Goal: Transaction & Acquisition: Download file/media

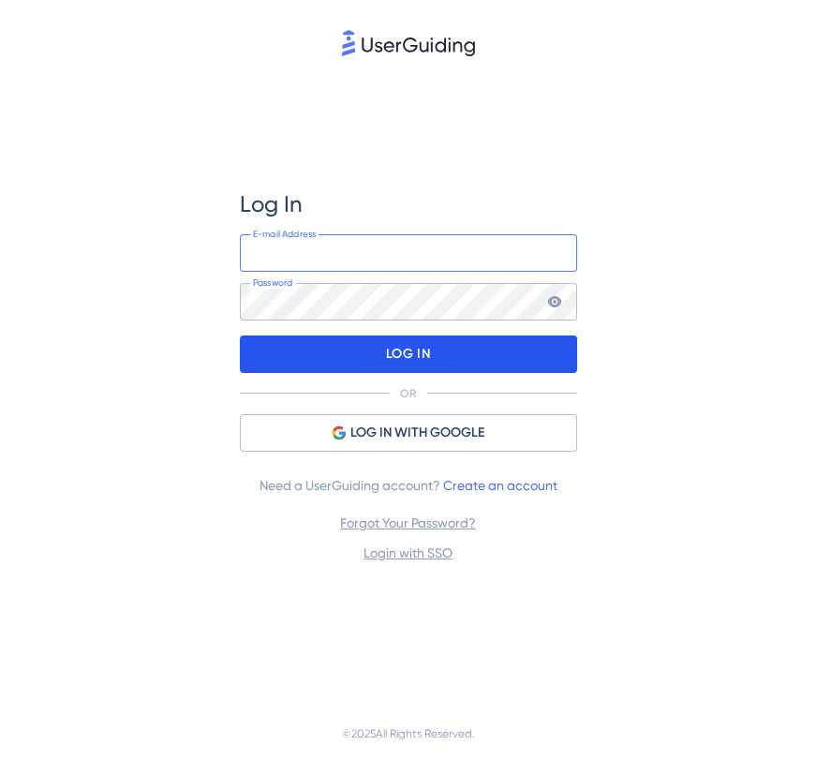
type input "[EMAIL_ADDRESS][DOMAIN_NAME]"
click at [389, 362] on p "LOG IN" at bounding box center [408, 354] width 44 height 30
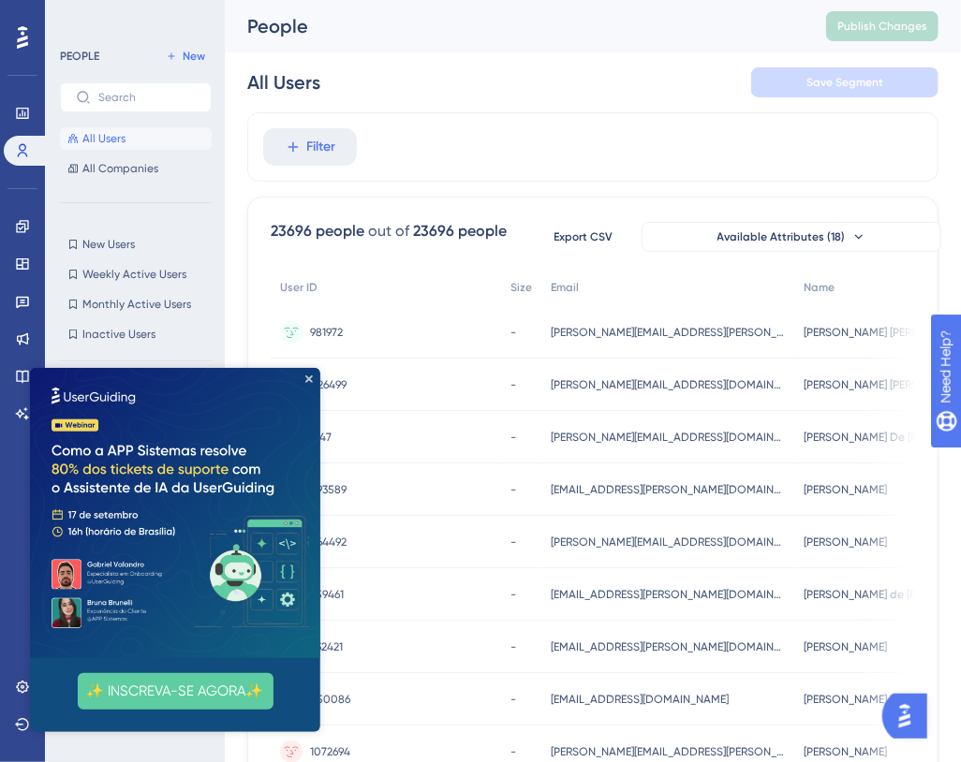
click at [302, 375] on img at bounding box center [174, 512] width 290 height 290
click at [122, 162] on span "All Companies" at bounding box center [120, 168] width 76 height 15
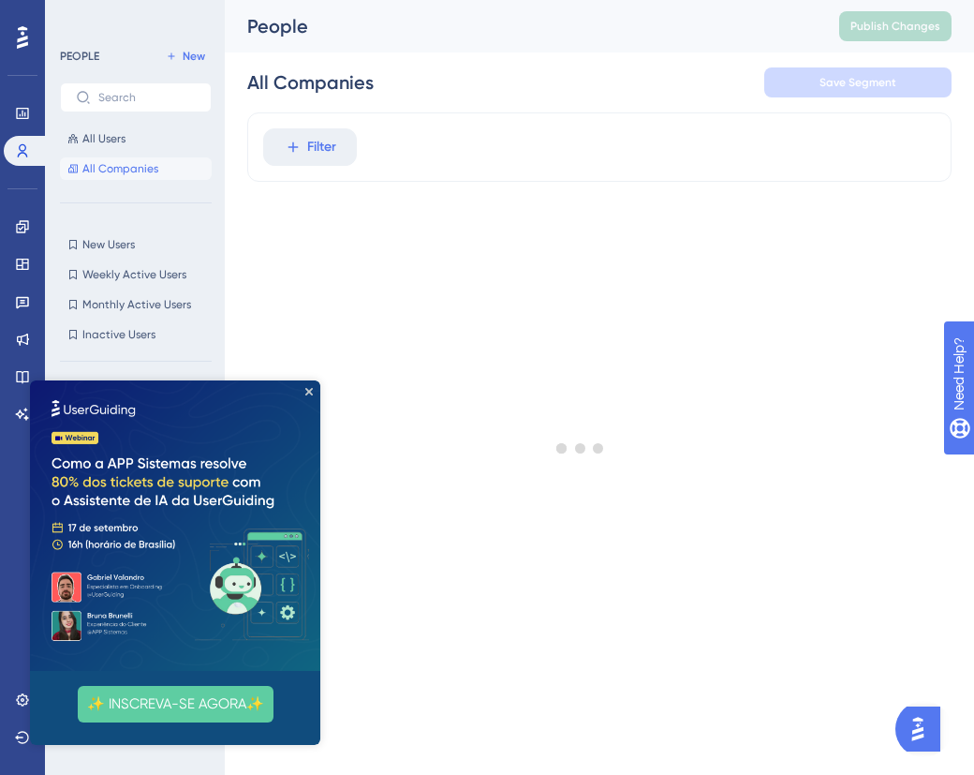
click at [303, 406] on img at bounding box center [175, 525] width 290 height 290
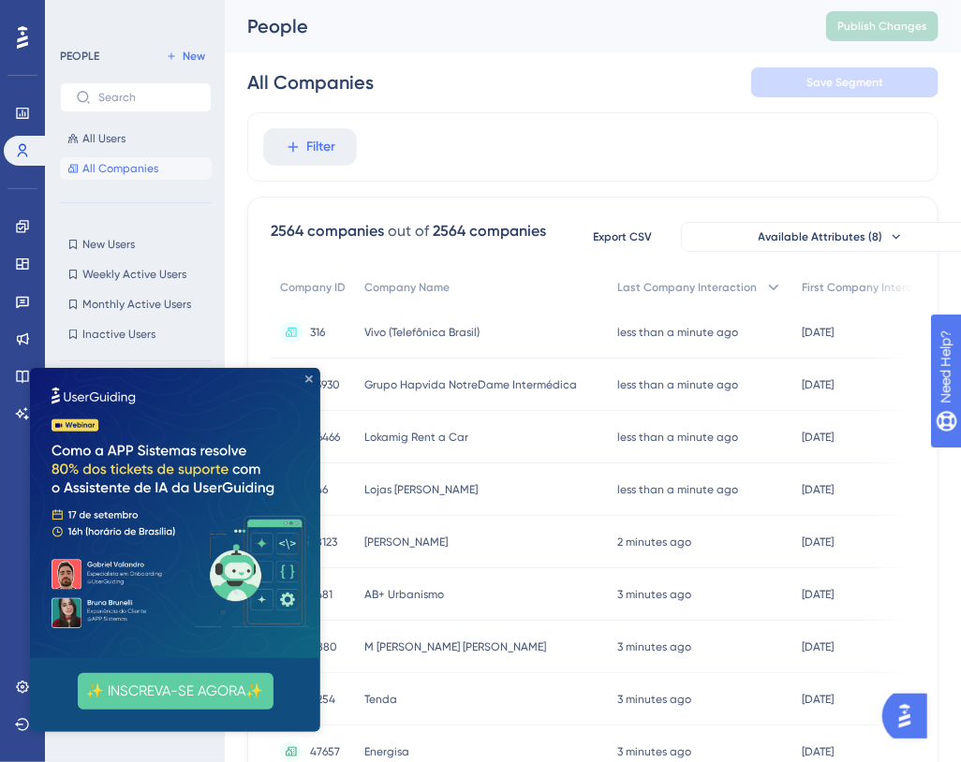
click at [308, 377] on icon "Close Preview" at bounding box center [307, 378] width 7 height 7
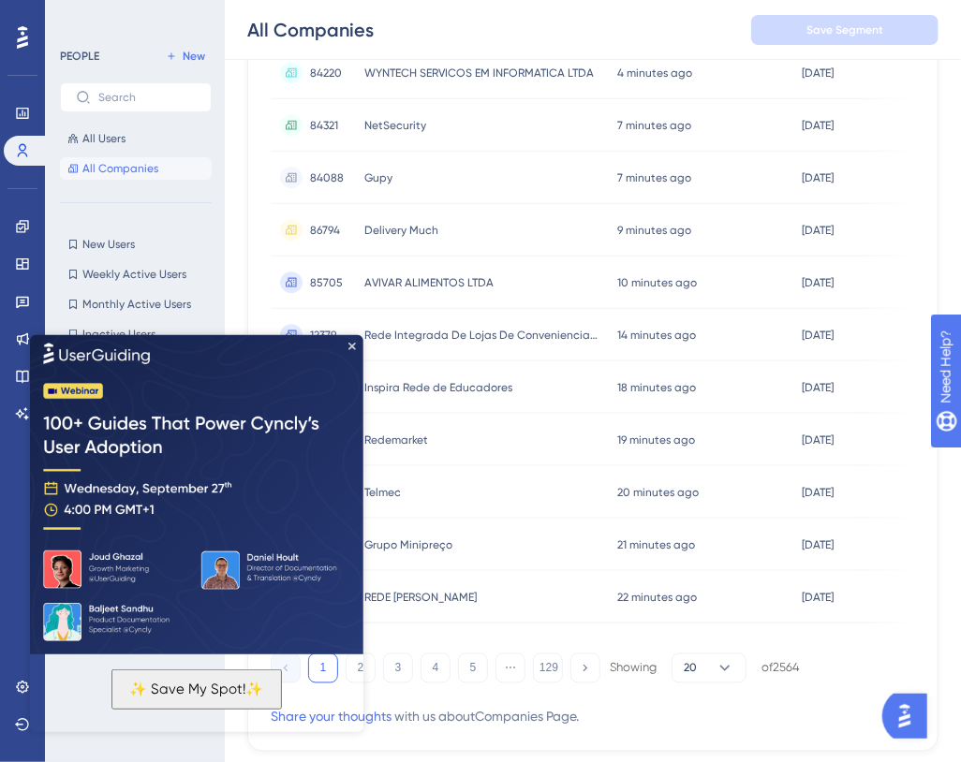
scroll to position [794, 0]
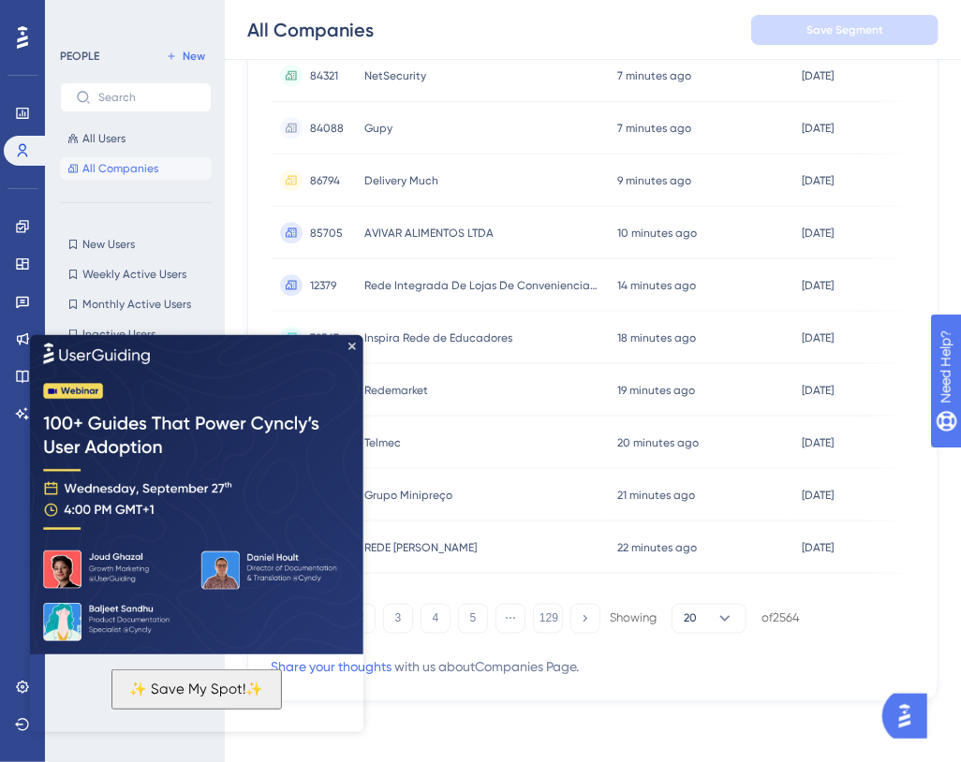
click at [348, 619] on img at bounding box center [195, 492] width 333 height 323
click at [348, 338] on img at bounding box center [195, 492] width 333 height 323
click at [351, 339] on img at bounding box center [195, 492] width 333 height 323
click at [404, 624] on button "3" at bounding box center [398, 619] width 30 height 30
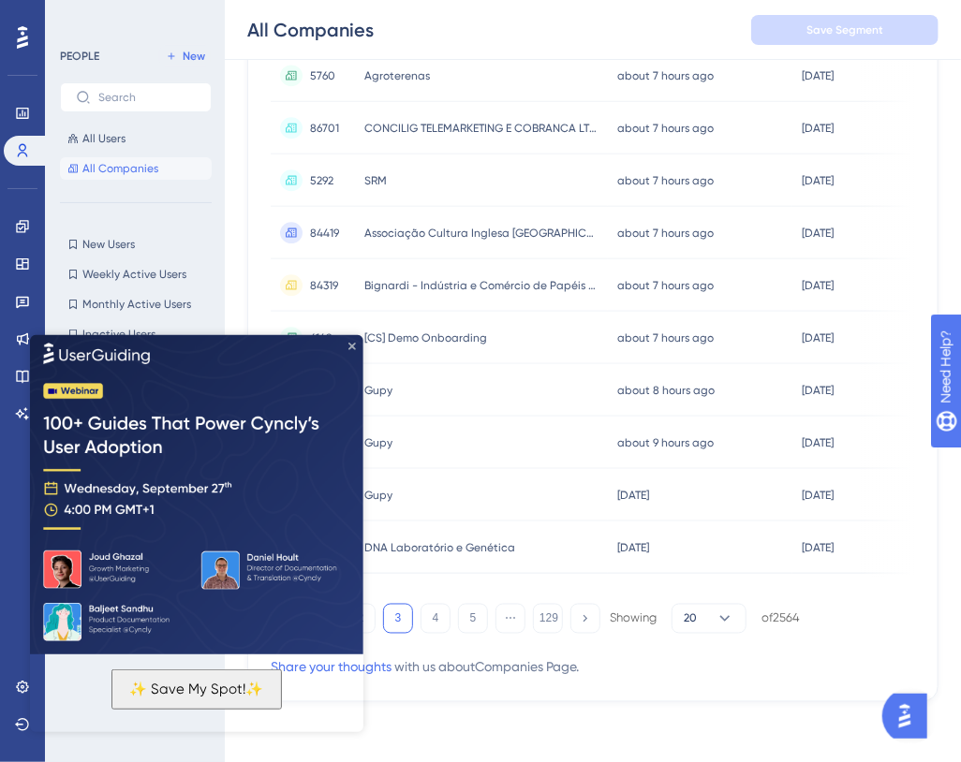
drag, startPoint x: 380, startPoint y: 676, endPoint x: 350, endPoint y: 341, distance: 336.7
click at [350, 342] on icon "Close Preview" at bounding box center [351, 345] width 7 height 7
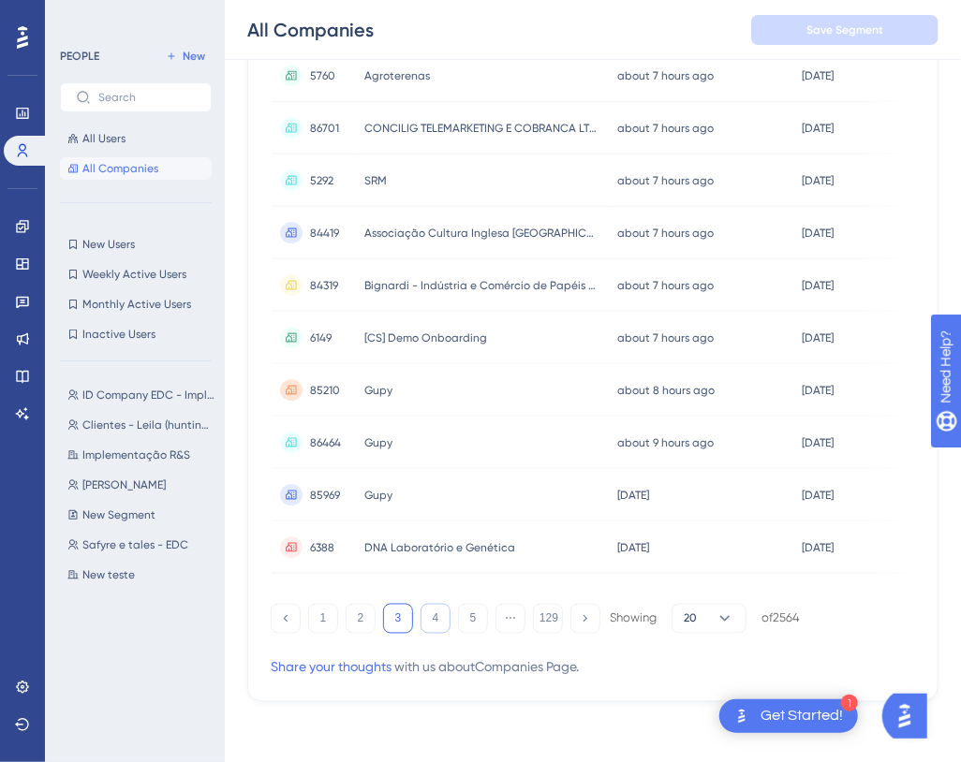
click at [436, 609] on button "4" at bounding box center [436, 619] width 30 height 30
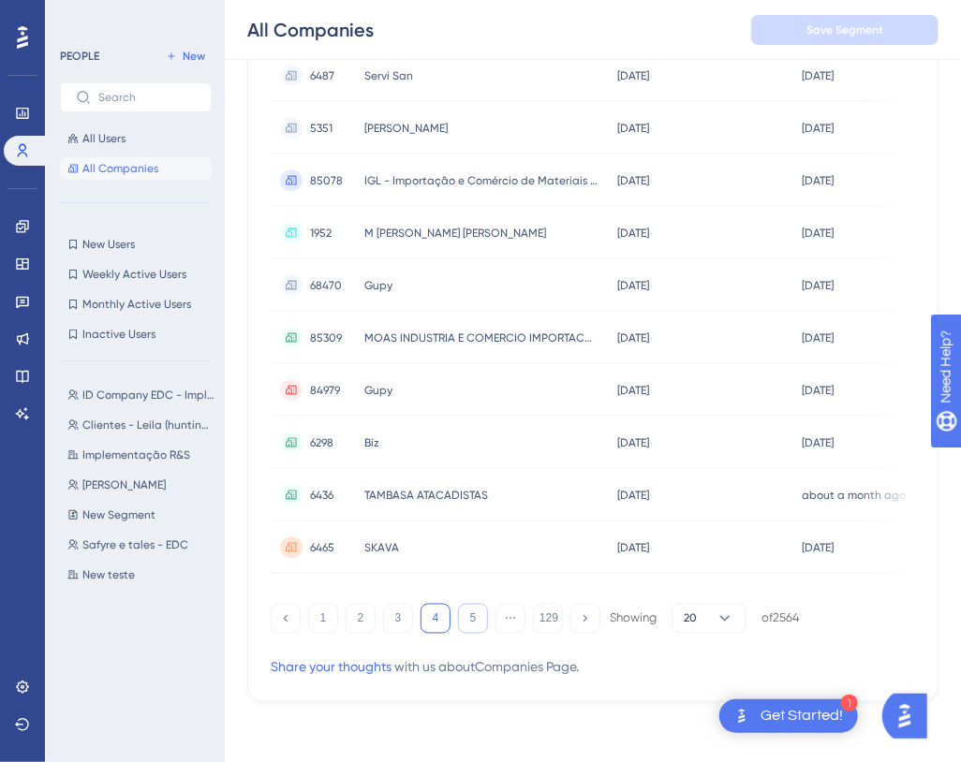
click at [467, 621] on button "5" at bounding box center [473, 619] width 30 height 30
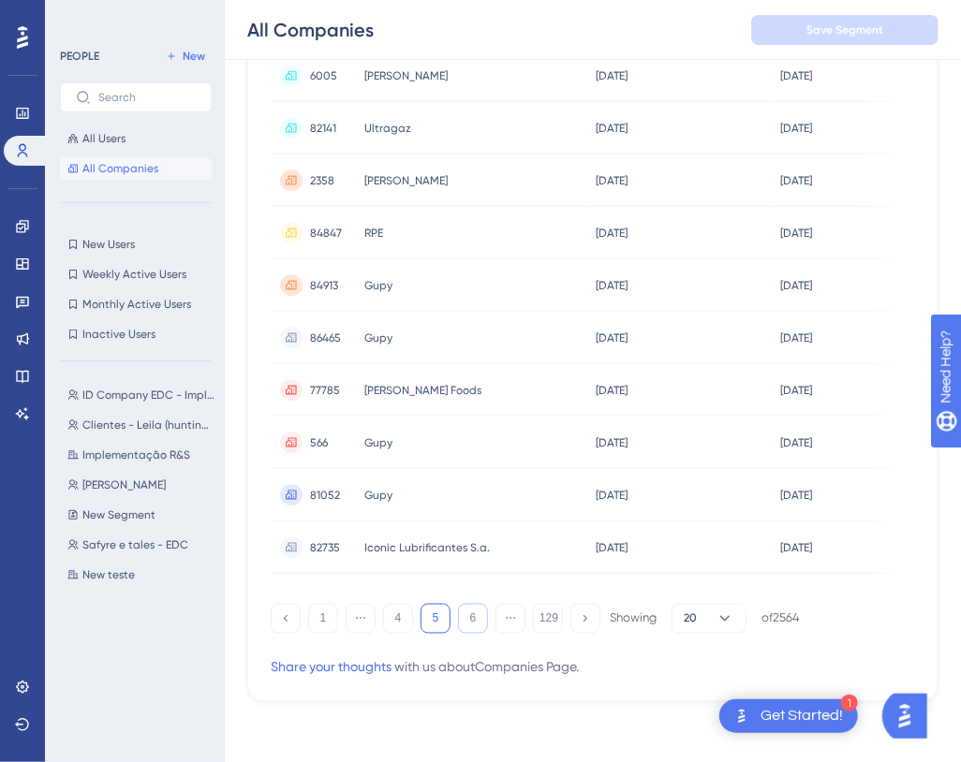
click at [465, 625] on button "6" at bounding box center [473, 619] width 30 height 30
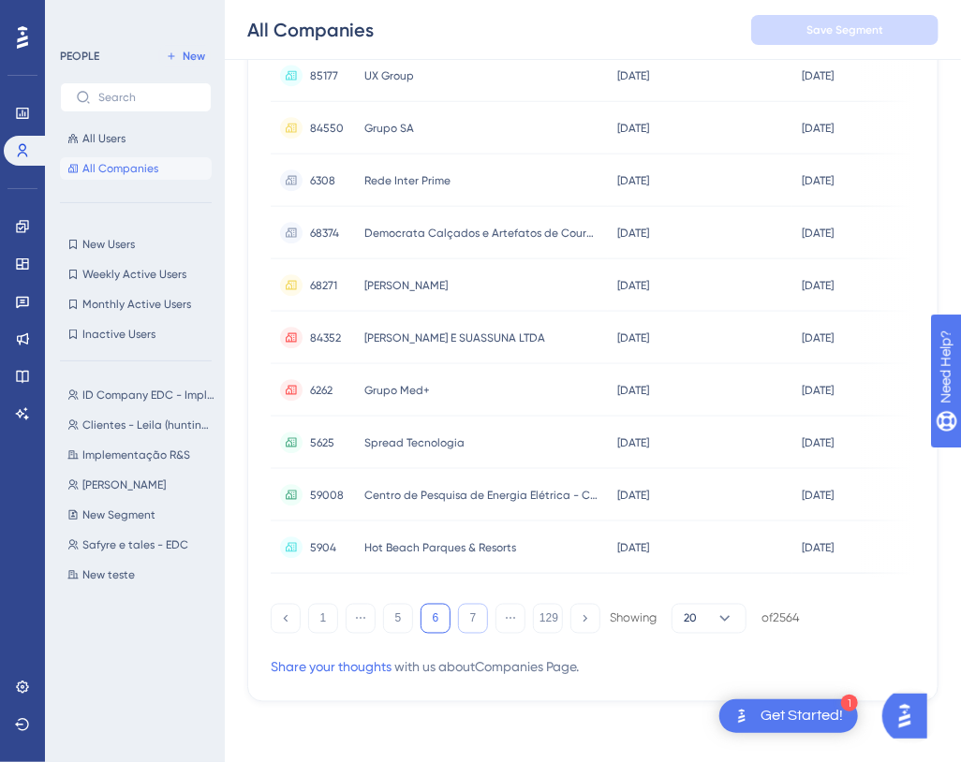
click at [487, 619] on button "7" at bounding box center [473, 619] width 30 height 30
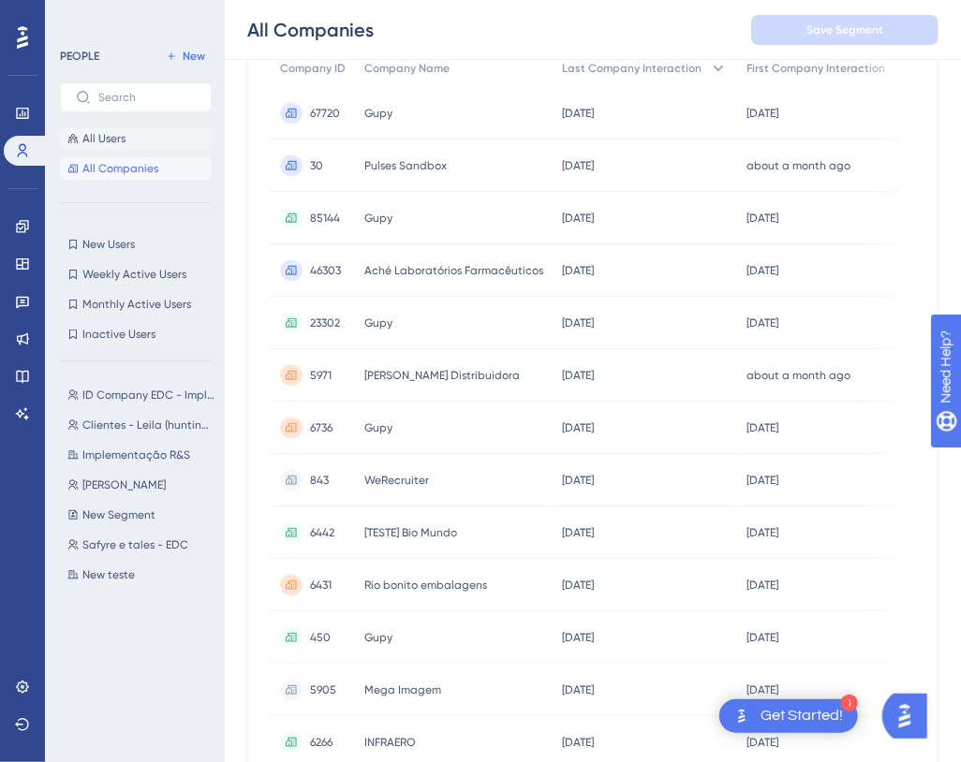
scroll to position [112, 0]
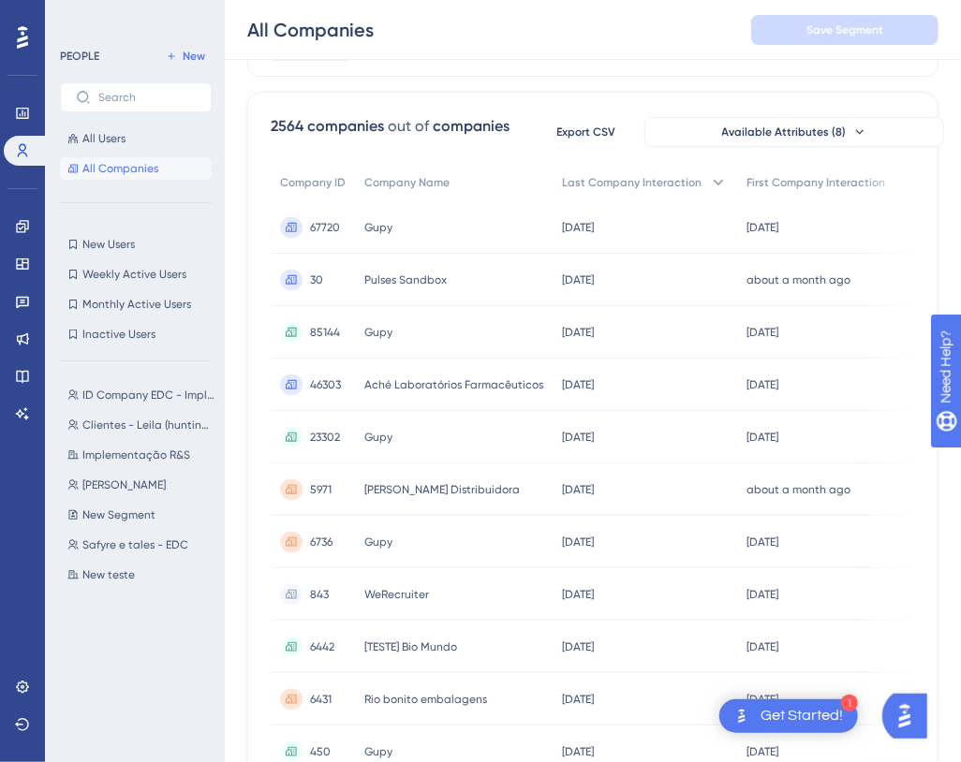
click at [40, 115] on div "Performance" at bounding box center [22, 113] width 37 height 30
click at [34, 114] on link at bounding box center [22, 113] width 37 height 30
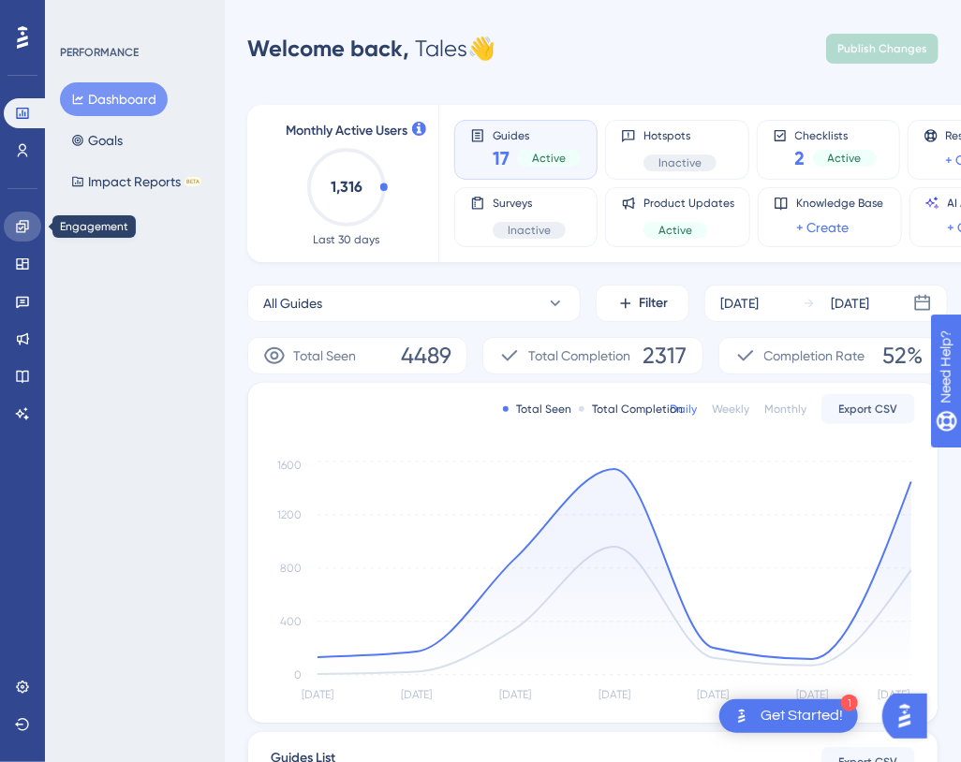
click at [25, 237] on link at bounding box center [22, 227] width 37 height 30
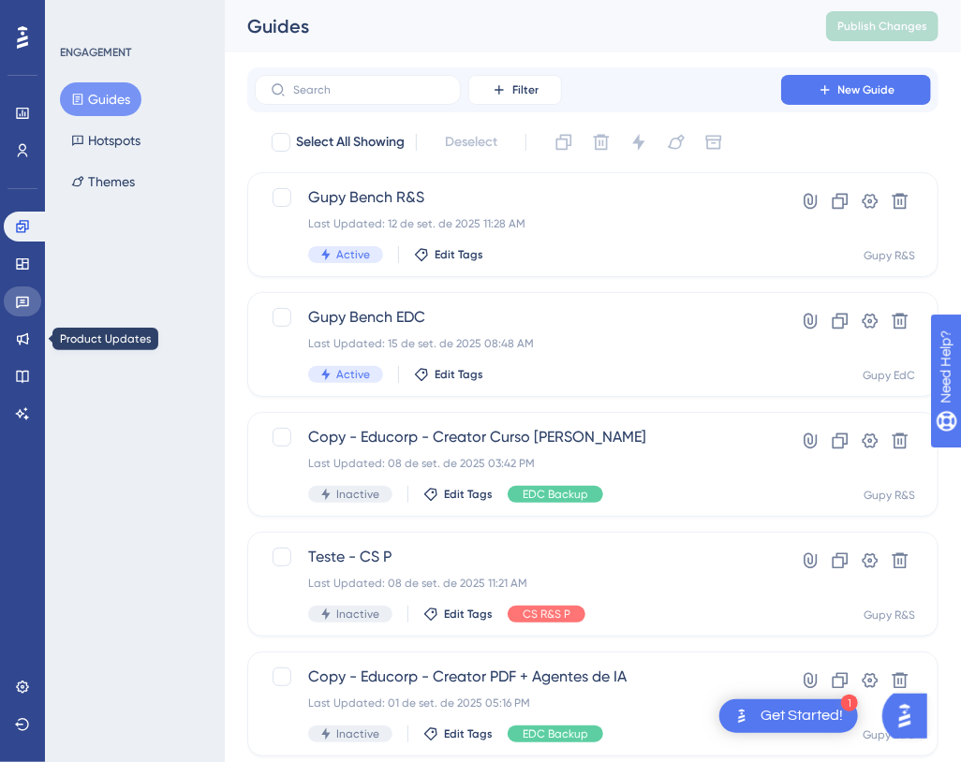
click at [30, 296] on link at bounding box center [22, 302] width 37 height 30
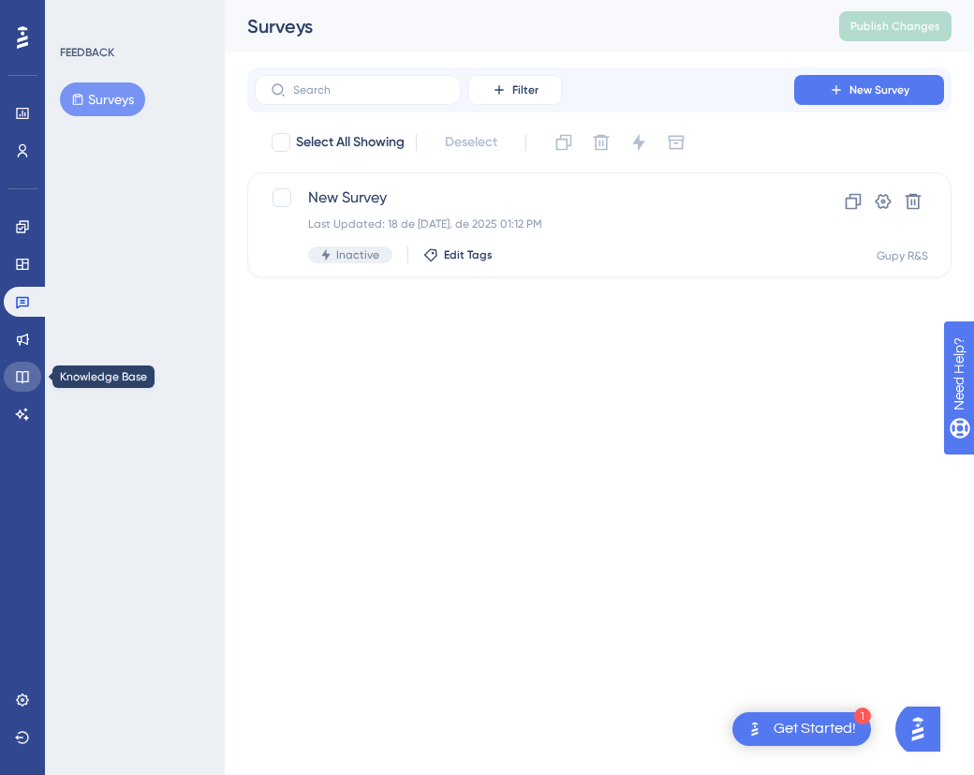
click at [25, 385] on link at bounding box center [22, 377] width 37 height 30
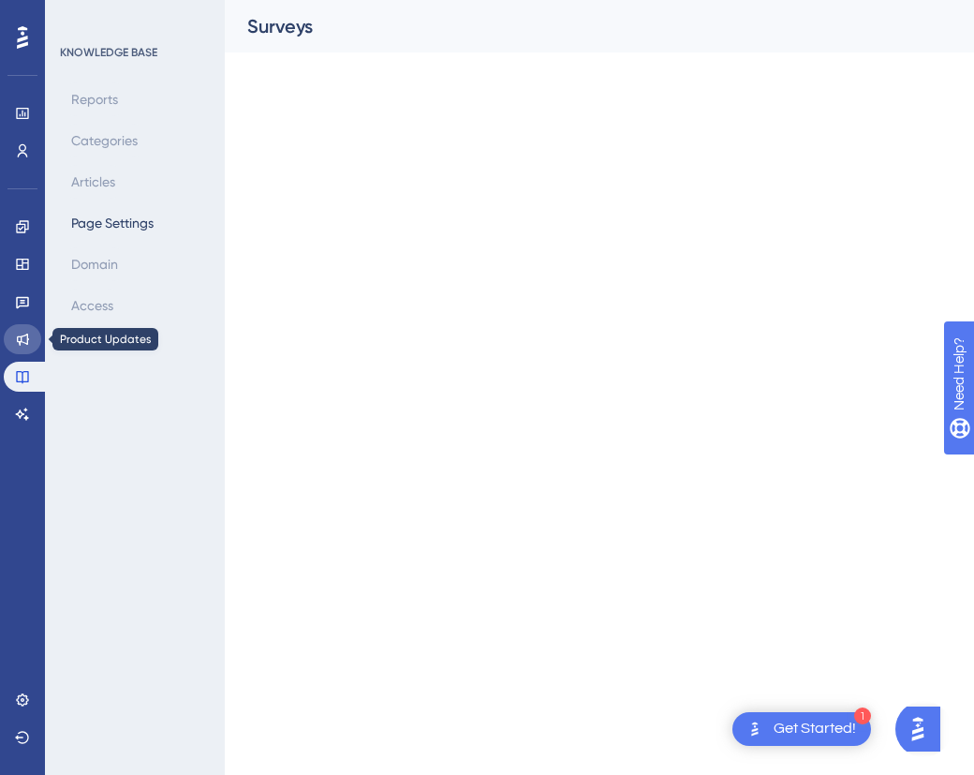
click at [32, 343] on link at bounding box center [22, 339] width 37 height 30
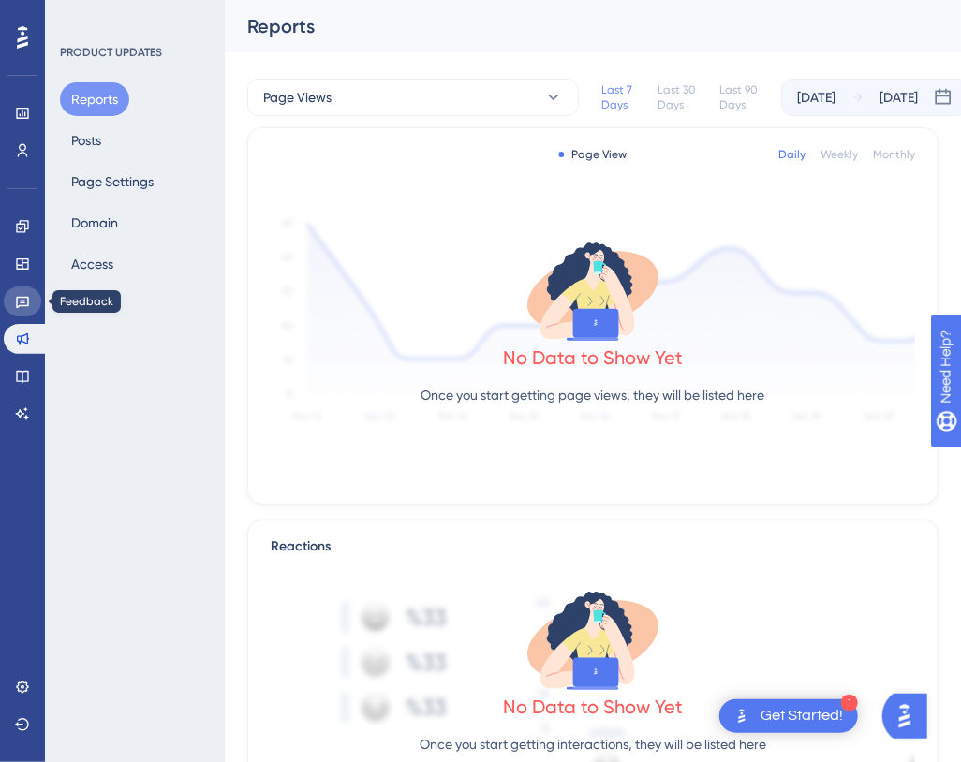
click at [22, 302] on icon at bounding box center [22, 303] width 13 height 12
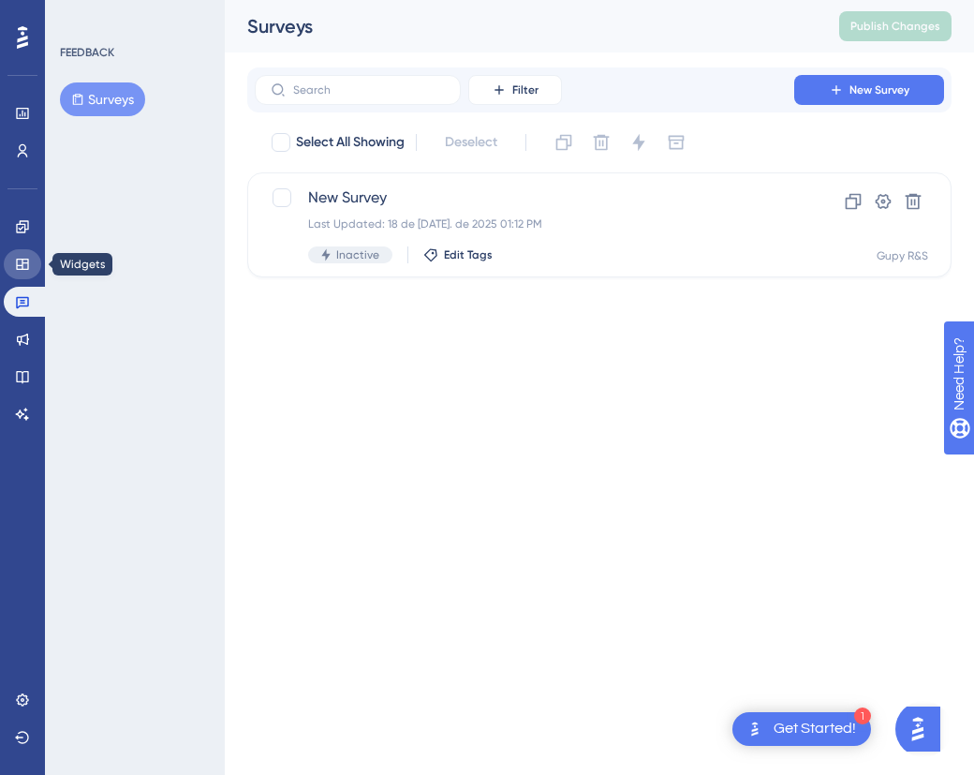
click at [29, 273] on link at bounding box center [22, 264] width 37 height 30
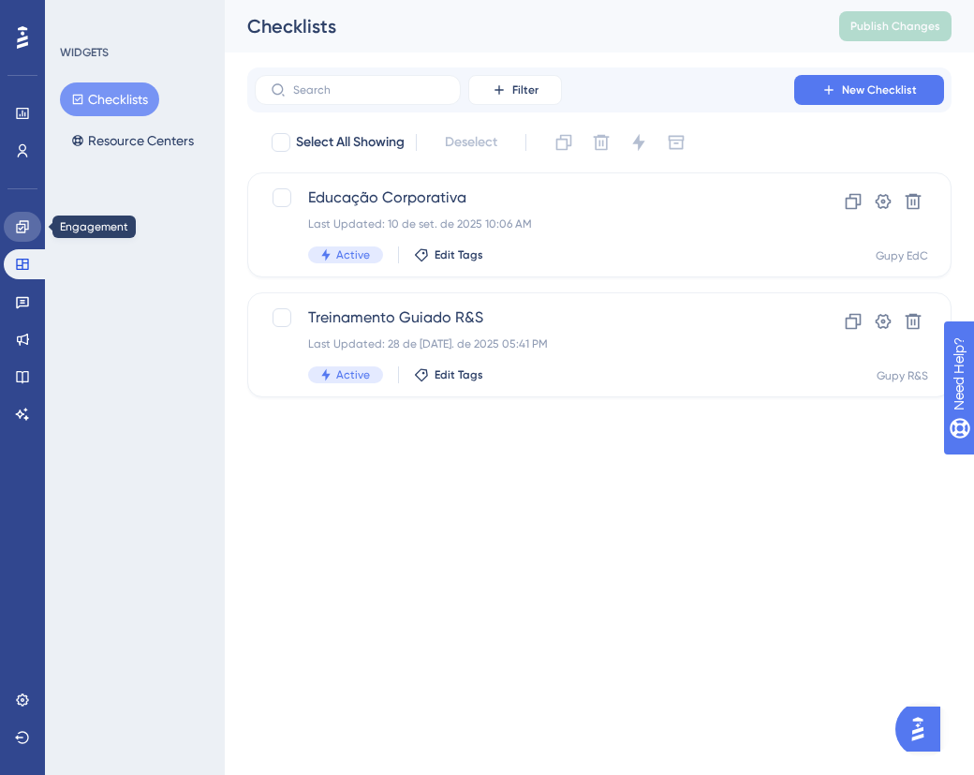
click at [25, 231] on icon at bounding box center [22, 226] width 12 height 12
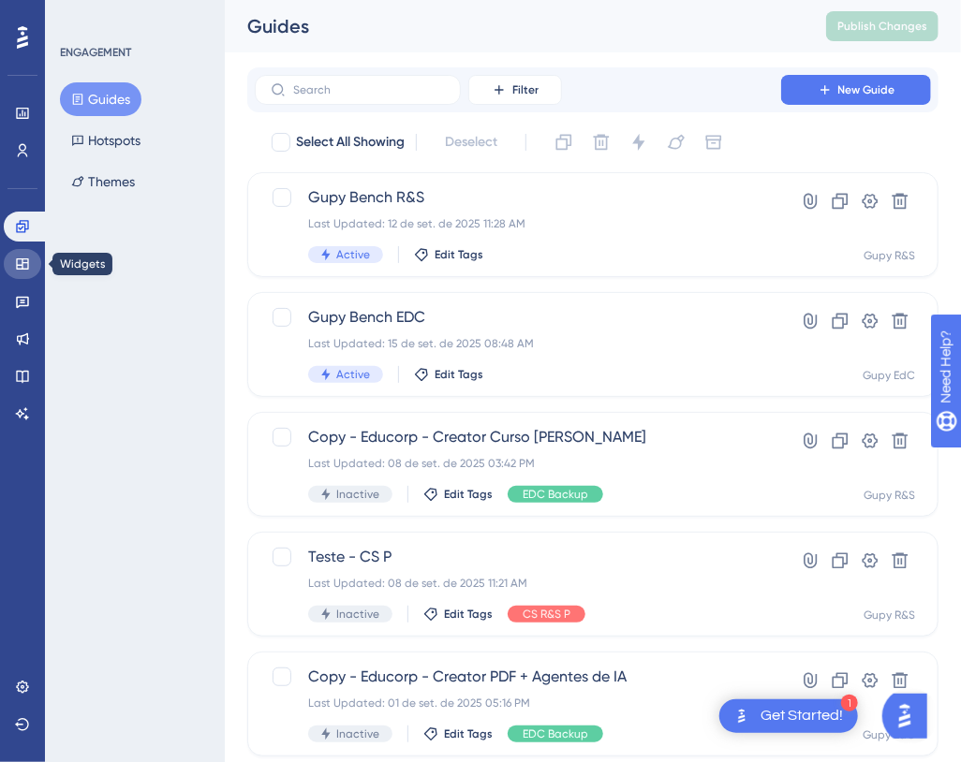
click at [20, 255] on link at bounding box center [22, 264] width 37 height 30
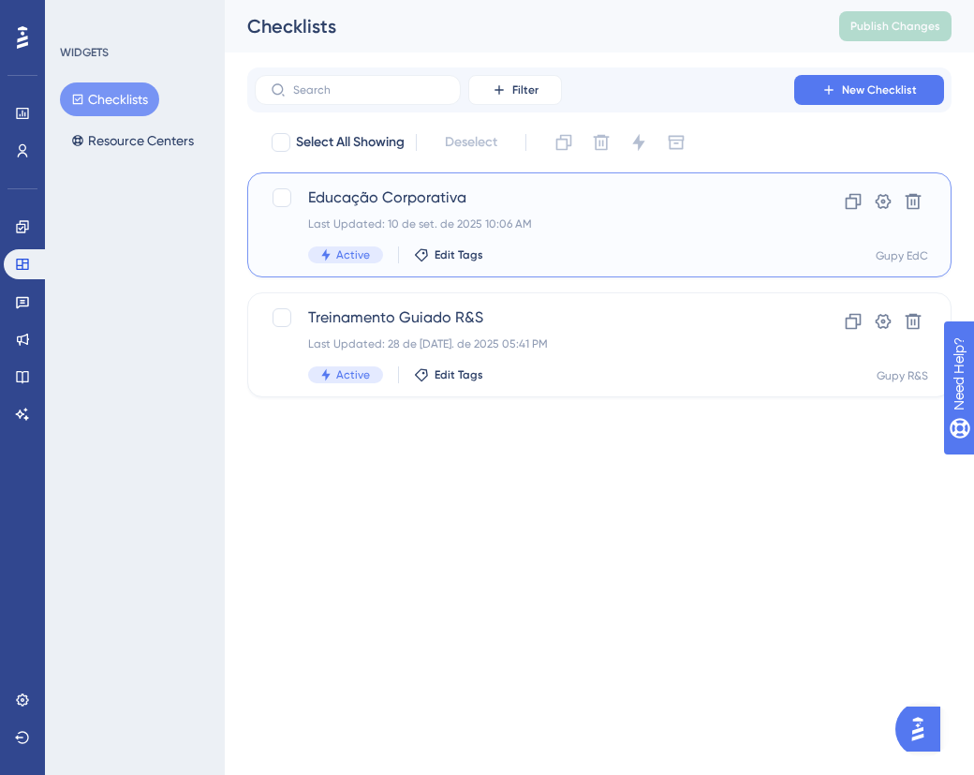
click at [434, 197] on span "Educação Corporativa" at bounding box center [524, 197] width 433 height 22
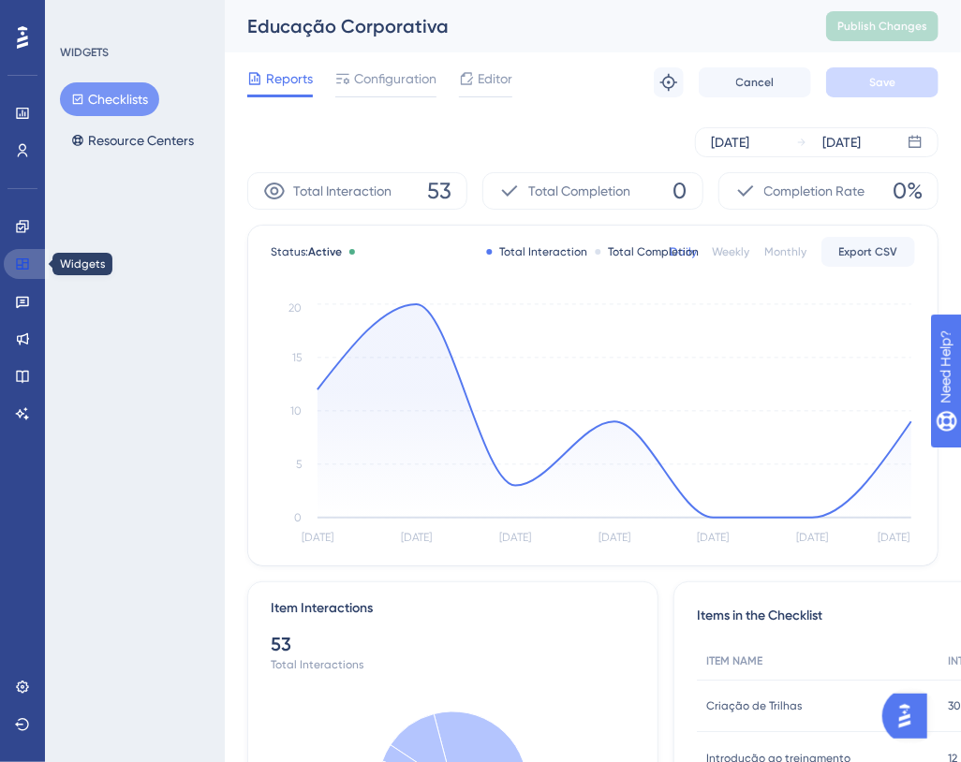
click at [25, 255] on link at bounding box center [26, 264] width 45 height 30
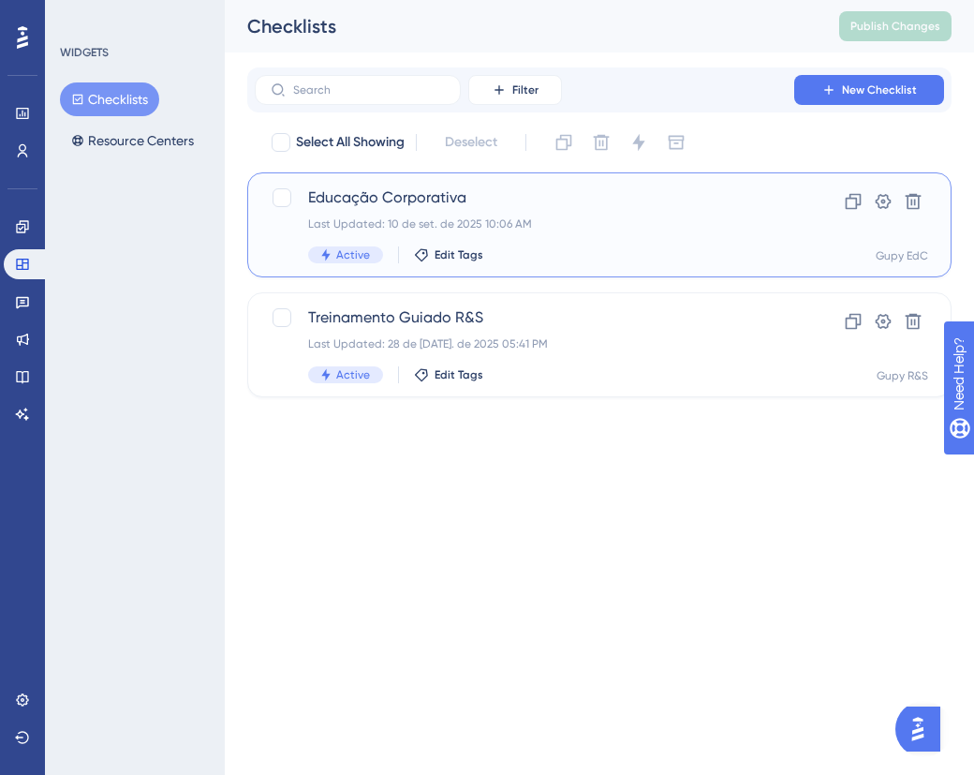
click at [365, 197] on span "Educação Corporativa" at bounding box center [524, 197] width 433 height 22
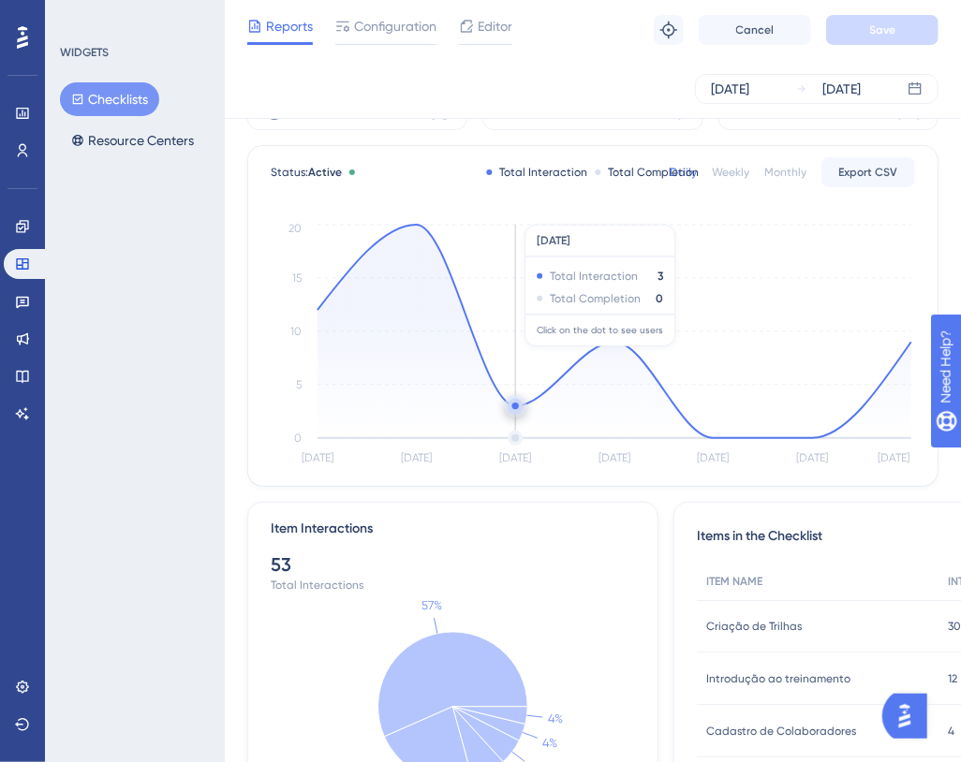
scroll to position [42, 0]
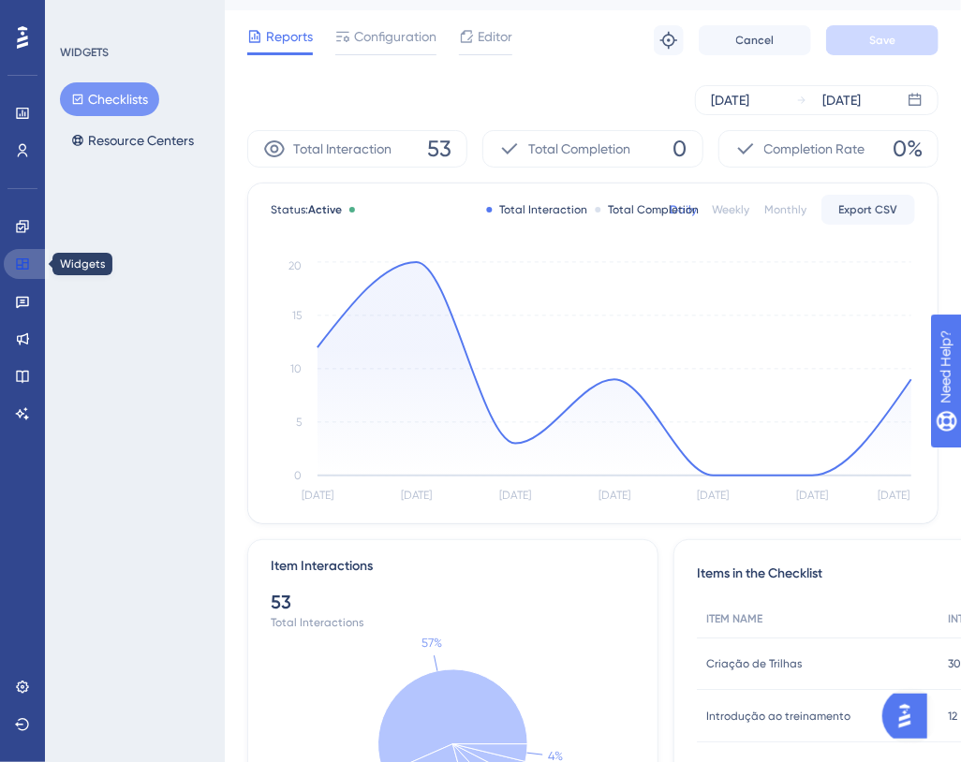
click at [33, 262] on link at bounding box center [26, 264] width 45 height 30
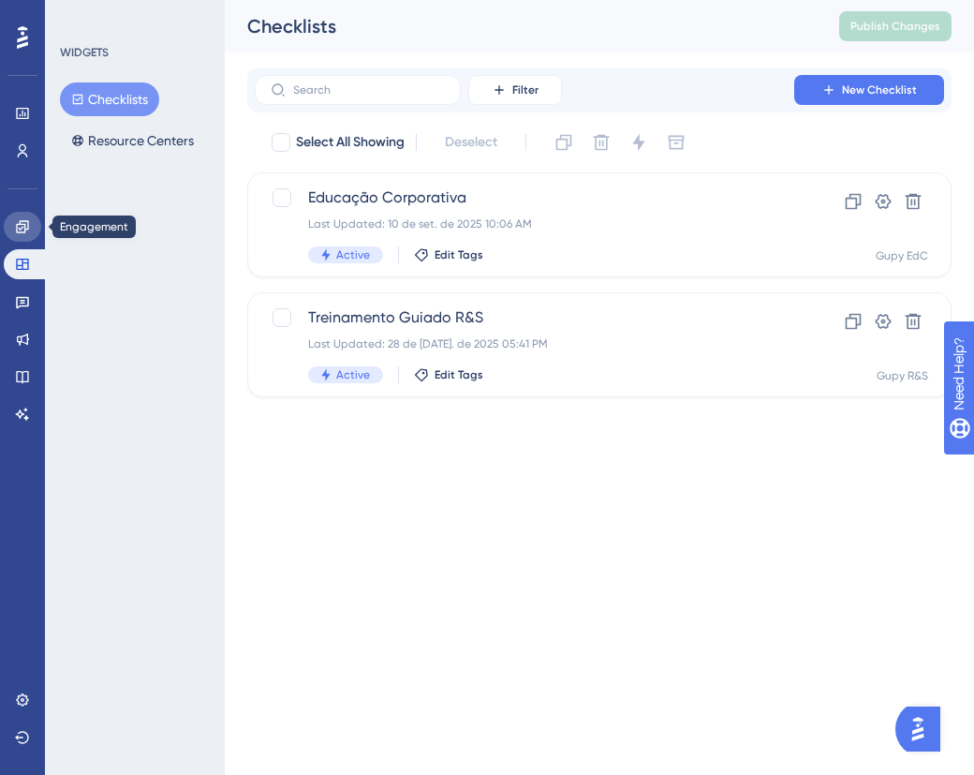
click at [27, 214] on link at bounding box center [22, 227] width 37 height 30
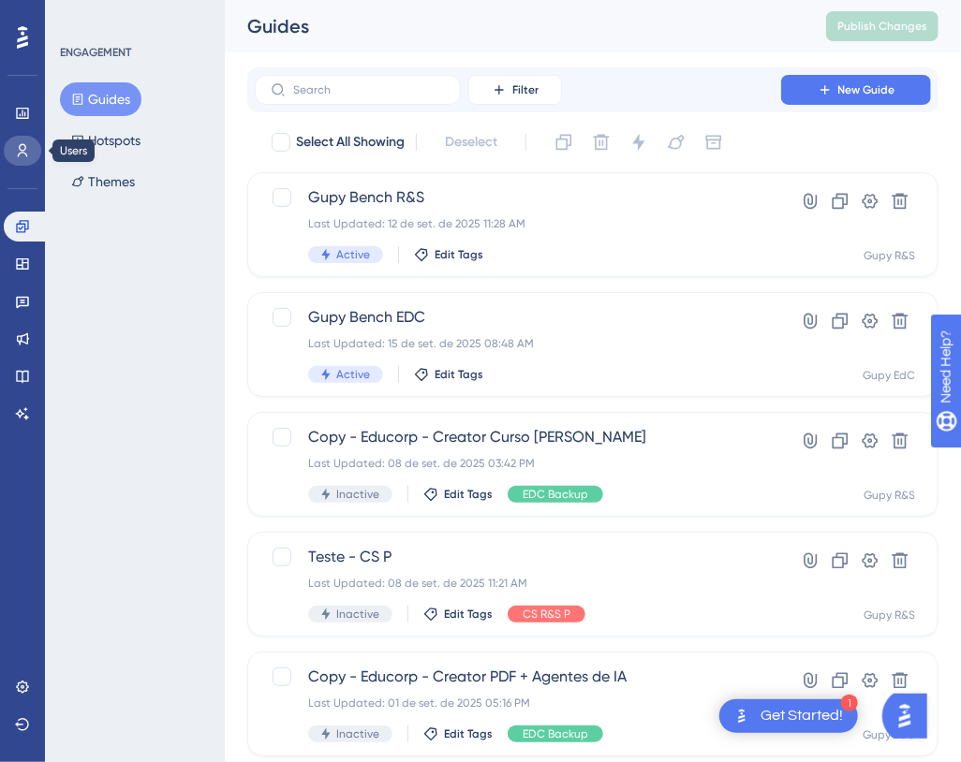
click at [16, 147] on icon at bounding box center [22, 150] width 15 height 15
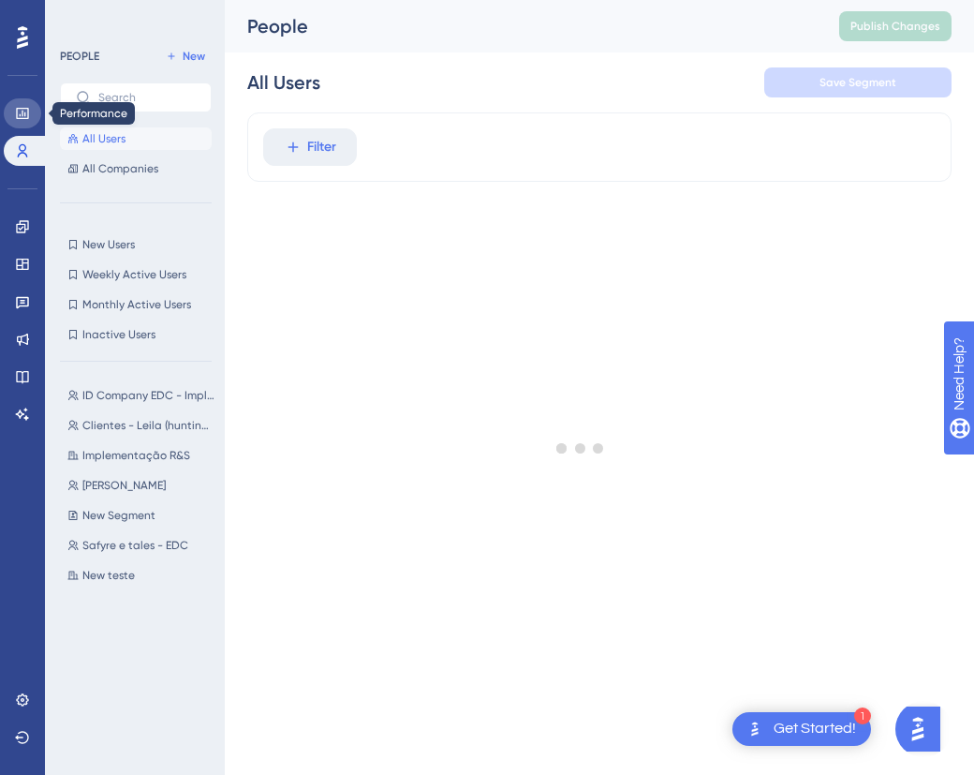
click at [34, 118] on link at bounding box center [22, 113] width 37 height 30
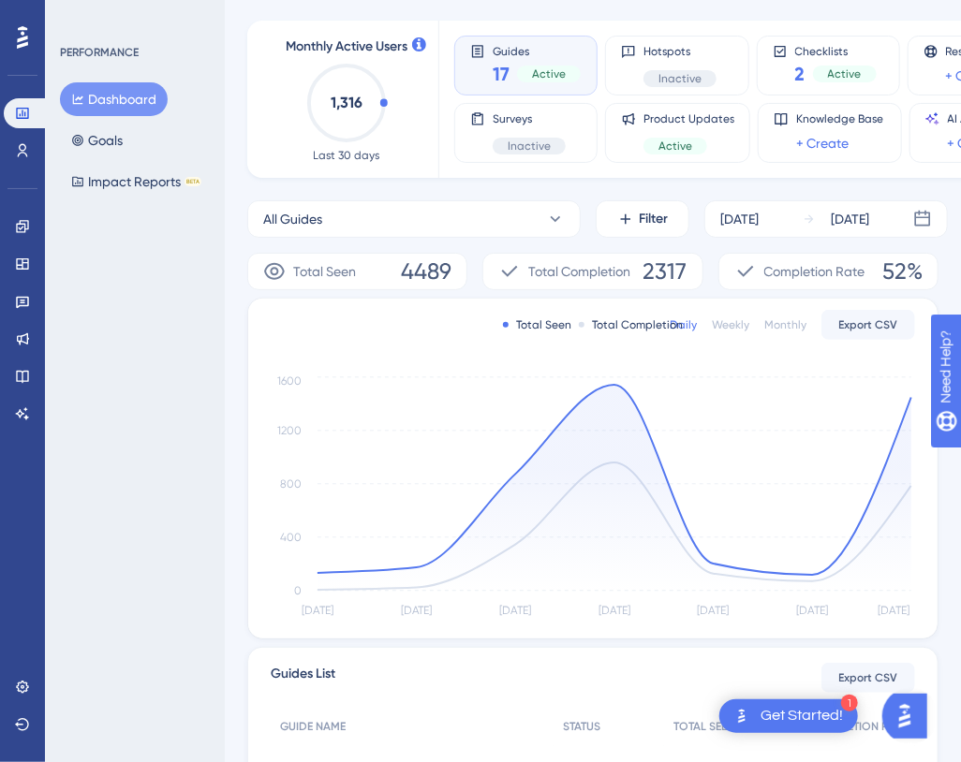
scroll to position [24, 0]
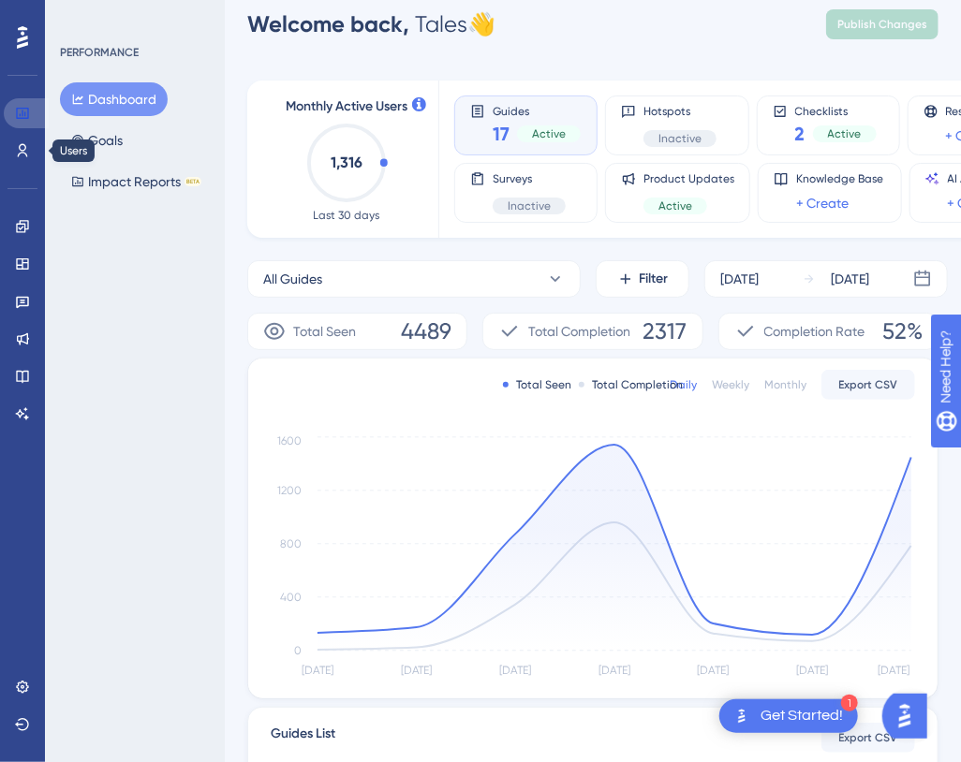
click at [21, 115] on icon at bounding box center [22, 113] width 15 height 15
click at [19, 144] on icon at bounding box center [22, 150] width 15 height 15
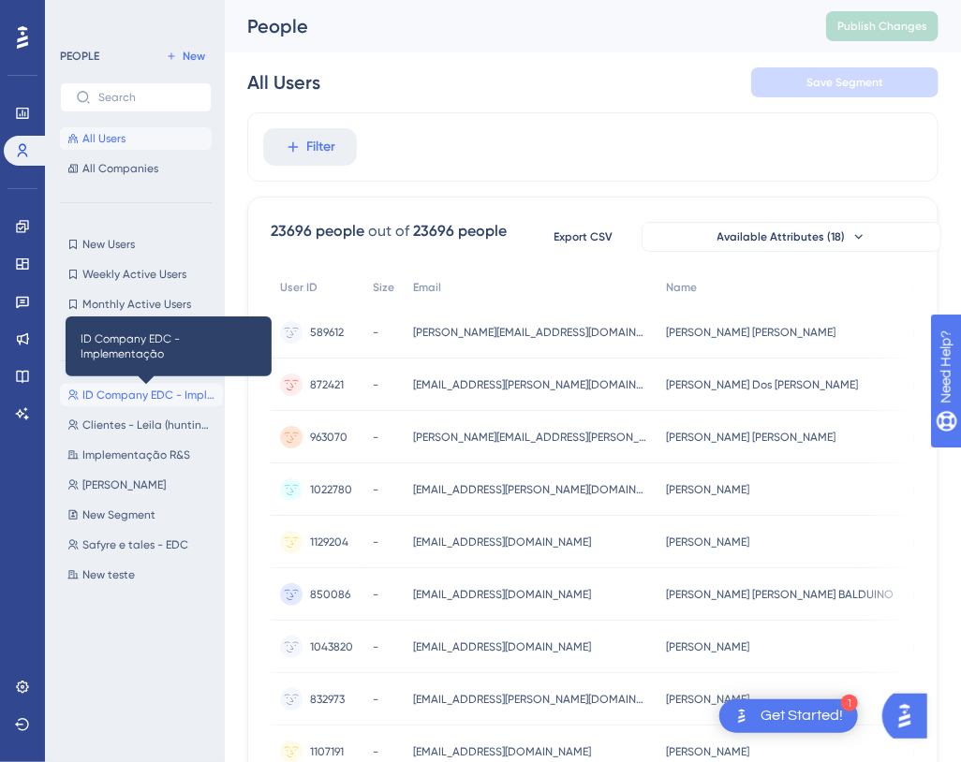
click at [134, 393] on span "ID Company EDC - Implementação" at bounding box center [148, 395] width 133 height 15
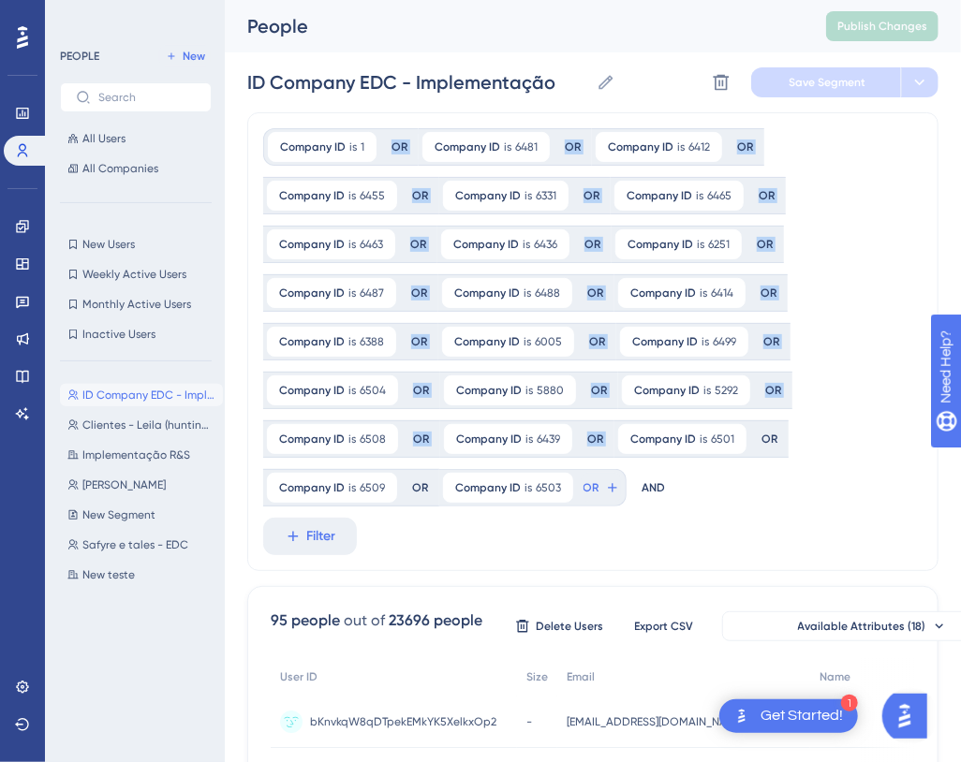
drag, startPoint x: 729, startPoint y: 510, endPoint x: 262, endPoint y: 130, distance: 601.3
click at [262, 130] on div "Company ID is 1 1 Remove OR Company ID is 6481 6481 Remove OR Company ID is 641…" at bounding box center [592, 341] width 691 height 459
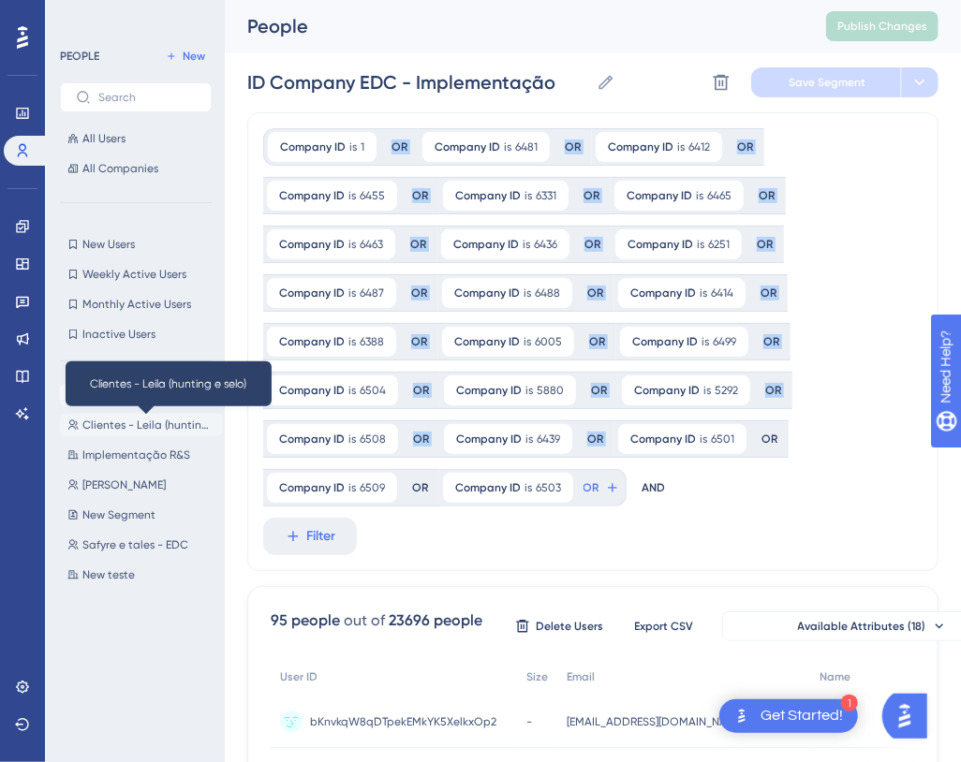
scroll to position [170, 0]
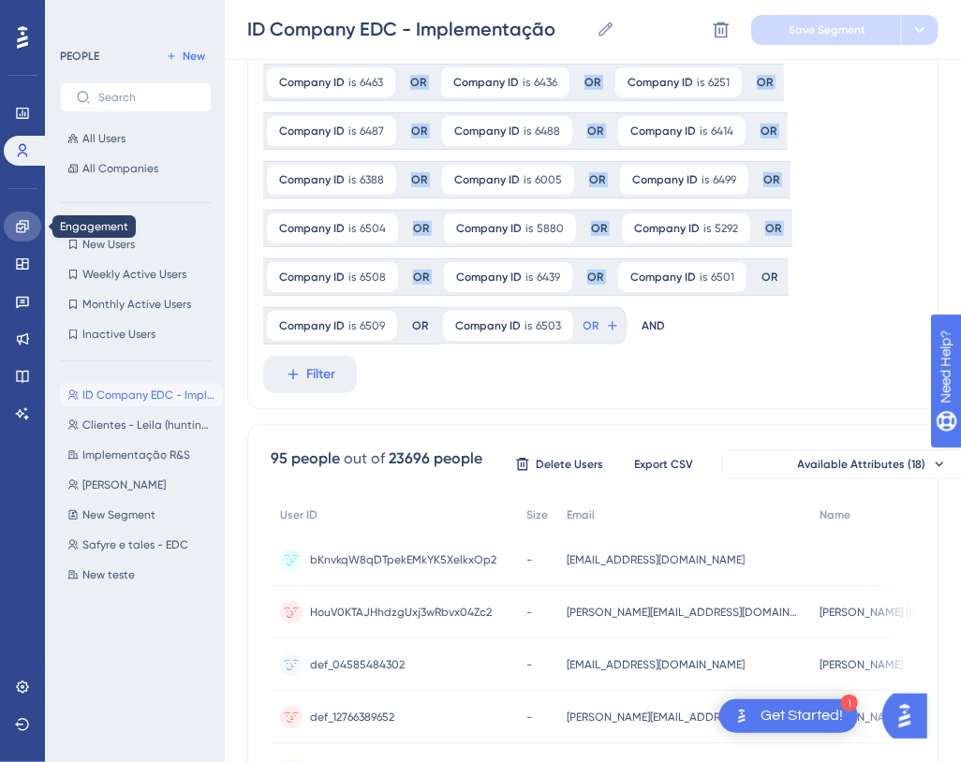
click at [27, 229] on icon at bounding box center [22, 226] width 15 height 15
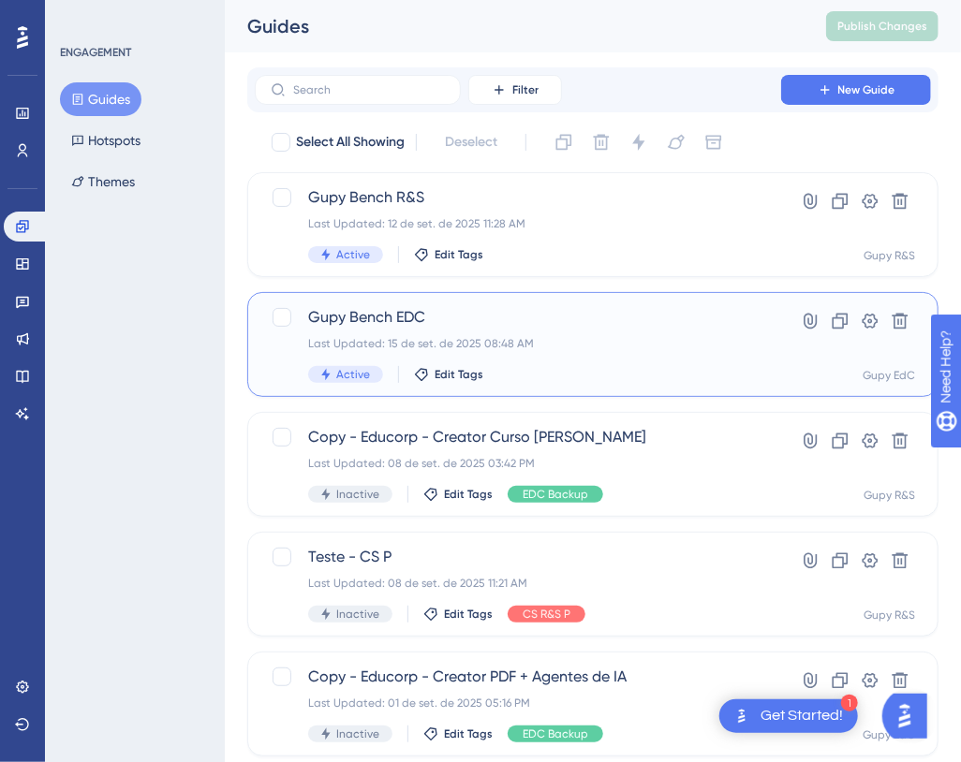
click at [380, 319] on span "Gupy Bench EDC" at bounding box center [518, 317] width 420 height 22
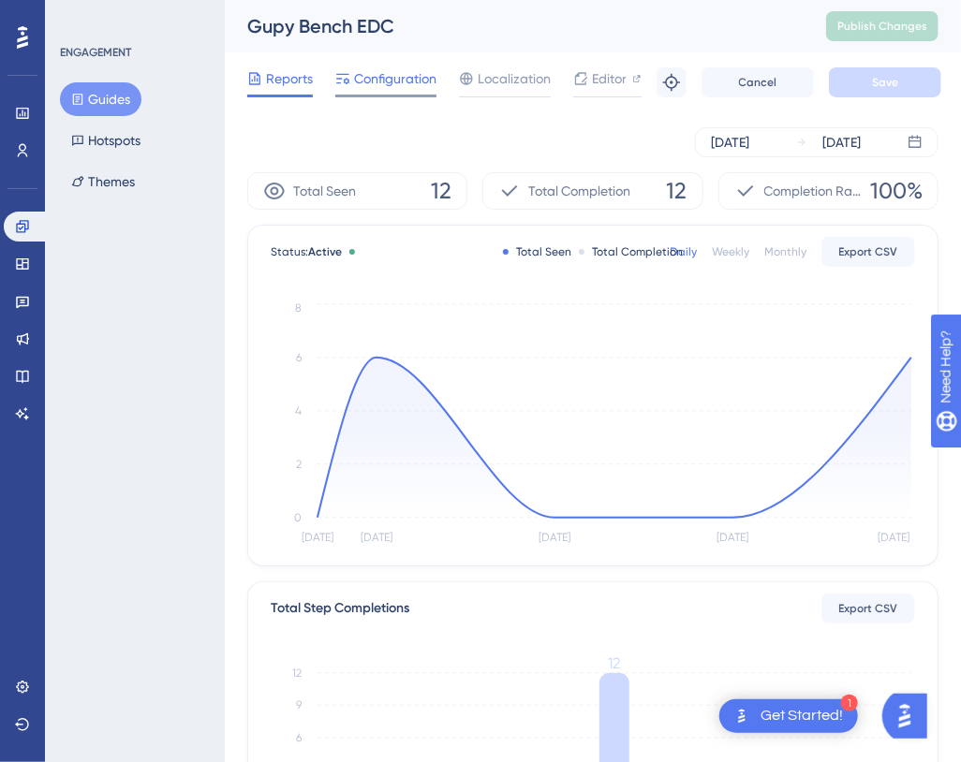
click at [379, 76] on span "Configuration" at bounding box center [395, 78] width 82 height 22
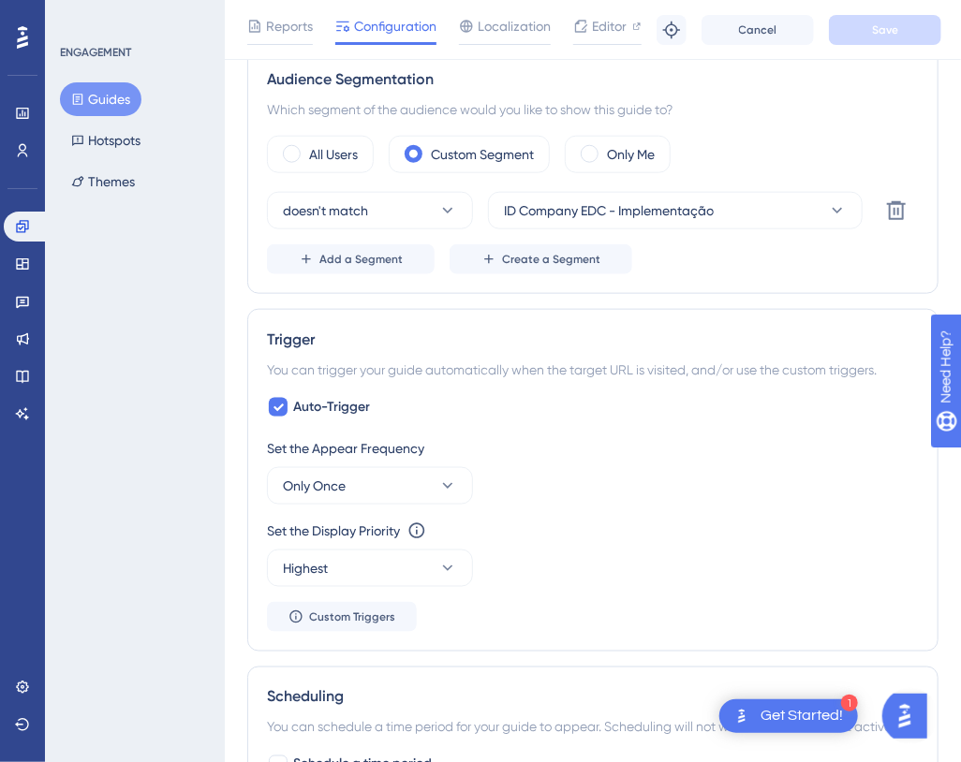
scroll to position [596, 0]
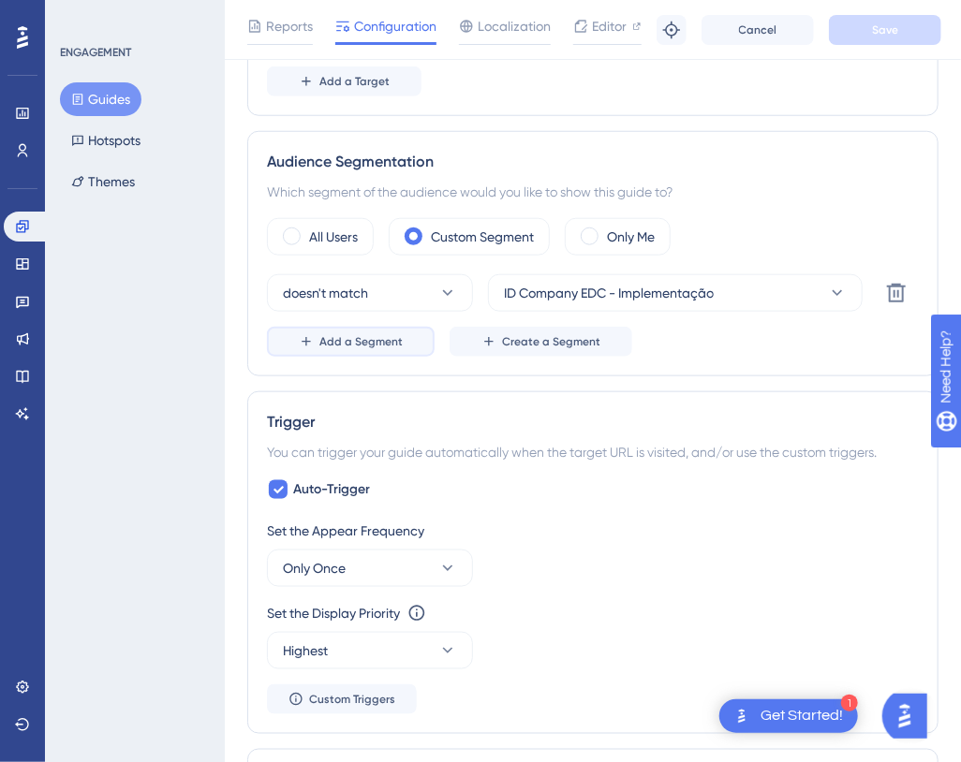
click at [397, 340] on span "Add a Segment" at bounding box center [360, 341] width 83 height 15
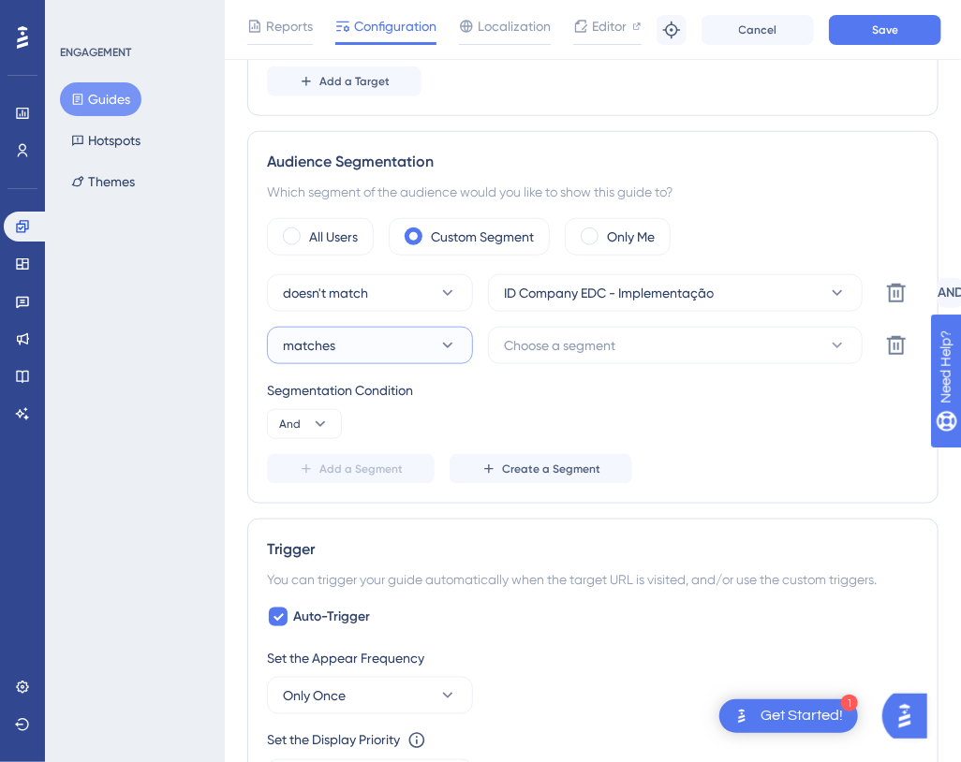
click at [397, 342] on button "matches" at bounding box center [370, 345] width 206 height 37
click at [354, 405] on div "matches matches" at bounding box center [370, 402] width 152 height 37
click at [588, 356] on button "Choose a segment" at bounding box center [675, 345] width 375 height 37
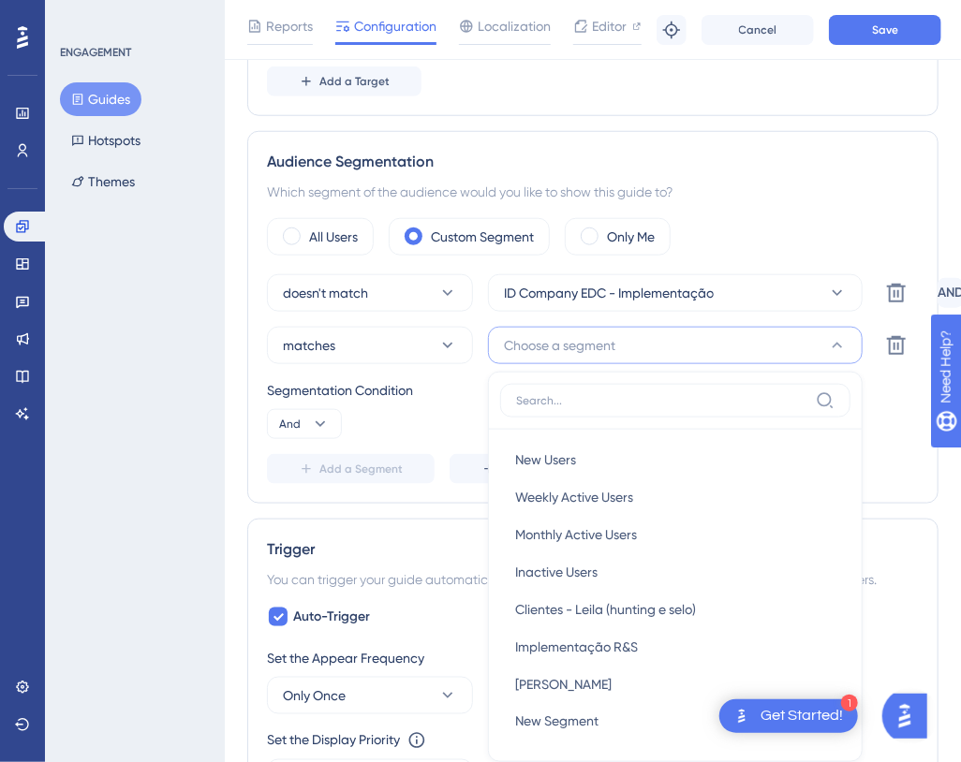
scroll to position [780, 0]
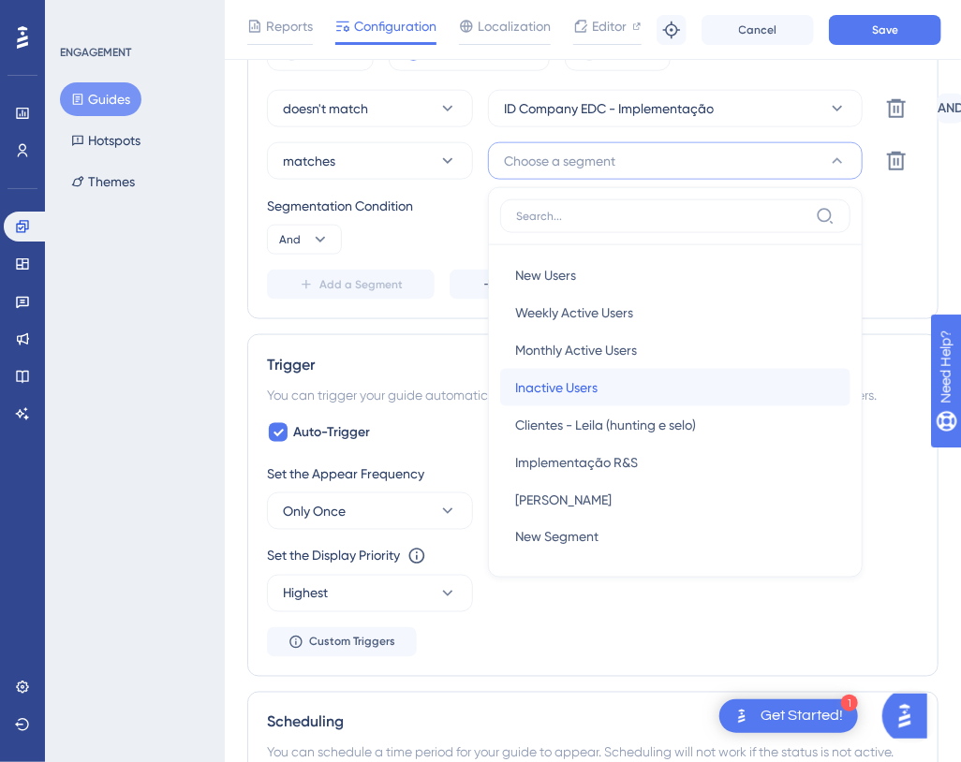
click at [590, 386] on span "Inactive Users" at bounding box center [556, 388] width 82 height 22
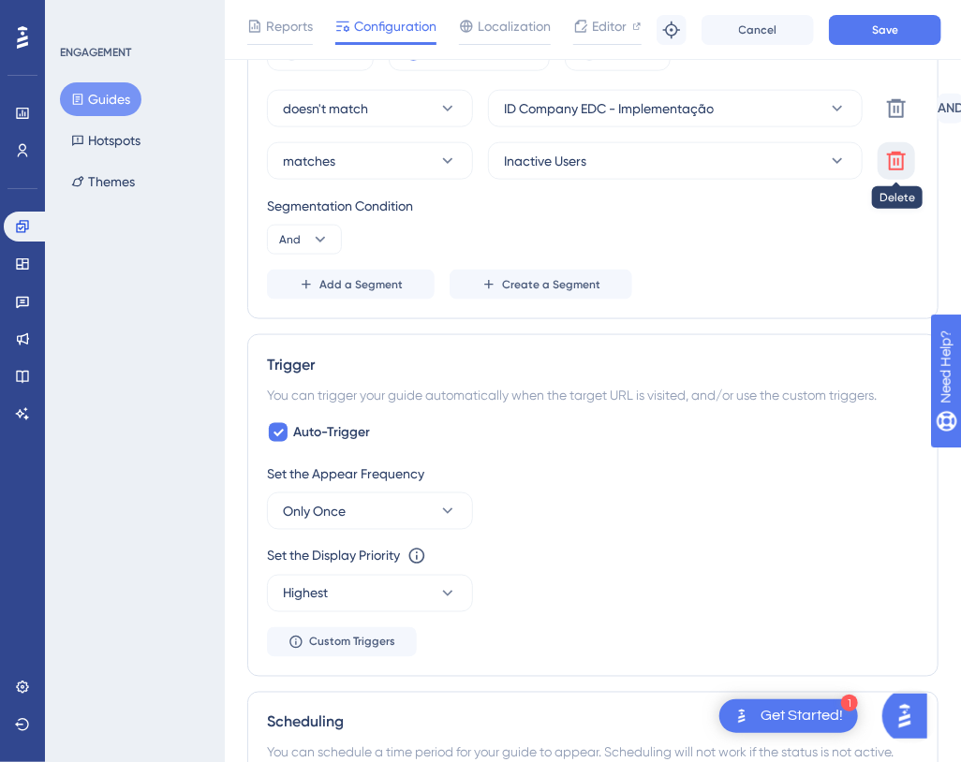
click at [899, 158] on icon at bounding box center [896, 161] width 22 height 22
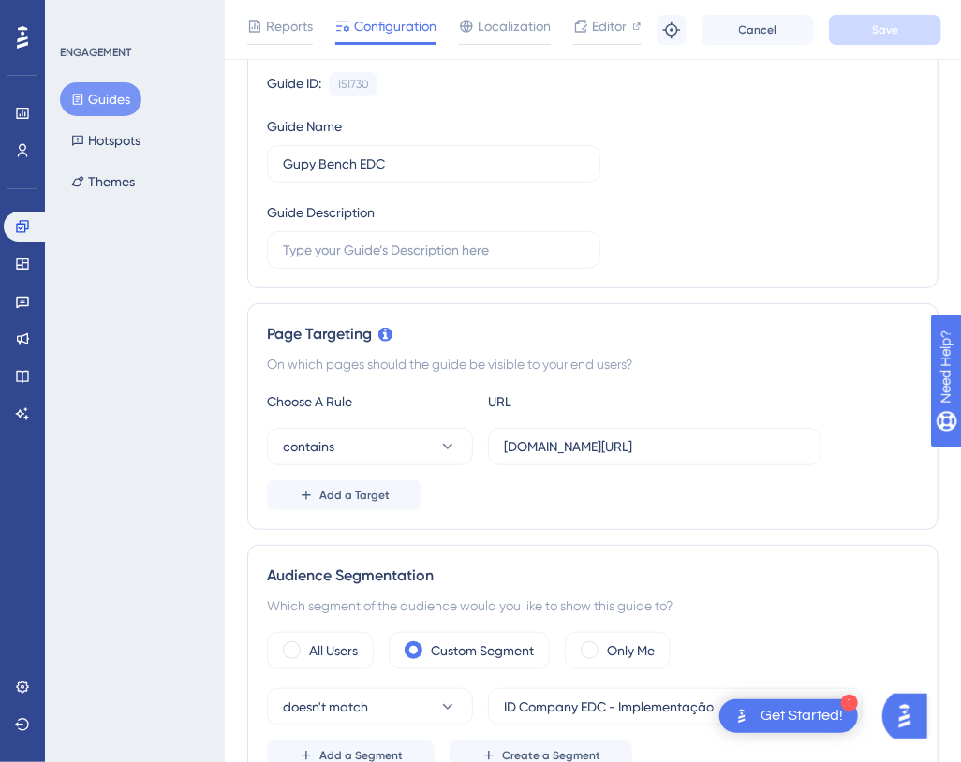
scroll to position [99, 0]
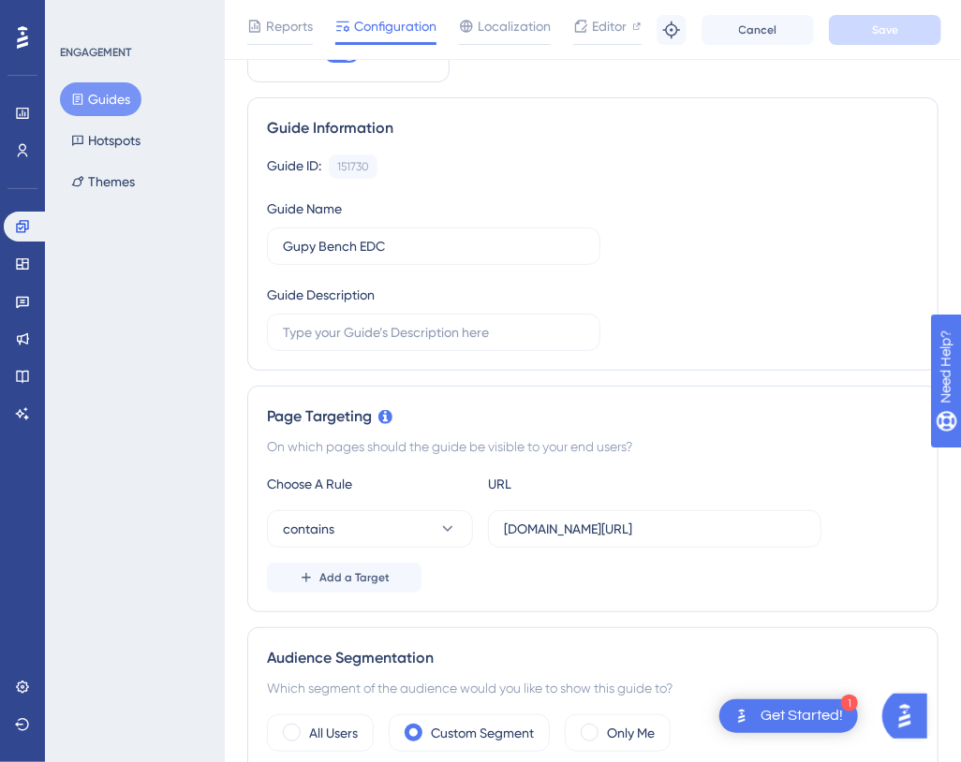
click at [165, 291] on div "ENGAGEMENT Guides Hotspots Themes" at bounding box center [135, 381] width 180 height 762
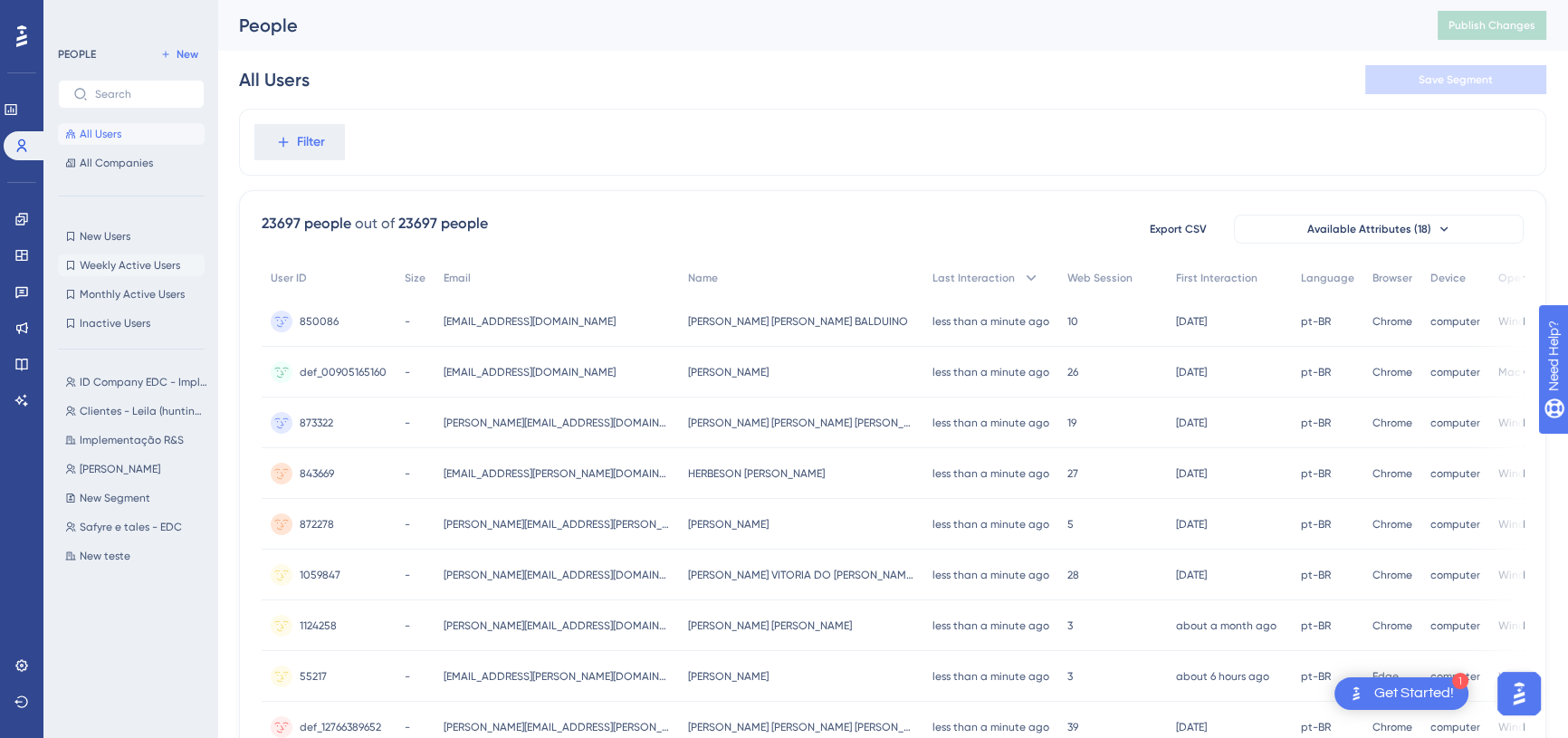
click at [107, 259] on span "Weekly Active Users" at bounding box center [130, 265] width 101 height 15
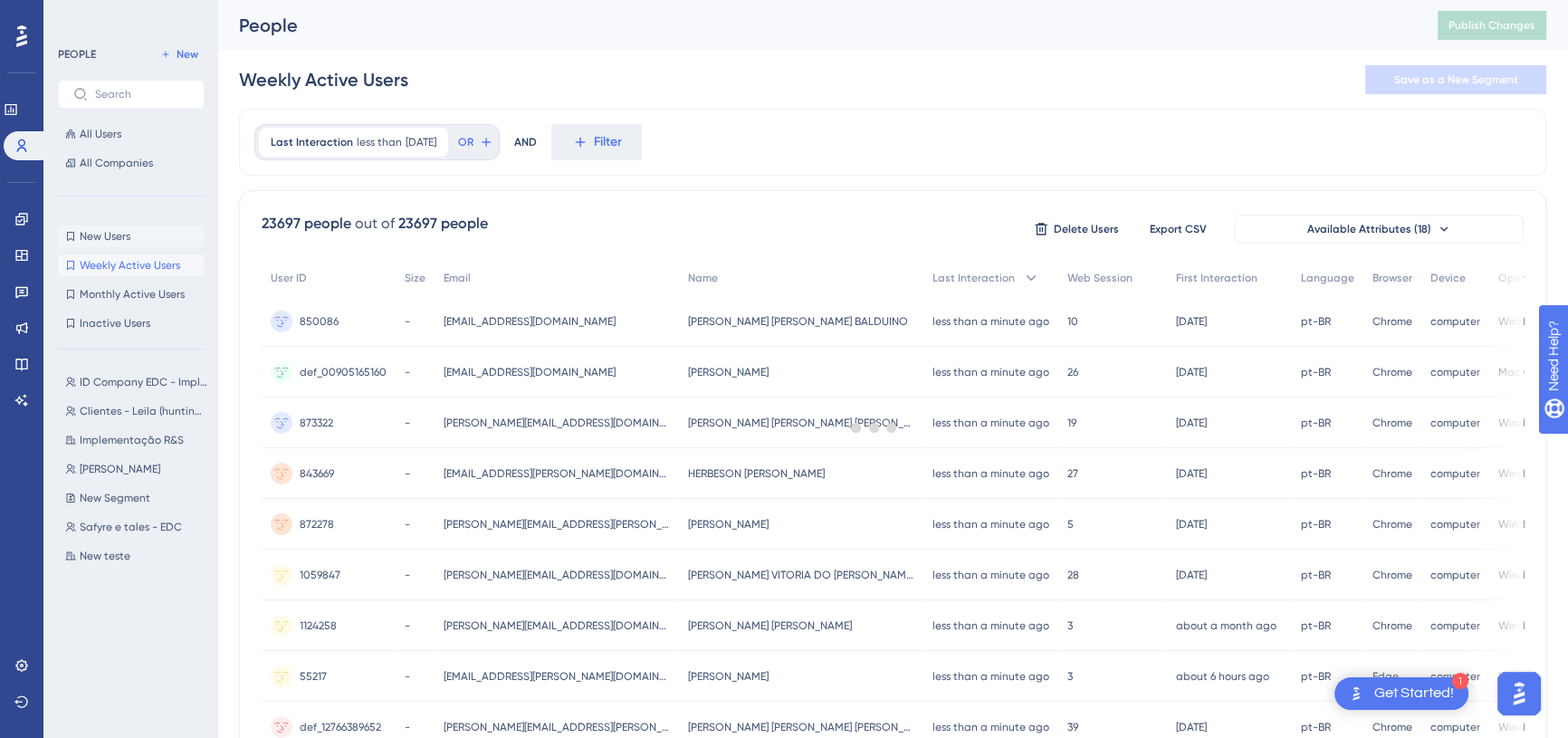
click at [108, 232] on span "New Users" at bounding box center [104, 236] width 50 height 15
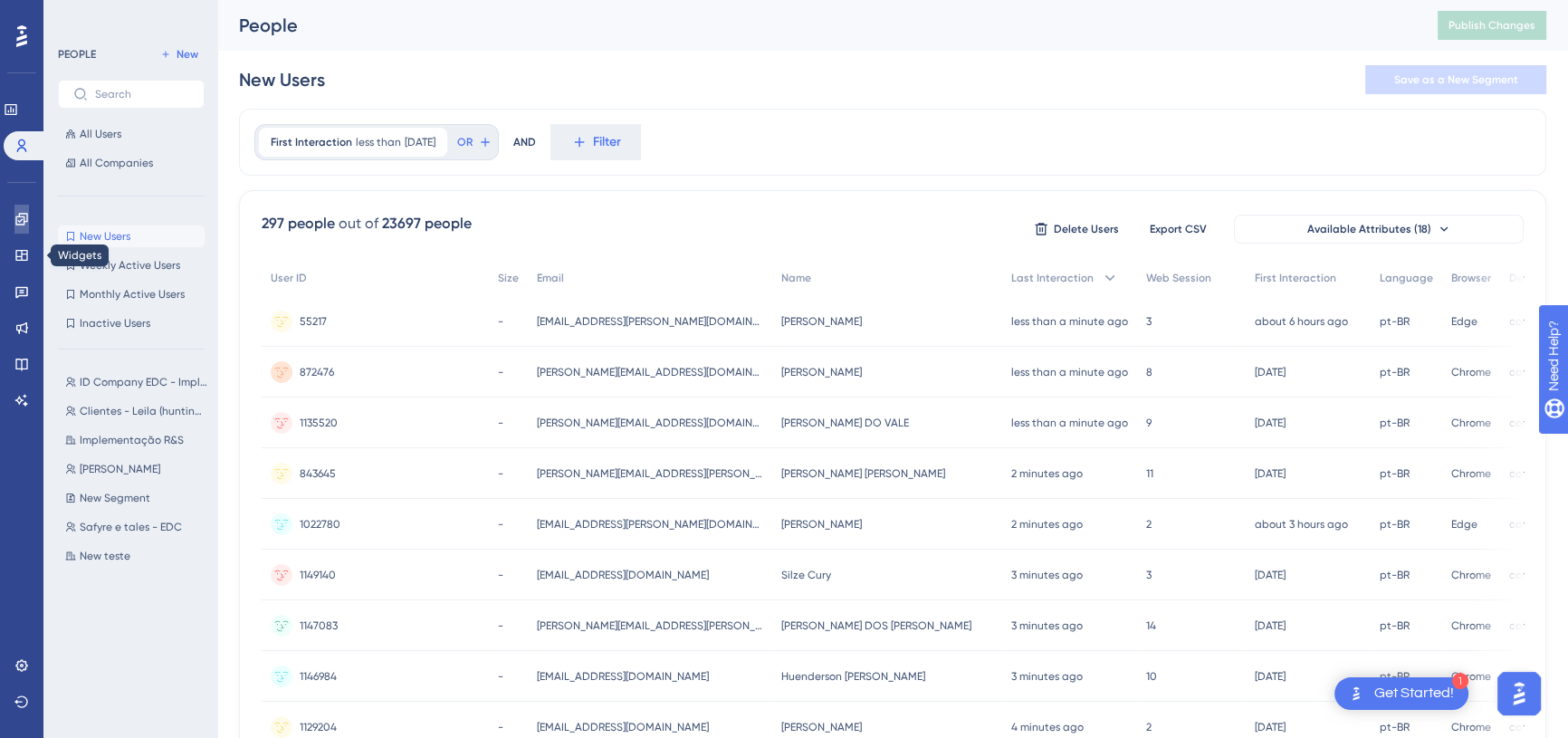
click at [24, 217] on icon at bounding box center [21, 219] width 12 height 12
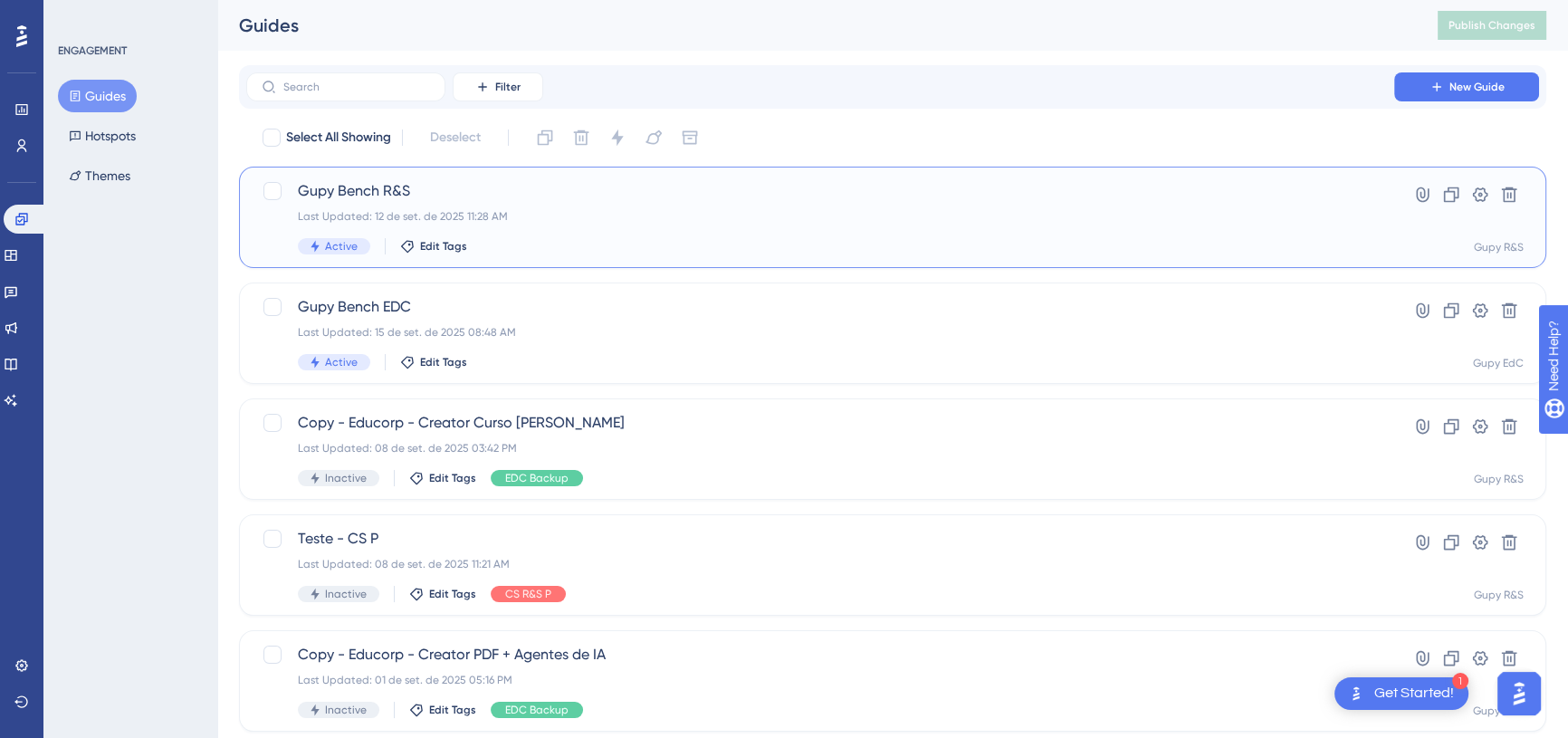
click at [470, 217] on div "Last Updated: 12 de set. de 2025 11:28 AM" at bounding box center [820, 216] width 1045 height 15
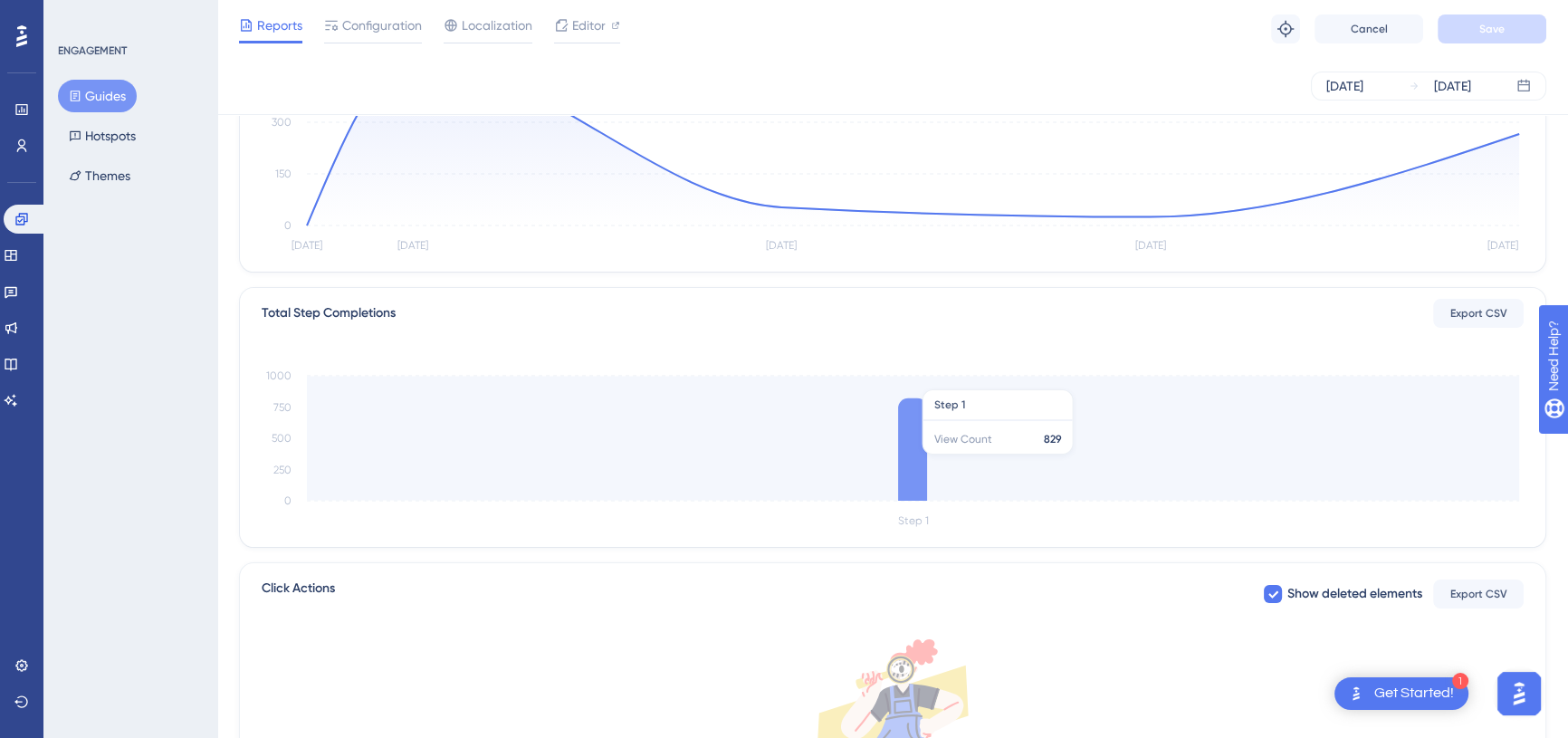
scroll to position [329, 0]
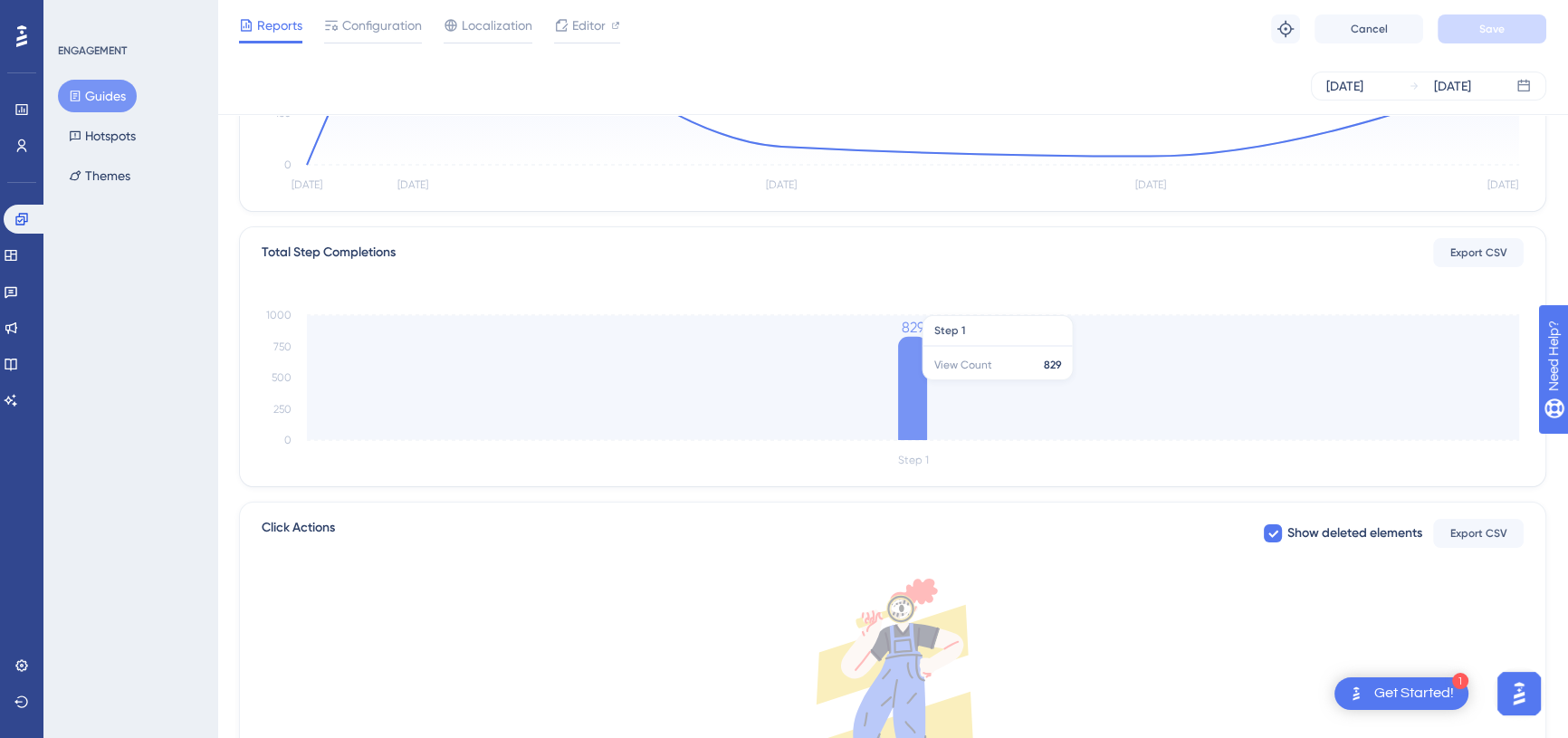
click at [922, 379] on icon at bounding box center [913, 388] width 29 height 103
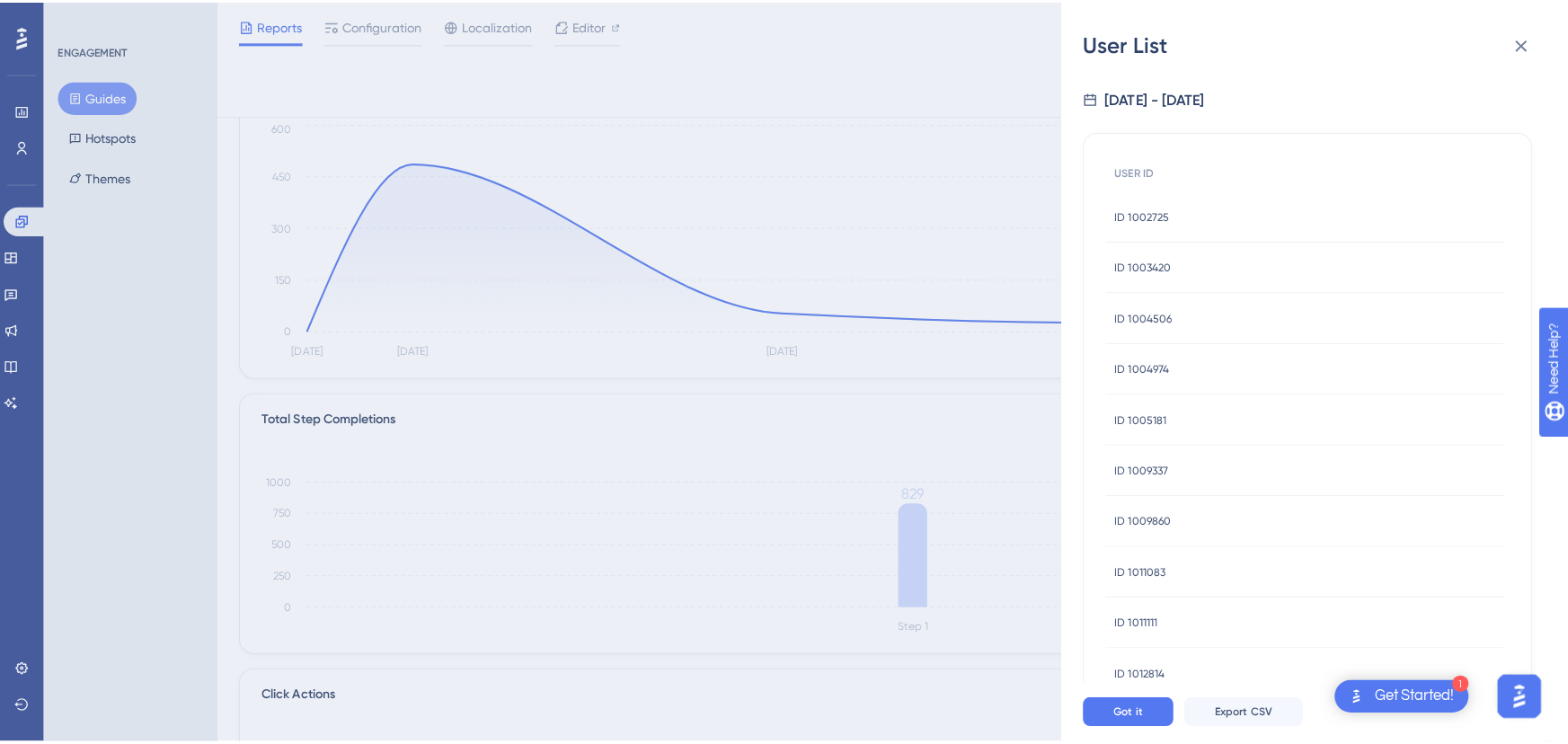
scroll to position [163, 0]
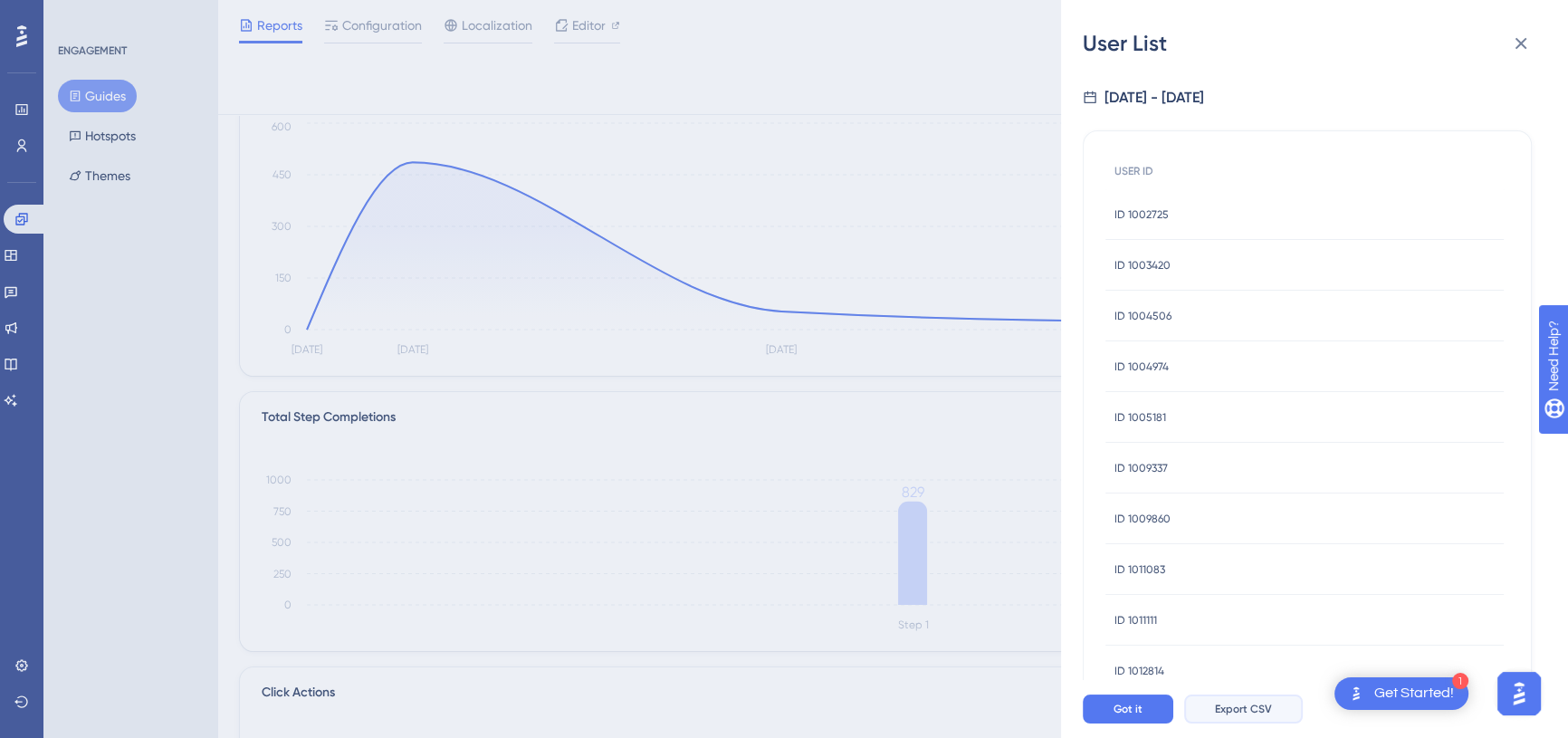
click at [1212, 713] on button "Export CSV" at bounding box center [1243, 709] width 119 height 29
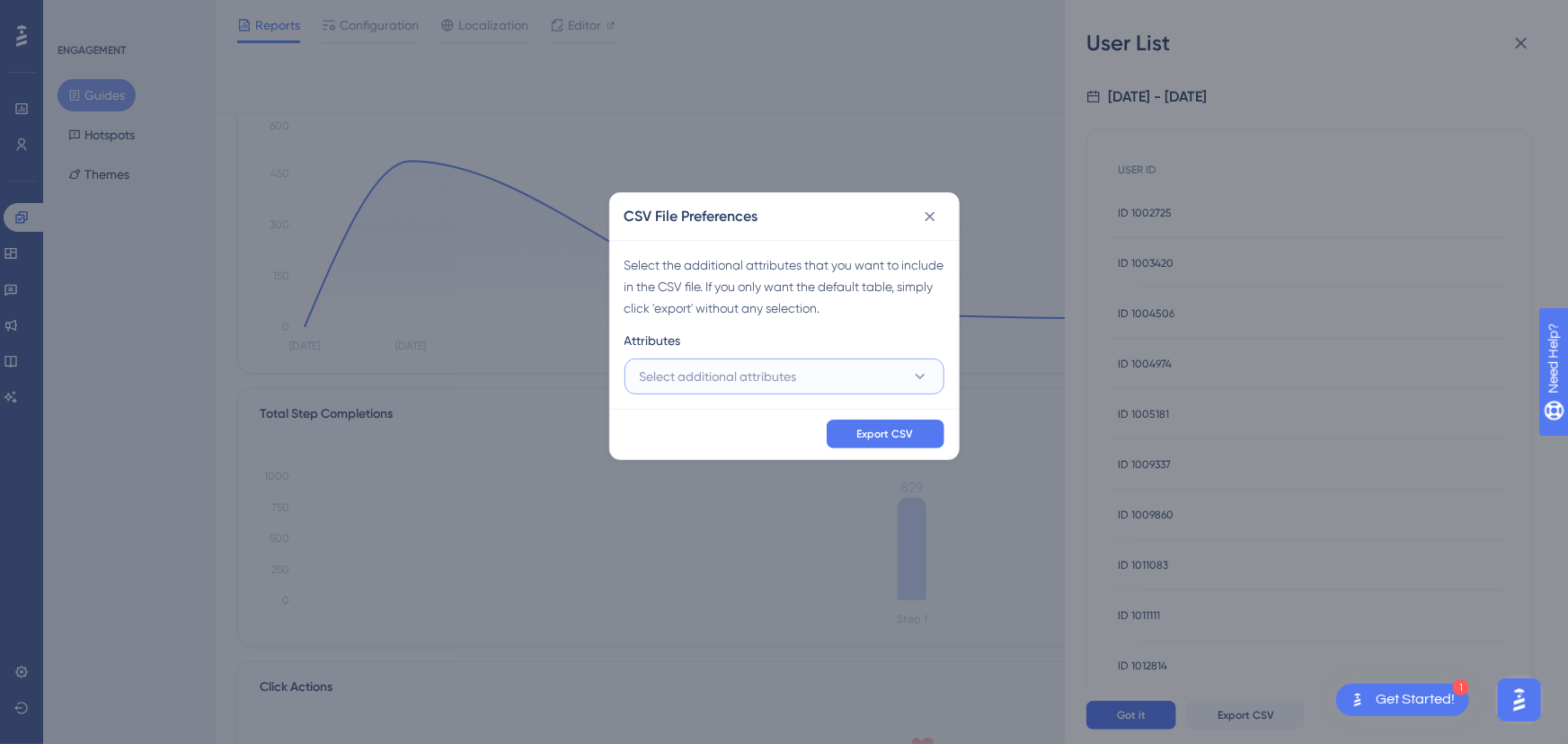
click at [723, 393] on button "Select additional attributes" at bounding box center [784, 376] width 319 height 35
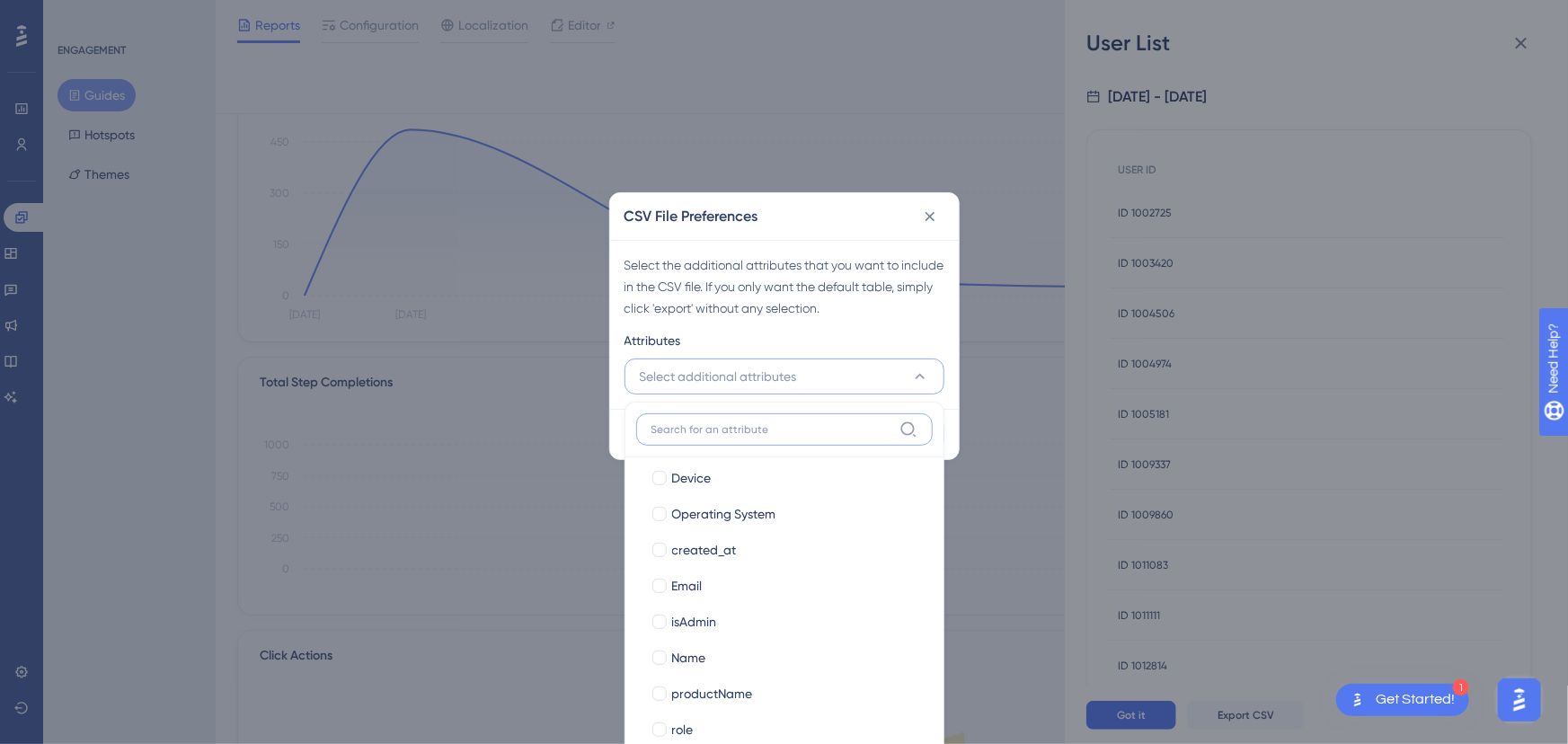
scroll to position [194, 0]
click at [699, 575] on span "Email" at bounding box center [688, 579] width 31 height 21
checkbox input "true"
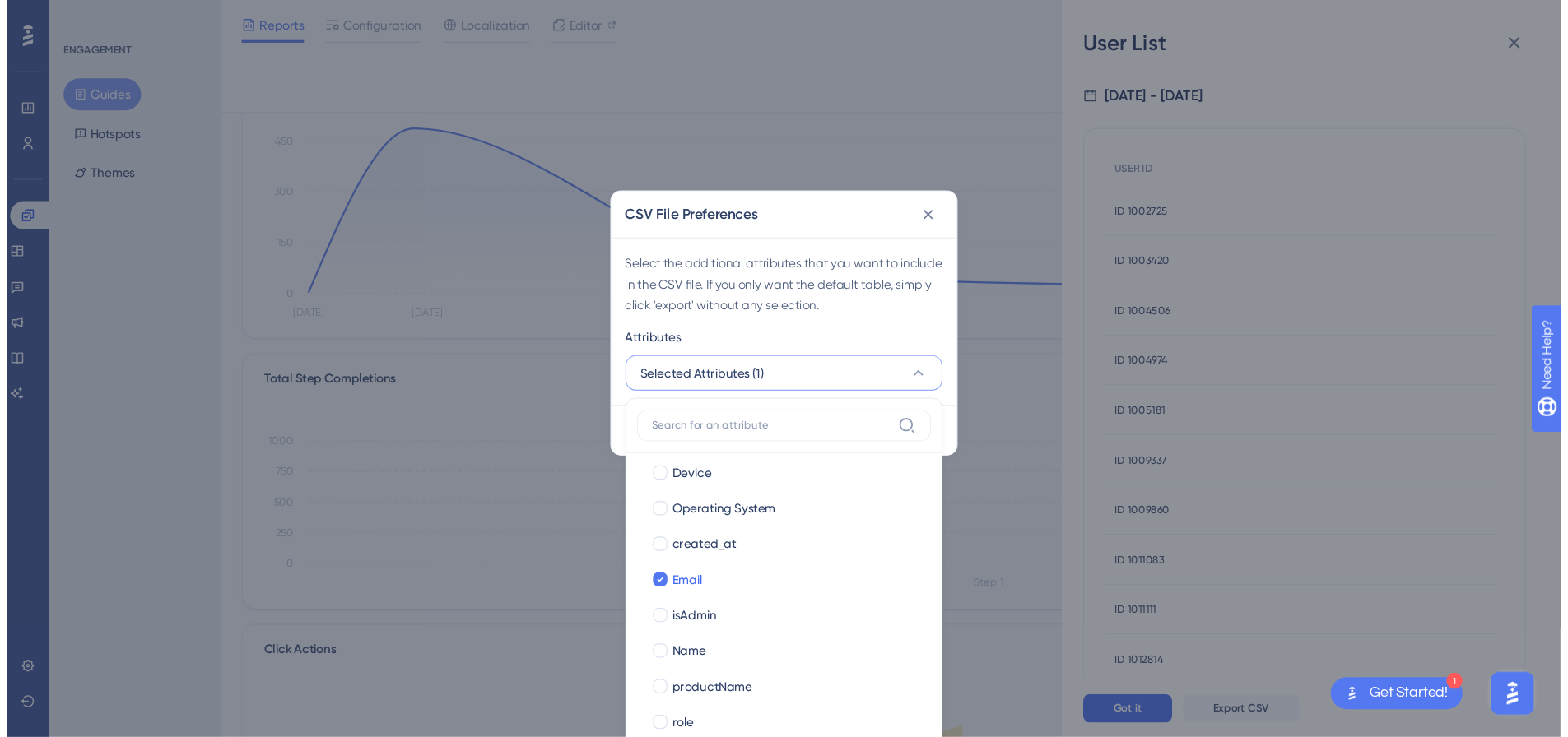
scroll to position [173, 0]
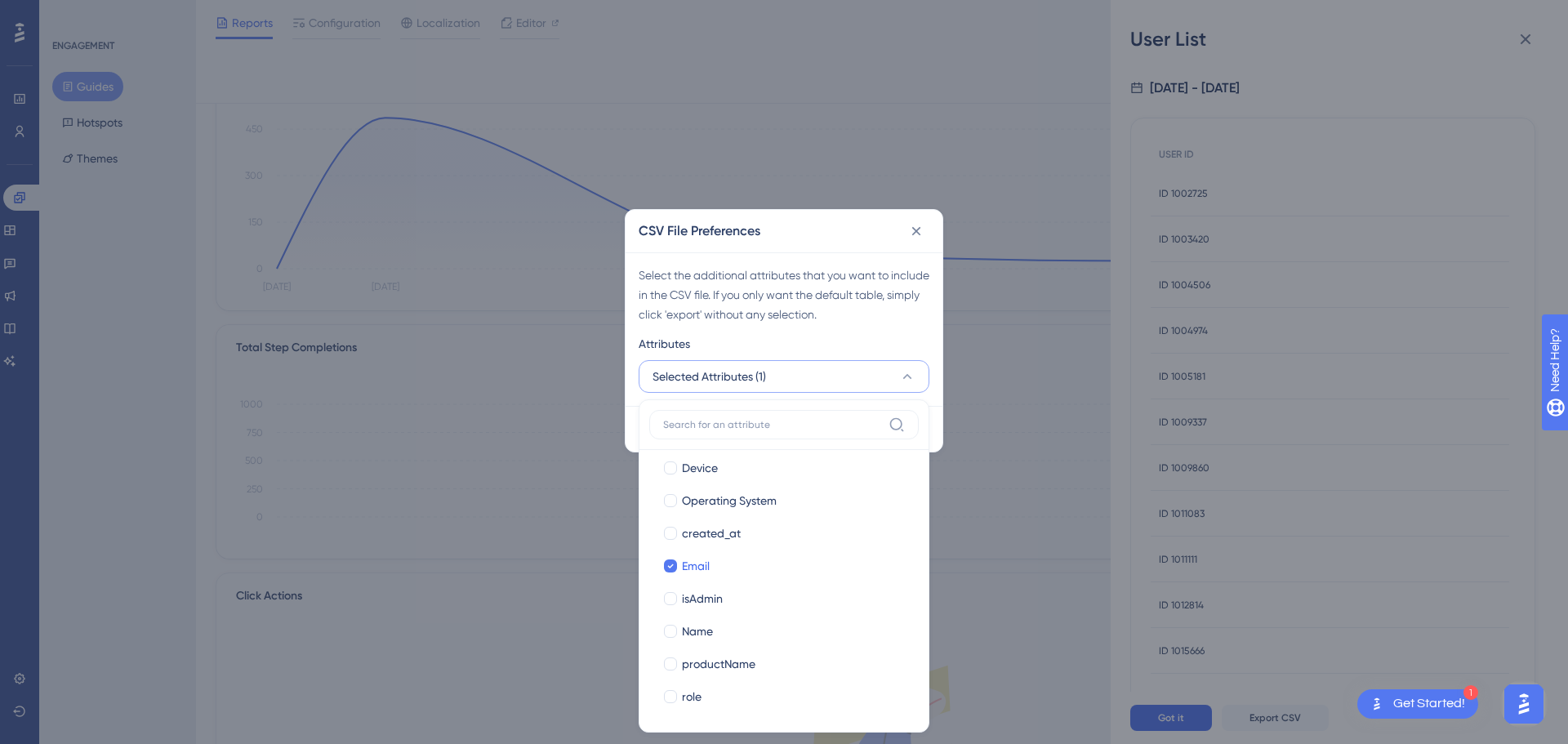
click at [893, 322] on div "Select the additional attributes that you want to include in the CSV file. If y…" at bounding box center [783, 294] width 290 height 58
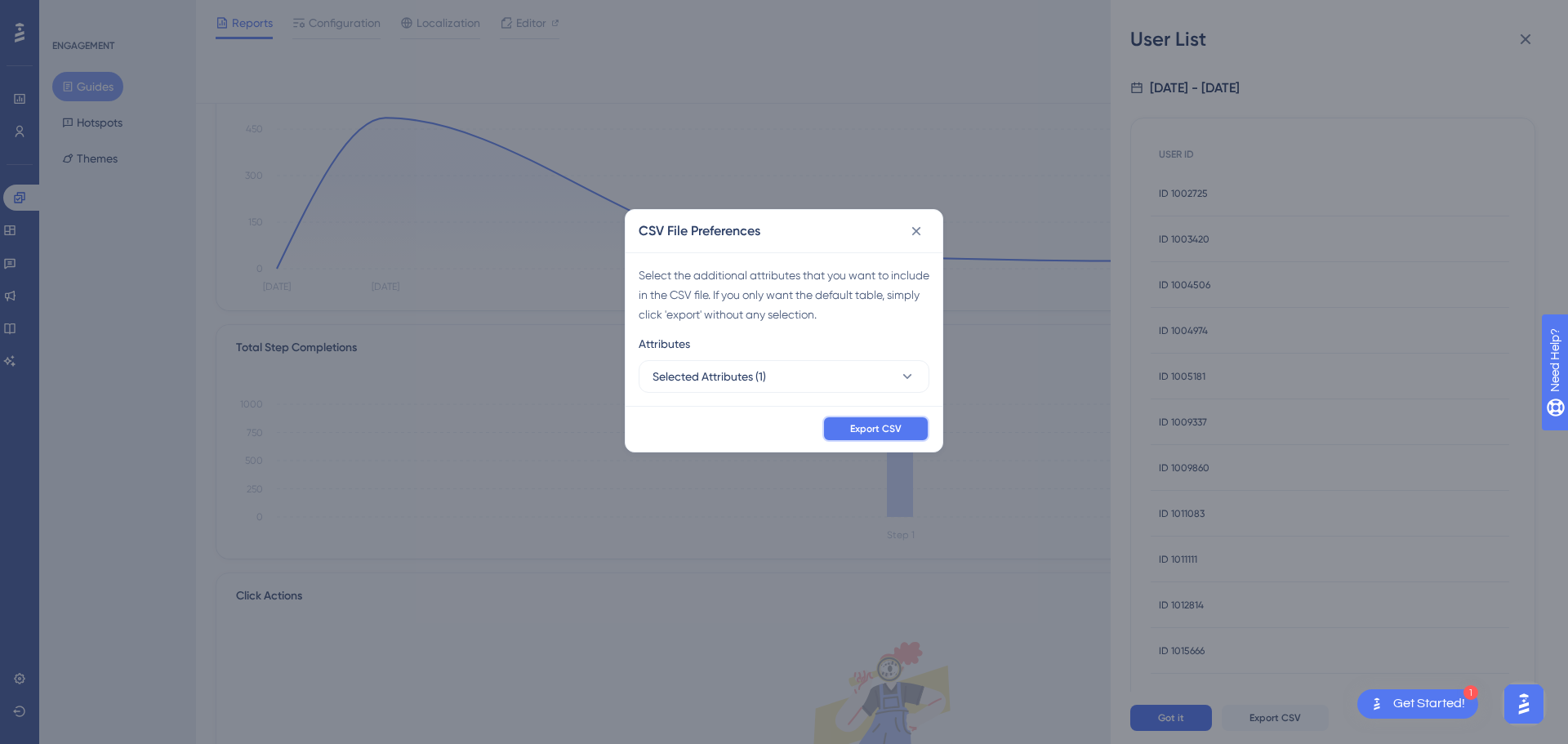
click at [875, 424] on span "Export CSV" at bounding box center [876, 428] width 51 height 13
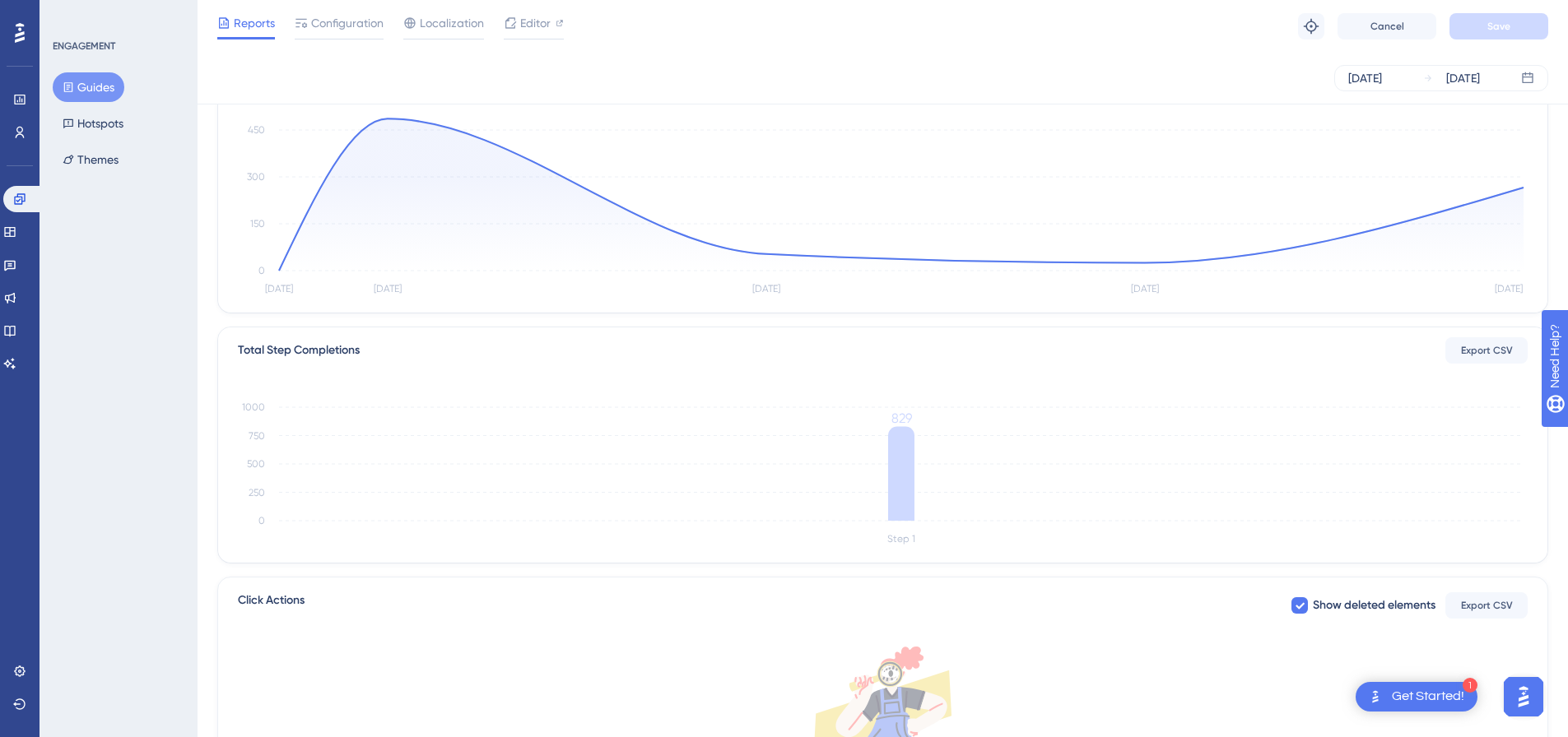
click at [98, 80] on button "Guides" at bounding box center [88, 87] width 71 height 30
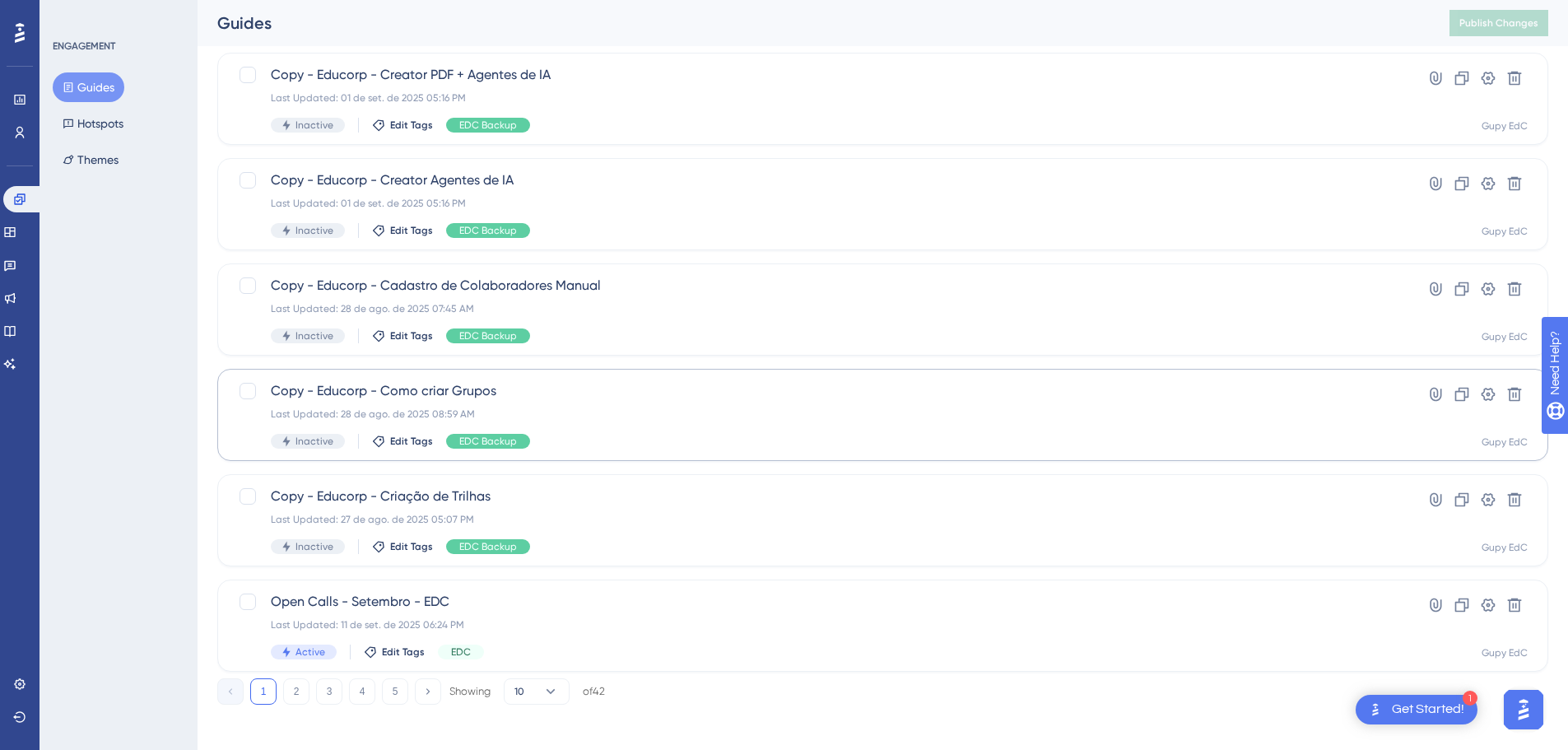
scroll to position [528, 0]
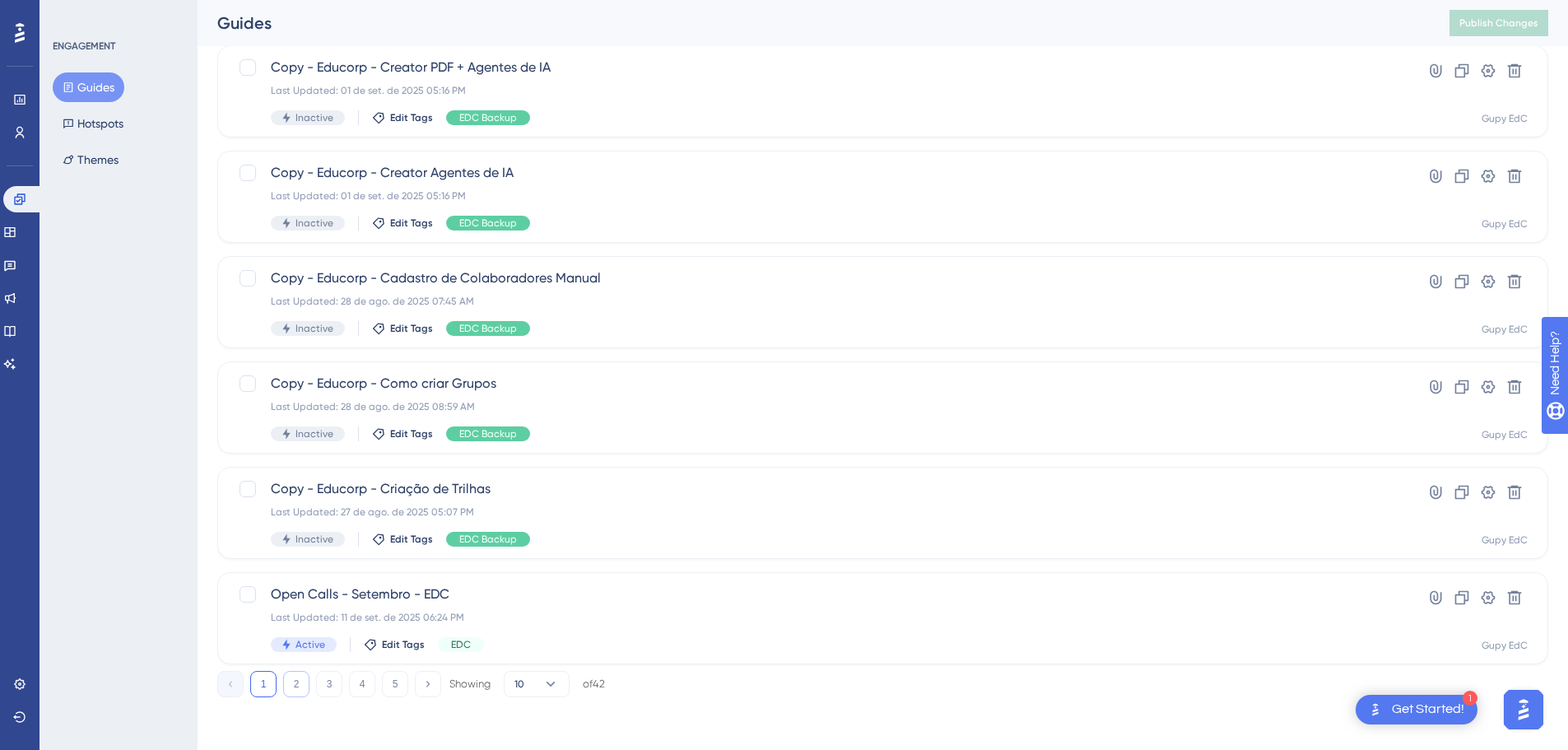
click at [293, 681] on button "2" at bounding box center [296, 684] width 26 height 26
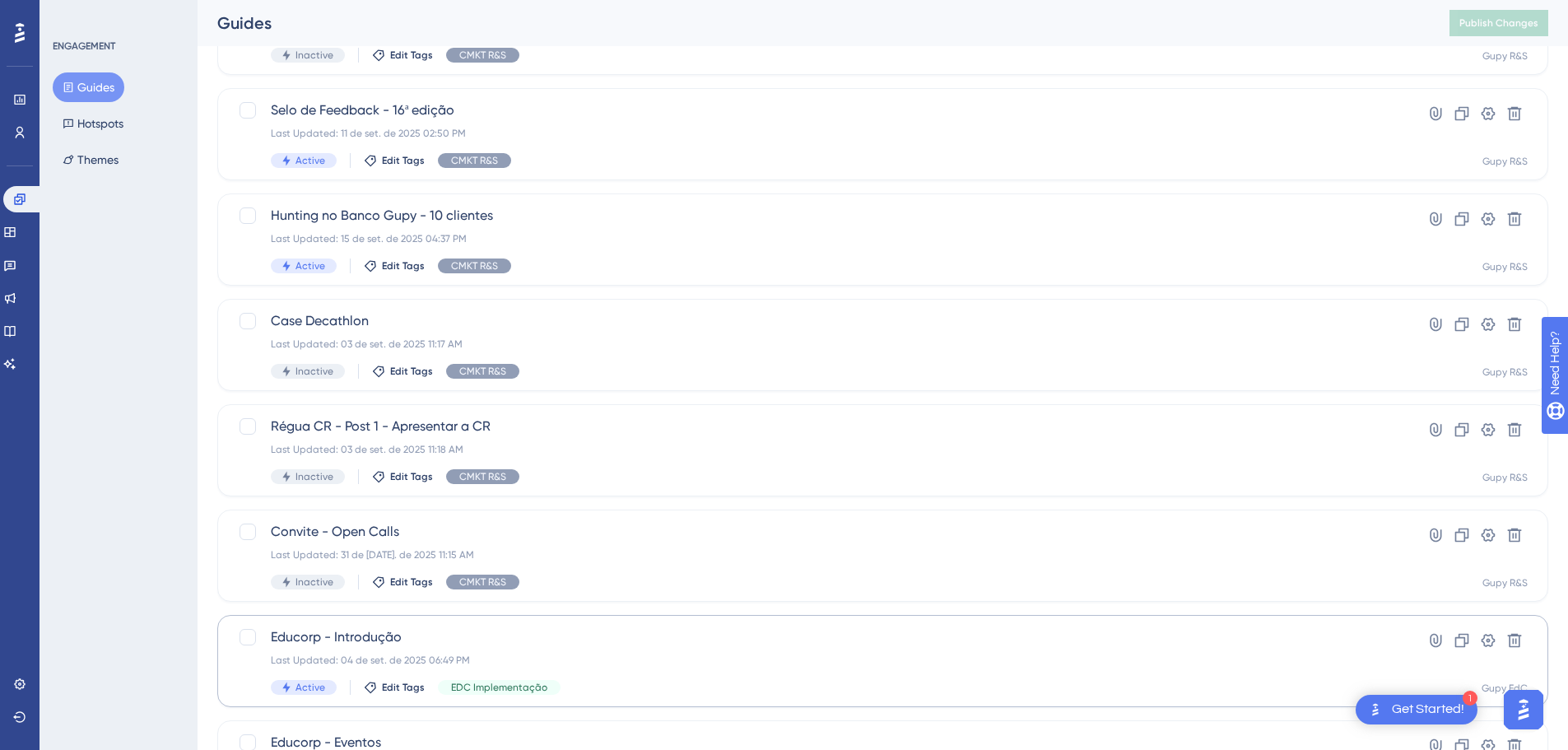
scroll to position [446, 0]
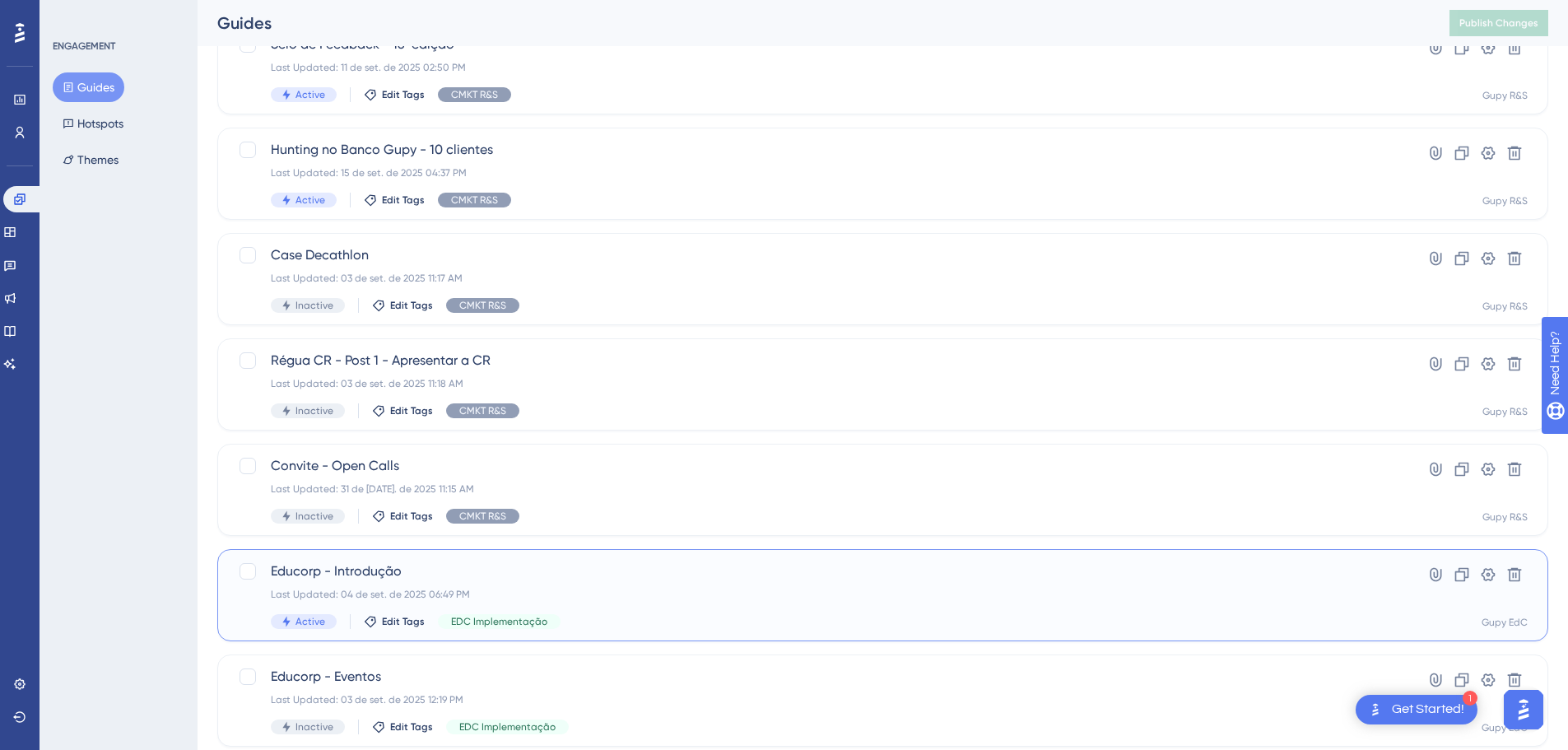
click at [359, 587] on div "Educorp - Introdução Last Updated: 04 de set. de 2025 06:49 PM Active Edit Tags…" at bounding box center [817, 595] width 1093 height 68
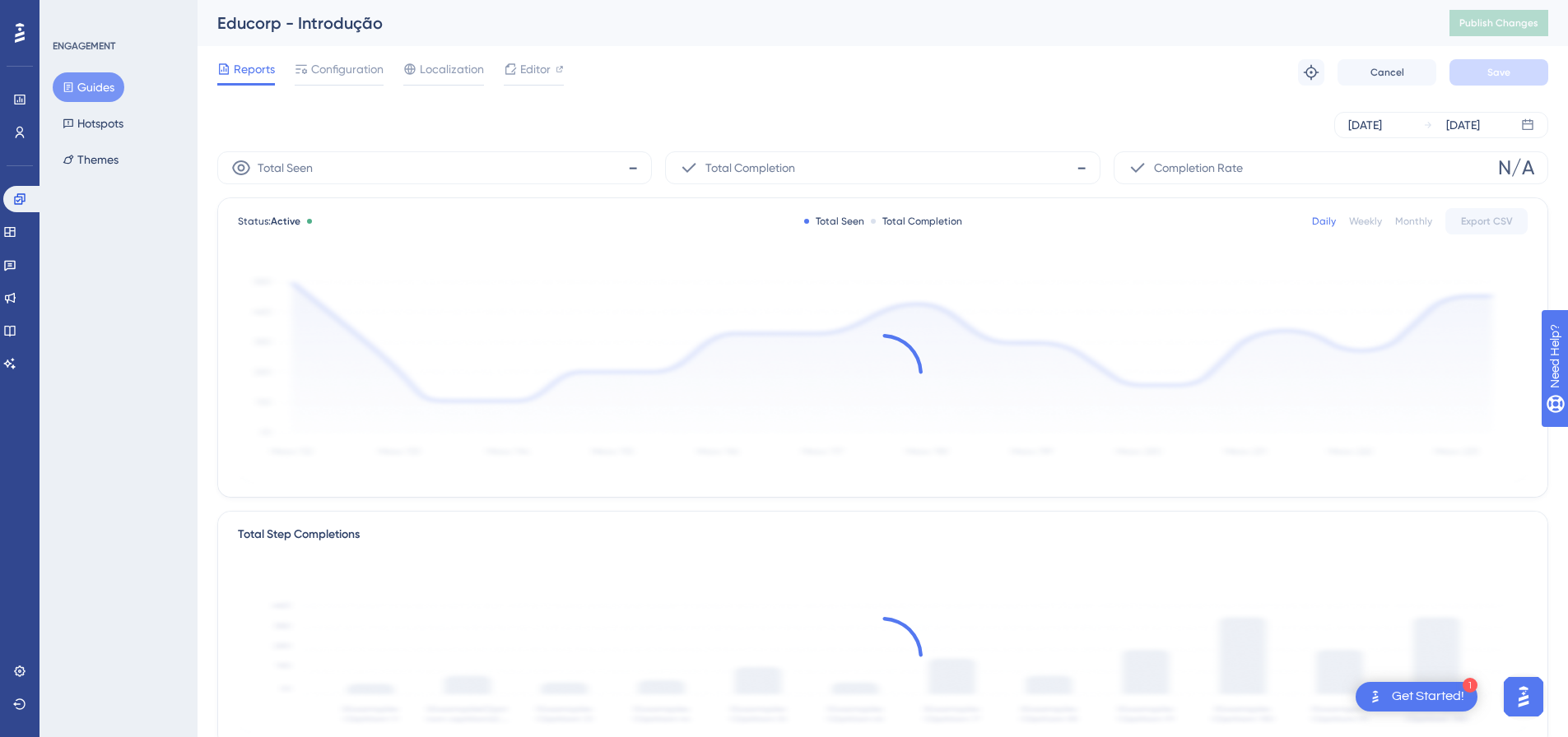
click at [228, 76] on div at bounding box center [223, 69] width 13 height 19
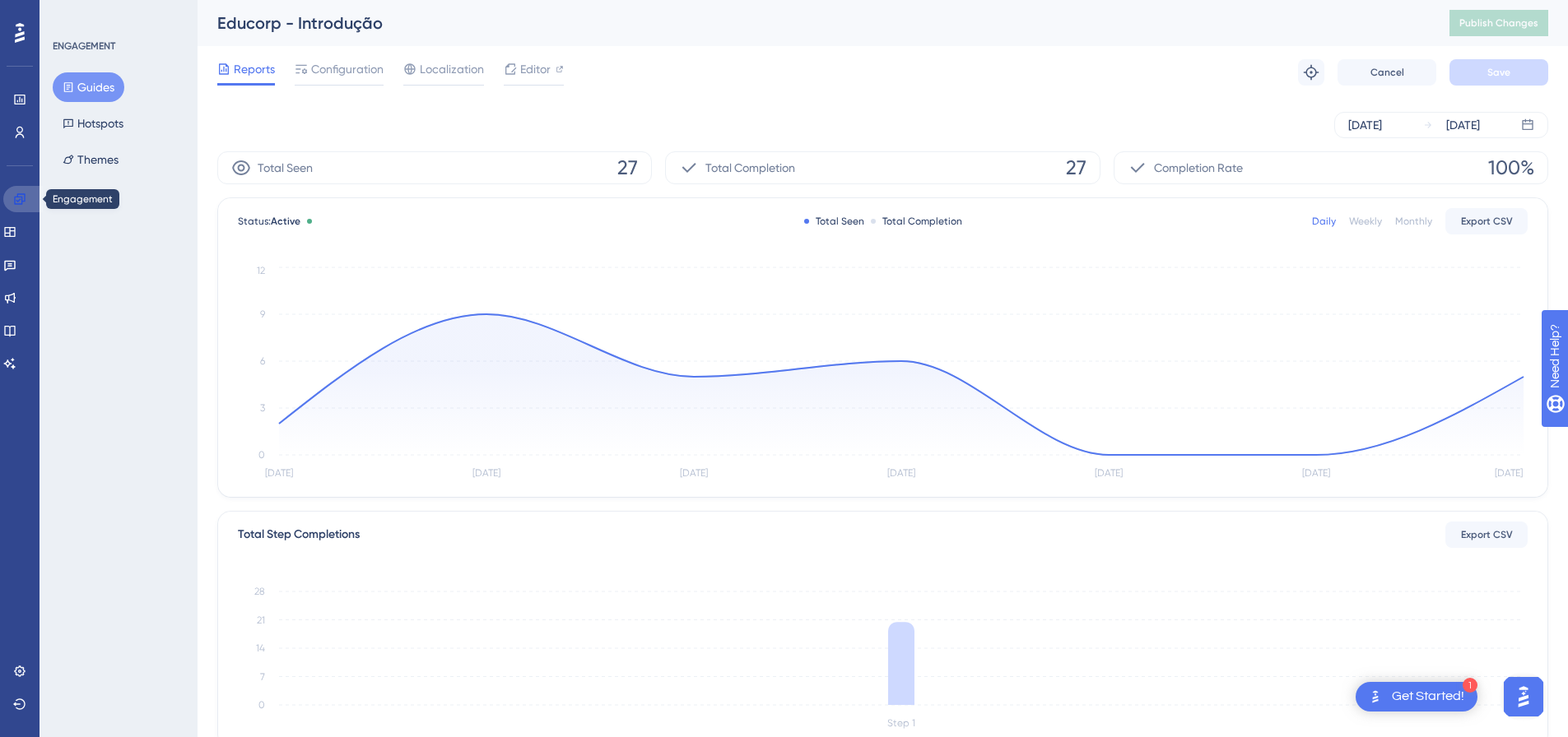
click at [25, 200] on icon at bounding box center [19, 199] width 11 height 11
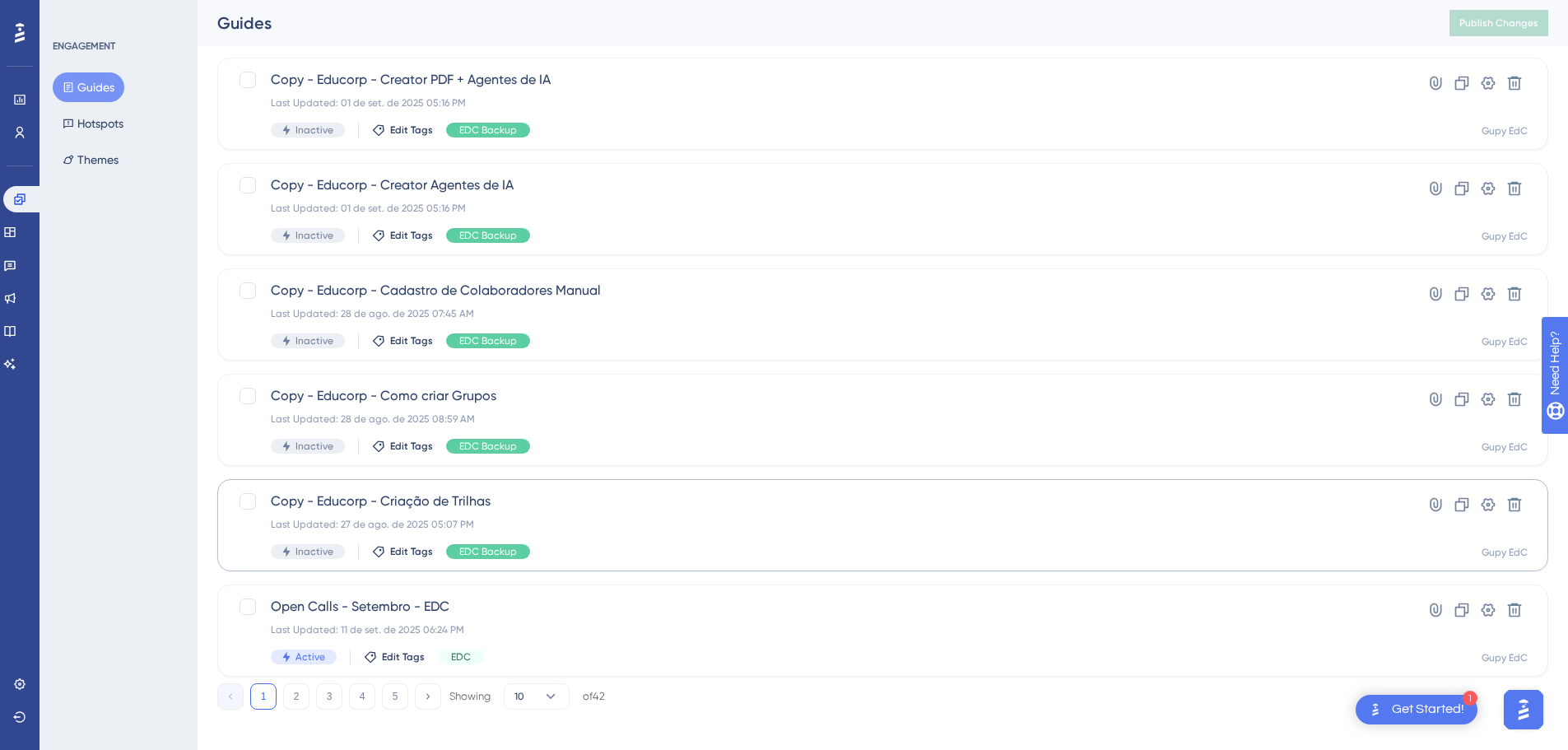
scroll to position [528, 0]
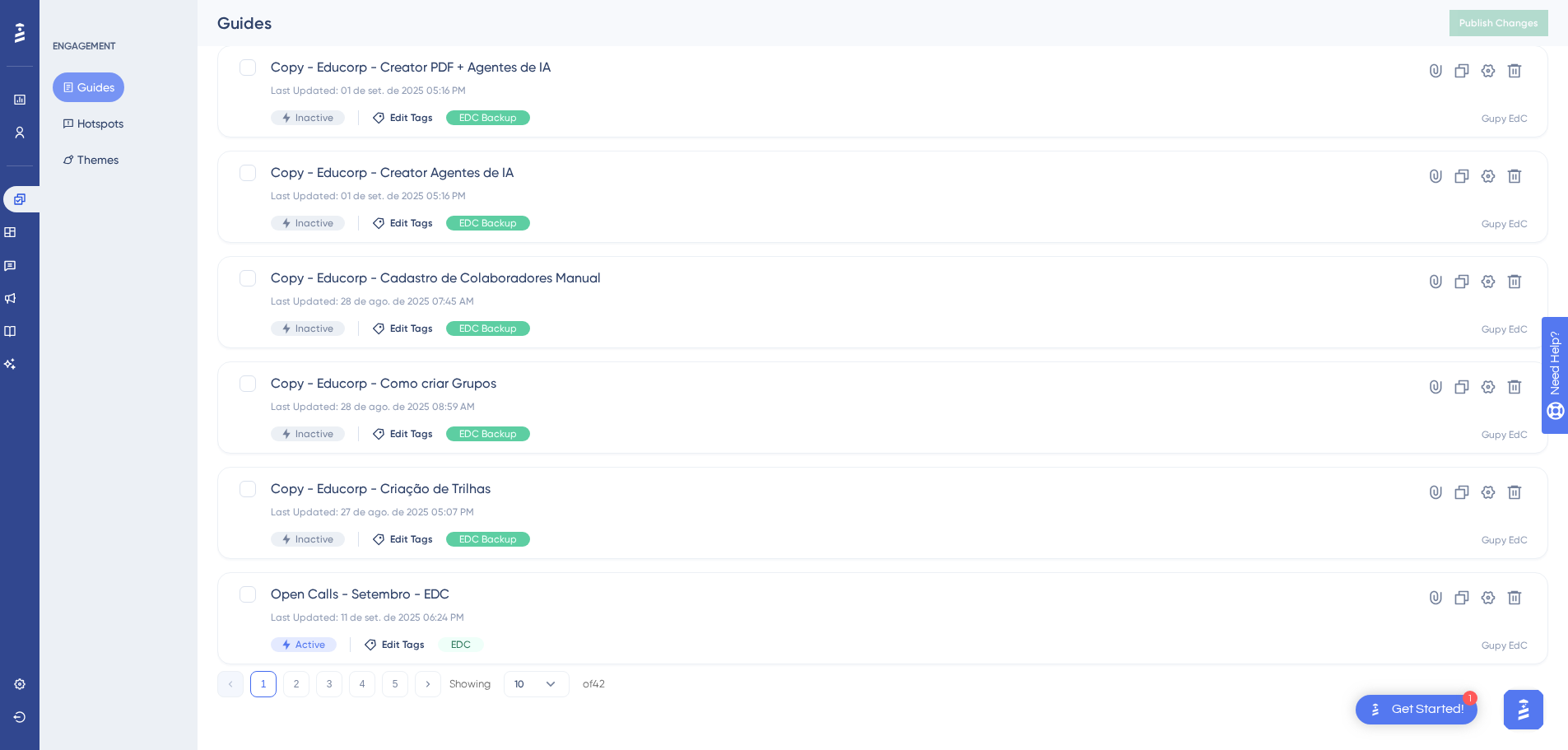
click at [413, 679] on div "1 2 3 4 5 Showing 10 of 42" at bounding box center [410, 684] width 388 height 26
click at [398, 681] on button "5" at bounding box center [396, 684] width 26 height 26
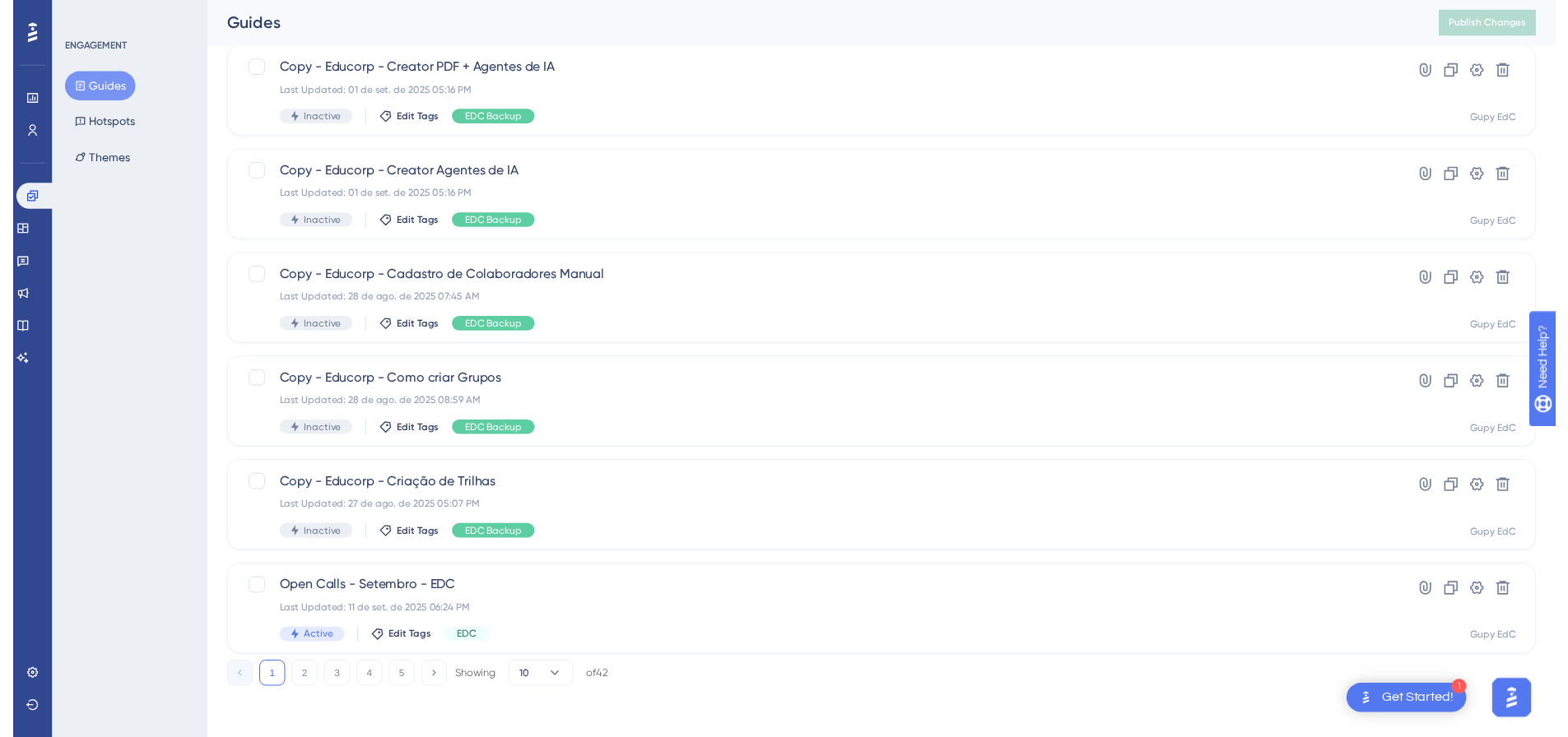
scroll to position [0, 0]
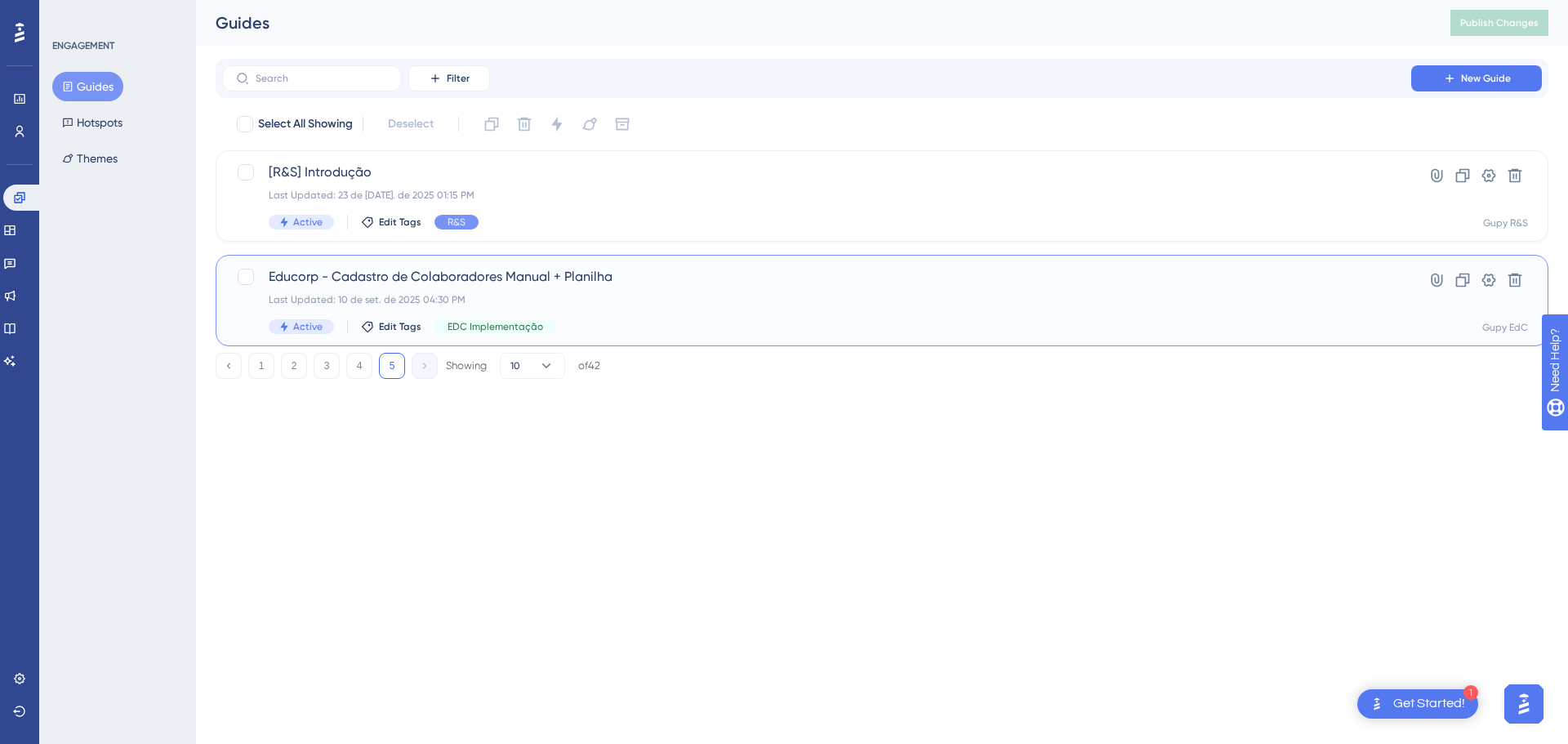
click at [445, 297] on div "Last Updated: 10 de set. de 2025 04:30 PM" at bounding box center [816, 299] width 1096 height 13
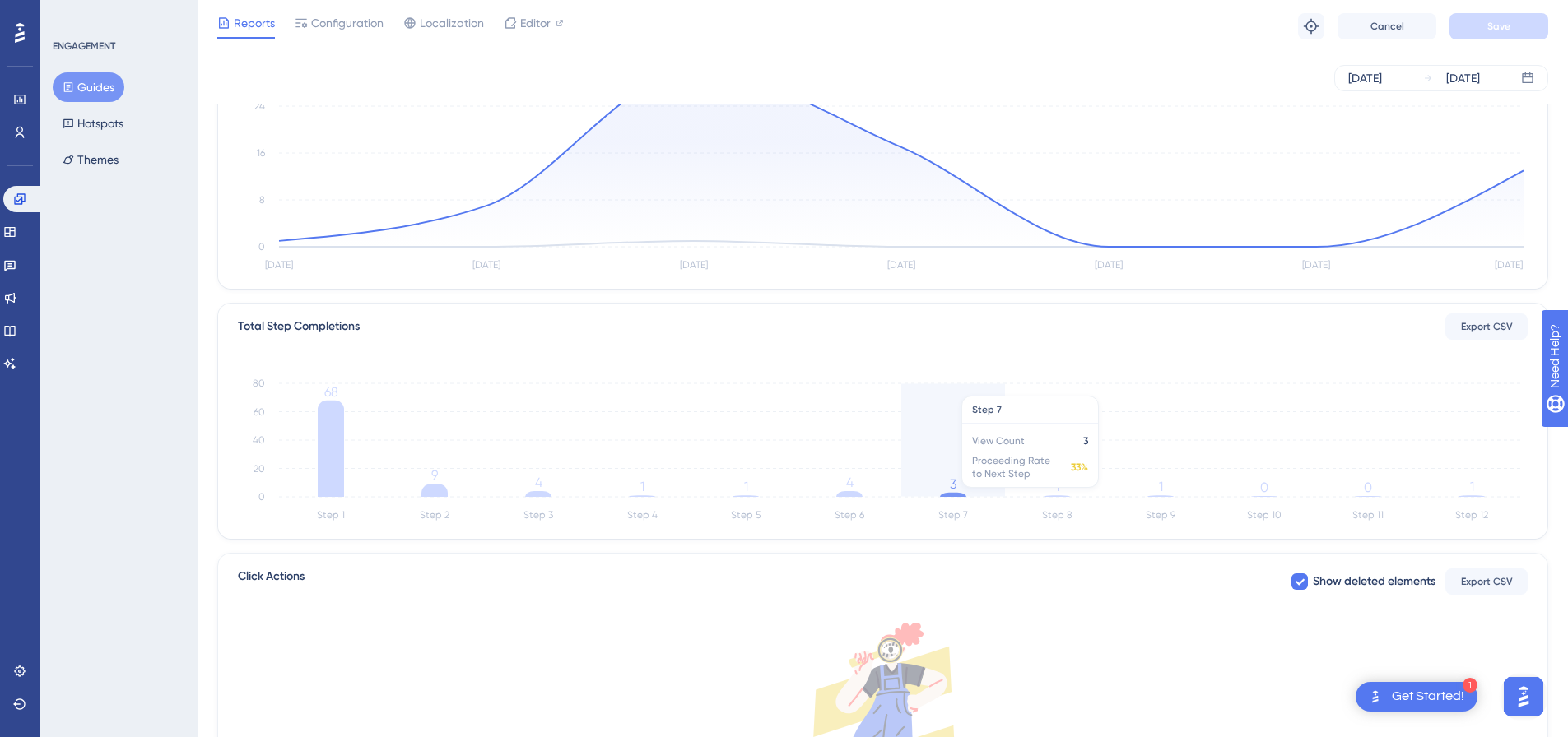
scroll to position [329, 0]
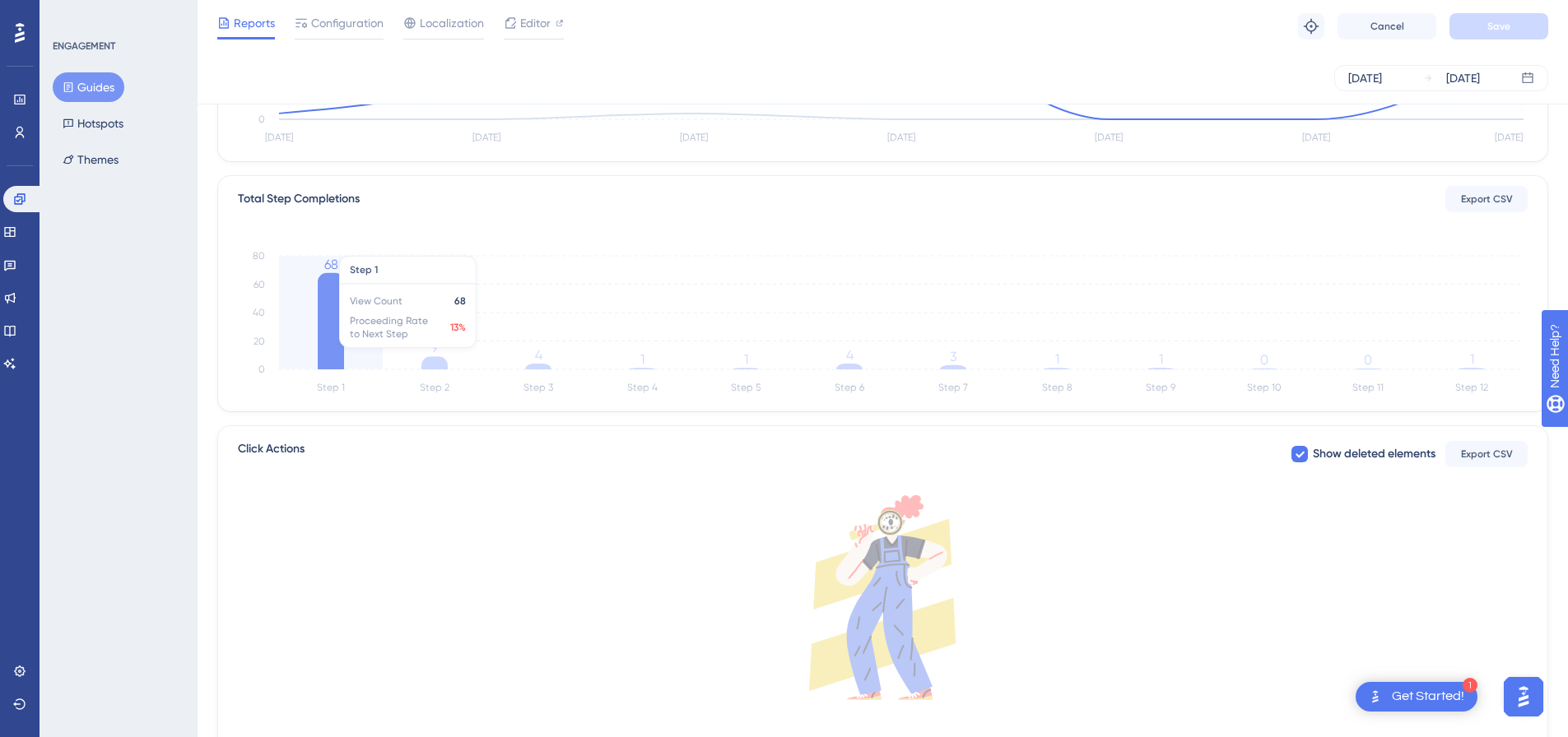
click at [331, 350] on icon at bounding box center [331, 322] width 26 height 97
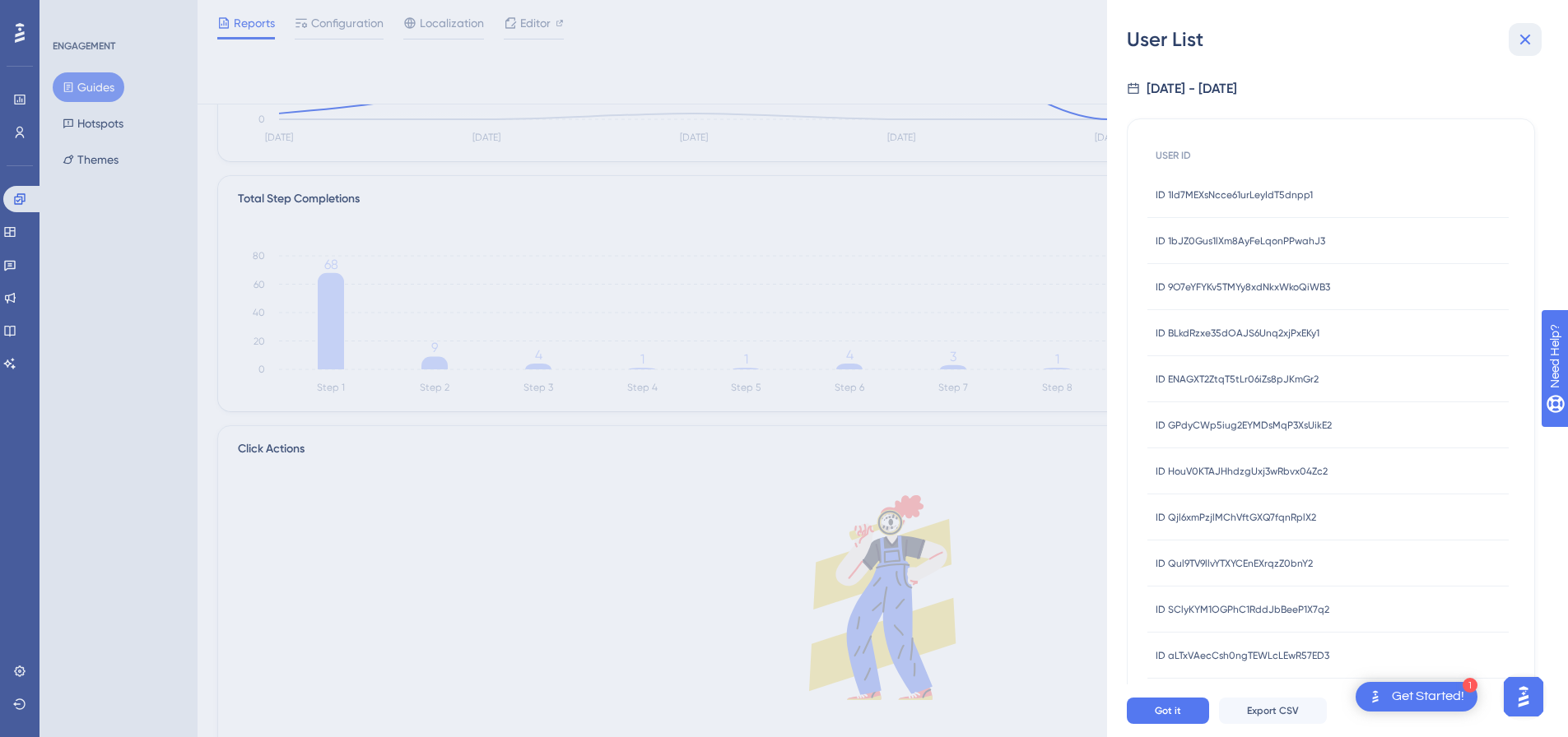
click at [1436, 40] on button at bounding box center [1525, 39] width 33 height 33
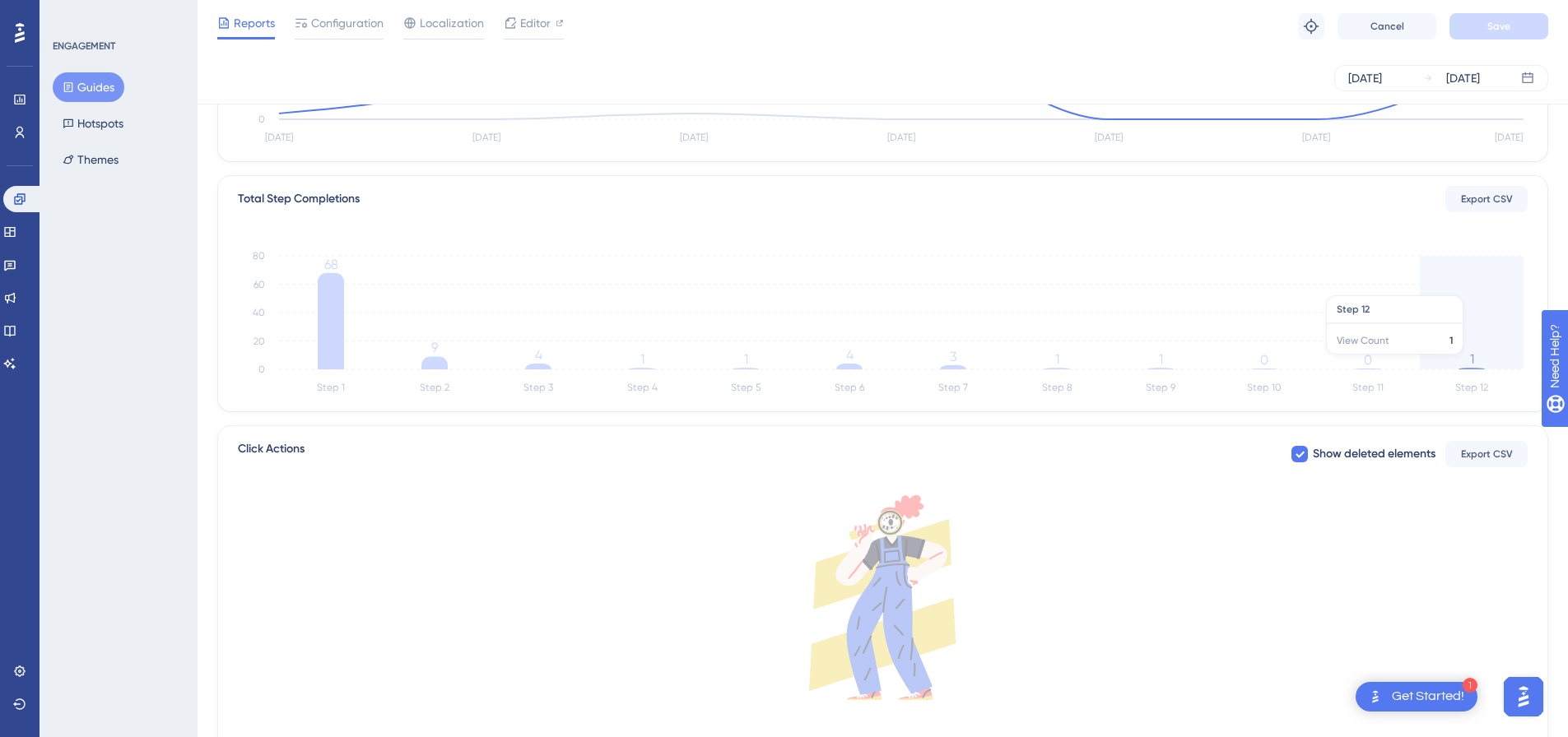
click at [1436, 363] on icon "Step 1 Step 2 Step 3 Step 4 Step 5 Step 6 Step 7 Step 8 Step 9 Step 10 Step 11 …" at bounding box center [883, 319] width 1290 height 157
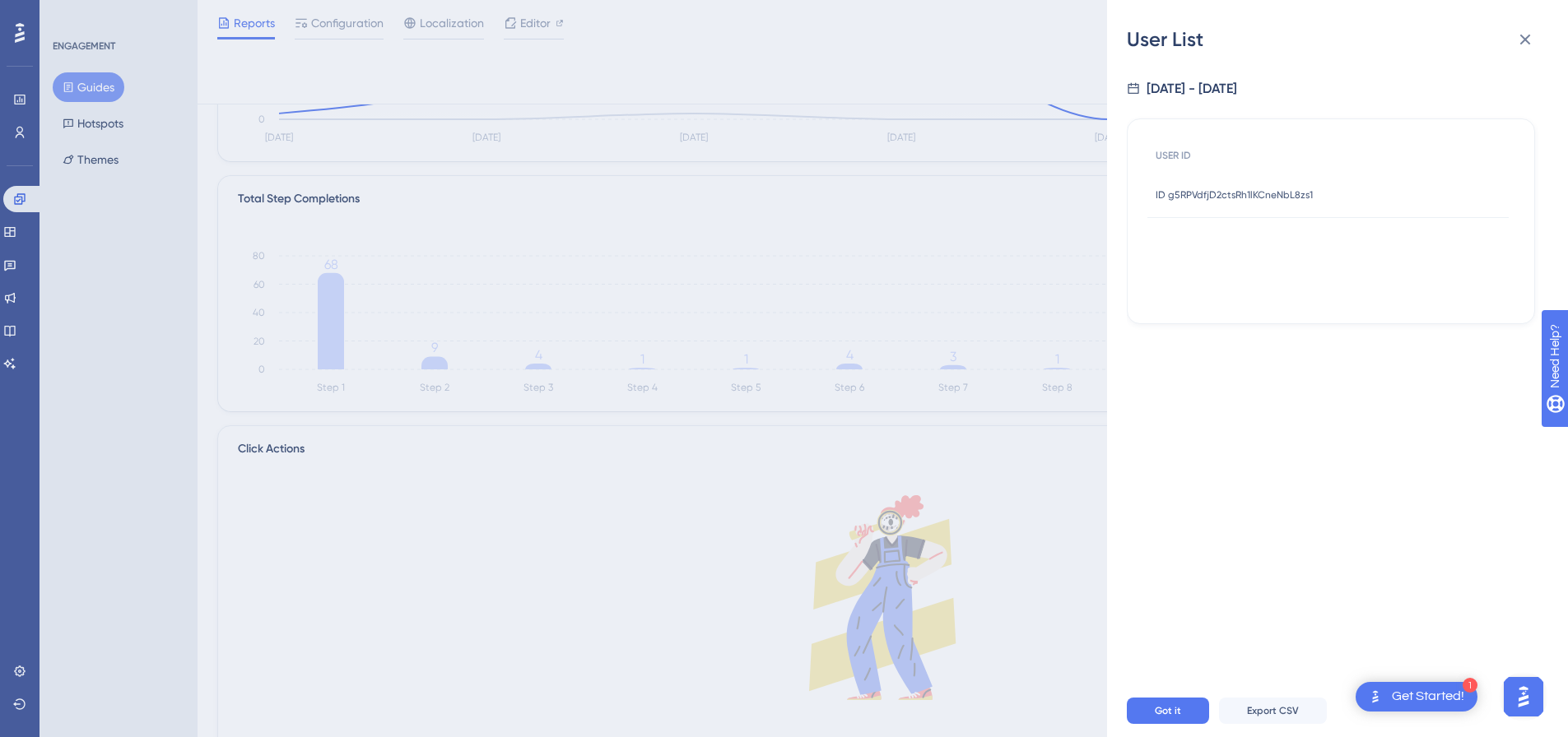
click at [578, 47] on div "User List [DATE] - [DATE] USER ID ID g5RPVdfjD2ctsRh1lKCneNbL8zs1 ID g5RPVdfjD2…" at bounding box center [784, 368] width 1568 height 737
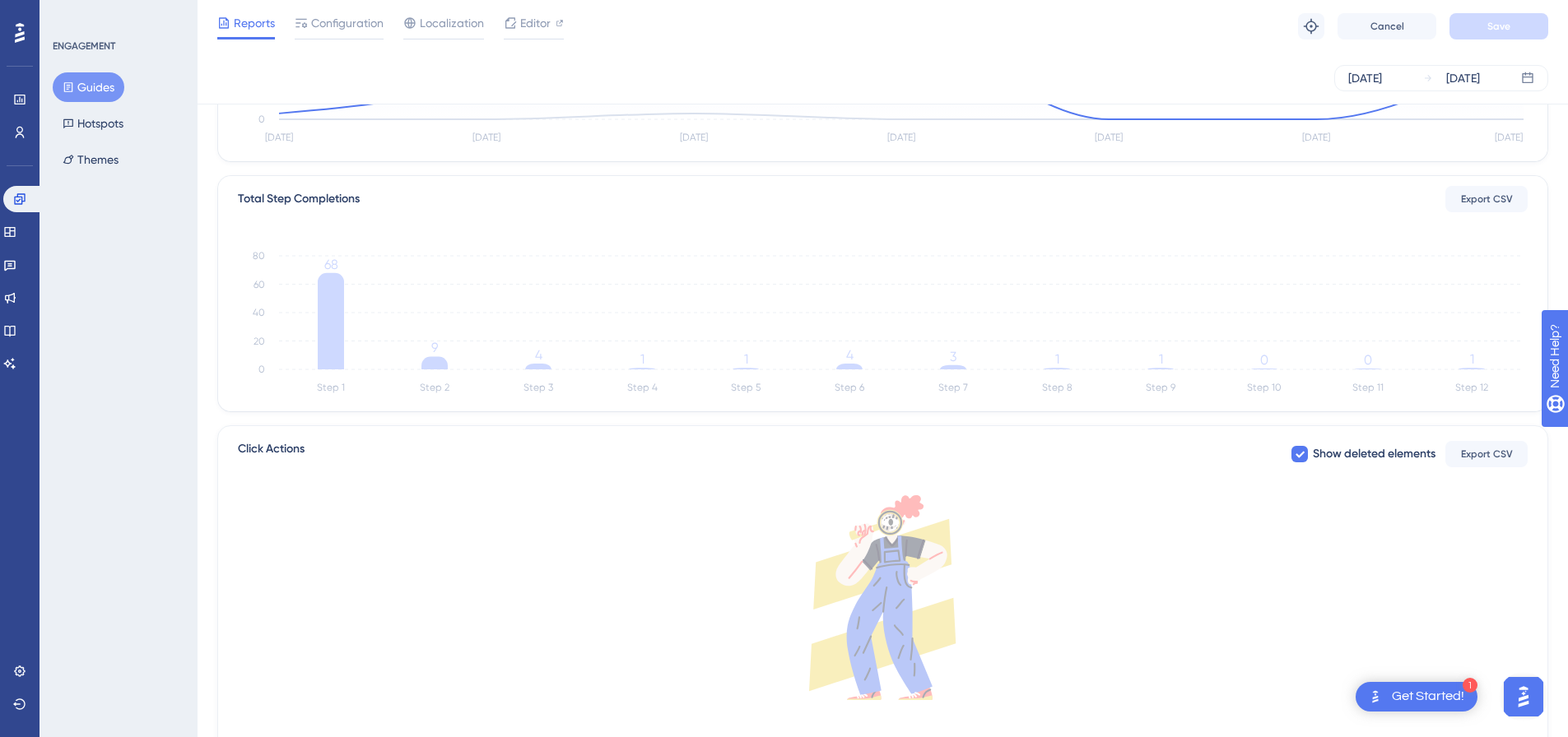
scroll to position [164, 0]
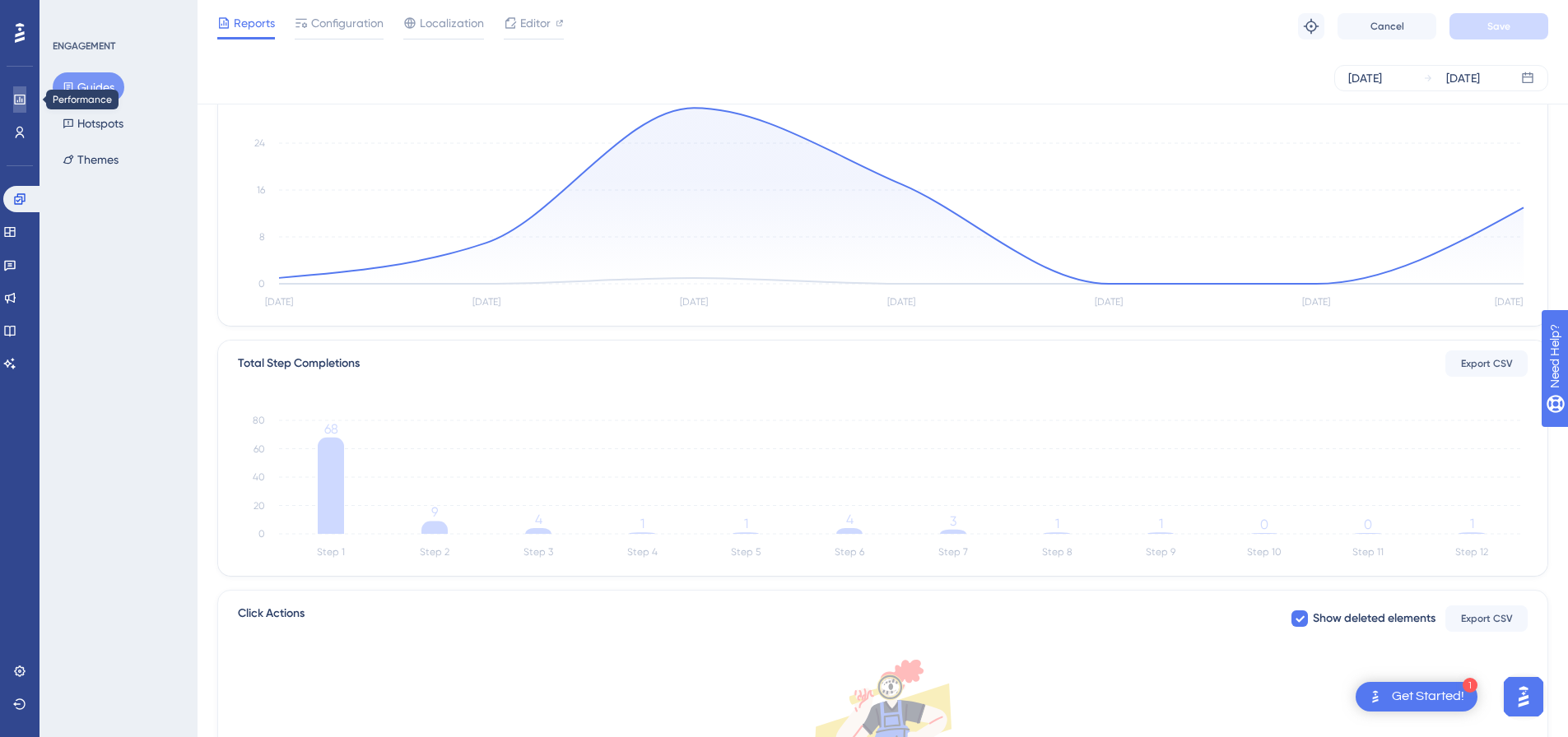
click at [15, 95] on icon at bounding box center [19, 99] width 11 height 10
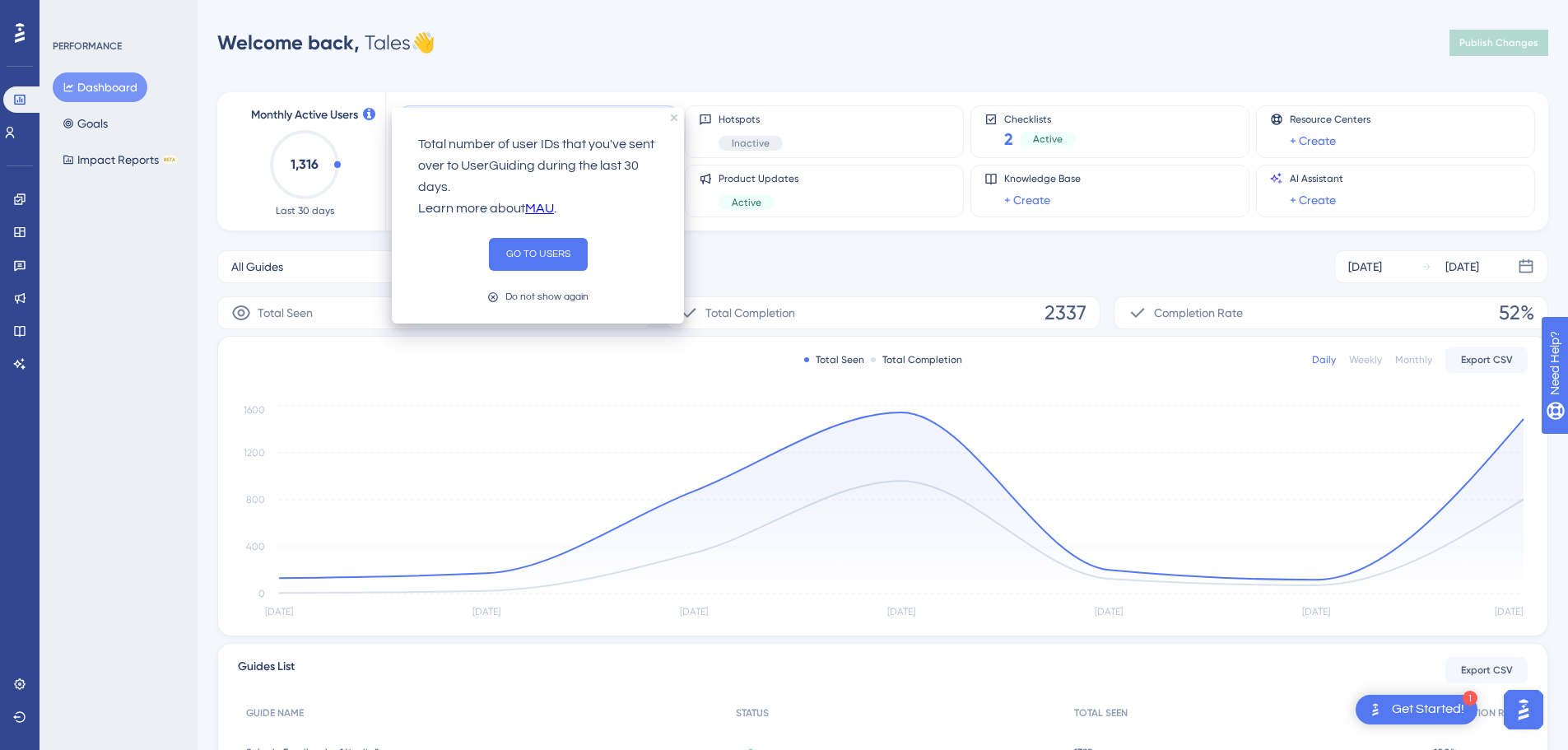
click at [373, 117] on icon at bounding box center [369, 114] width 12 height 12
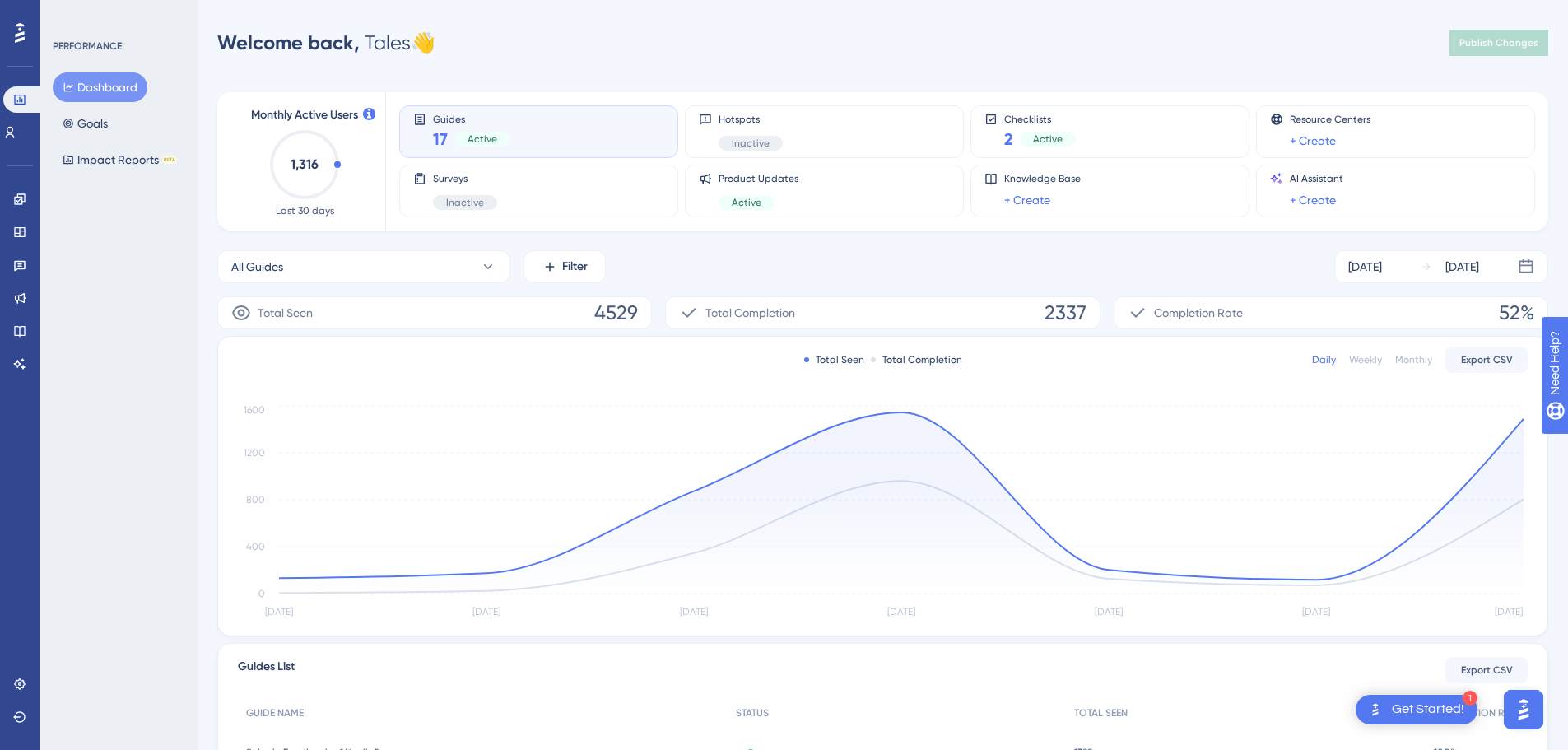
click at [286, 173] on icon "1,316" at bounding box center [304, 164] width 72 height 72
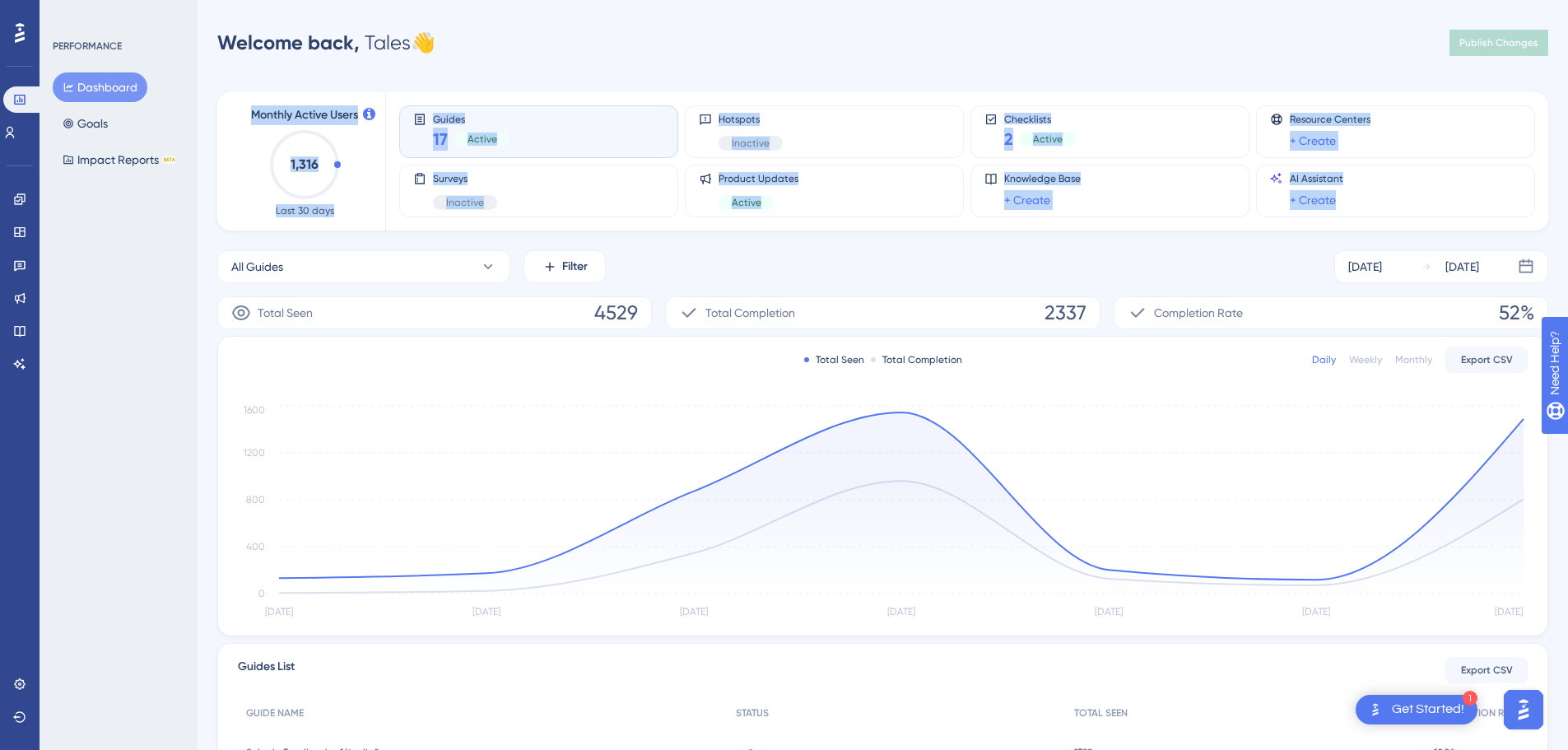
drag, startPoint x: 217, startPoint y: 67, endPoint x: 1482, endPoint y: 230, distance: 1275.5
click at [1436, 230] on div "Performance Users Engagement Widgets Feedback Product Updates Knowledge Base AI…" at bounding box center [883, 533] width 1371 height 1014
click at [500, 82] on div "Monthly Active Users 1,316 Last 30 days Guides 17 Active Hotspots Inactive Chec…" at bounding box center [882, 542] width 1332 height 942
drag, startPoint x: 225, startPoint y: 71, endPoint x: 1556, endPoint y: 234, distance: 1340.9
click at [1436, 234] on div "Performance Users Engagement Widgets Feedback Product Updates Knowledge Base AI…" at bounding box center [883, 533] width 1371 height 1014
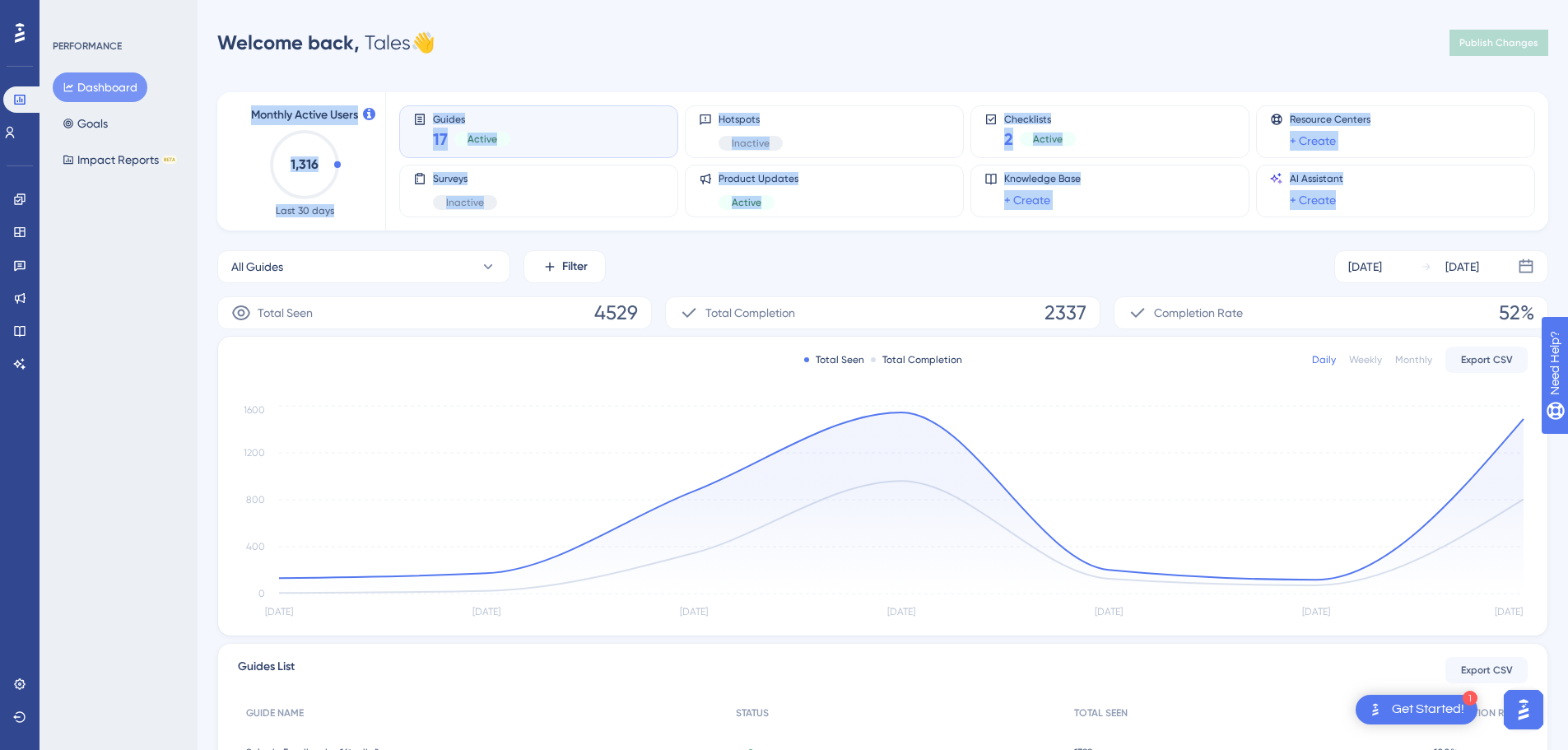
click at [221, 84] on div "Monthly Active Users 1,316 Last 30 days Guides 17 Active Hotspots Inactive Chec…" at bounding box center [882, 542] width 1332 height 942
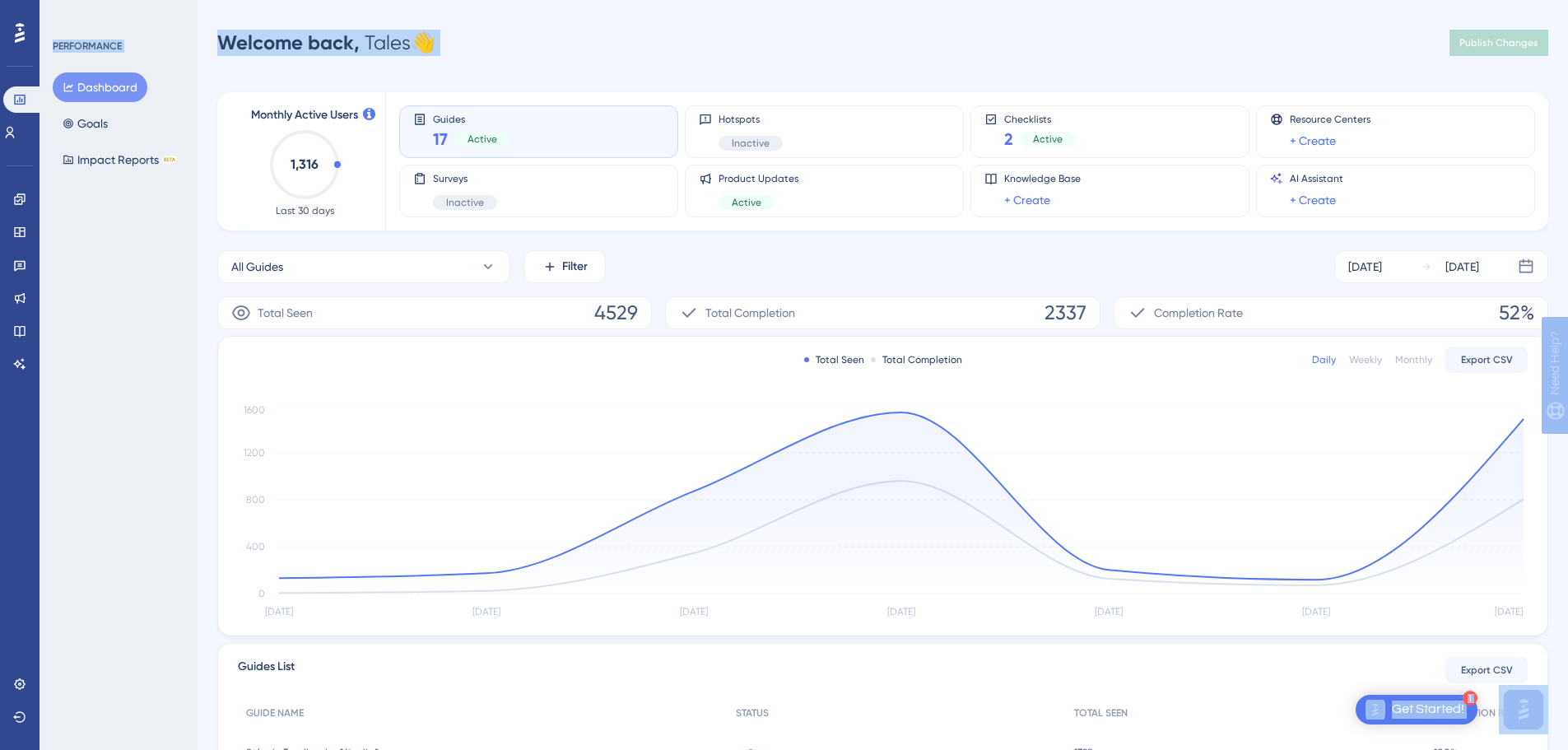
drag, startPoint x: 214, startPoint y: 84, endPoint x: 1565, endPoint y: 237, distance: 1359.6
click at [1436, 0] on html "1 Get Started! Performance Users Engagement Widgets Feedback Product Updates Kn…" at bounding box center [784, 0] width 1568 height 0
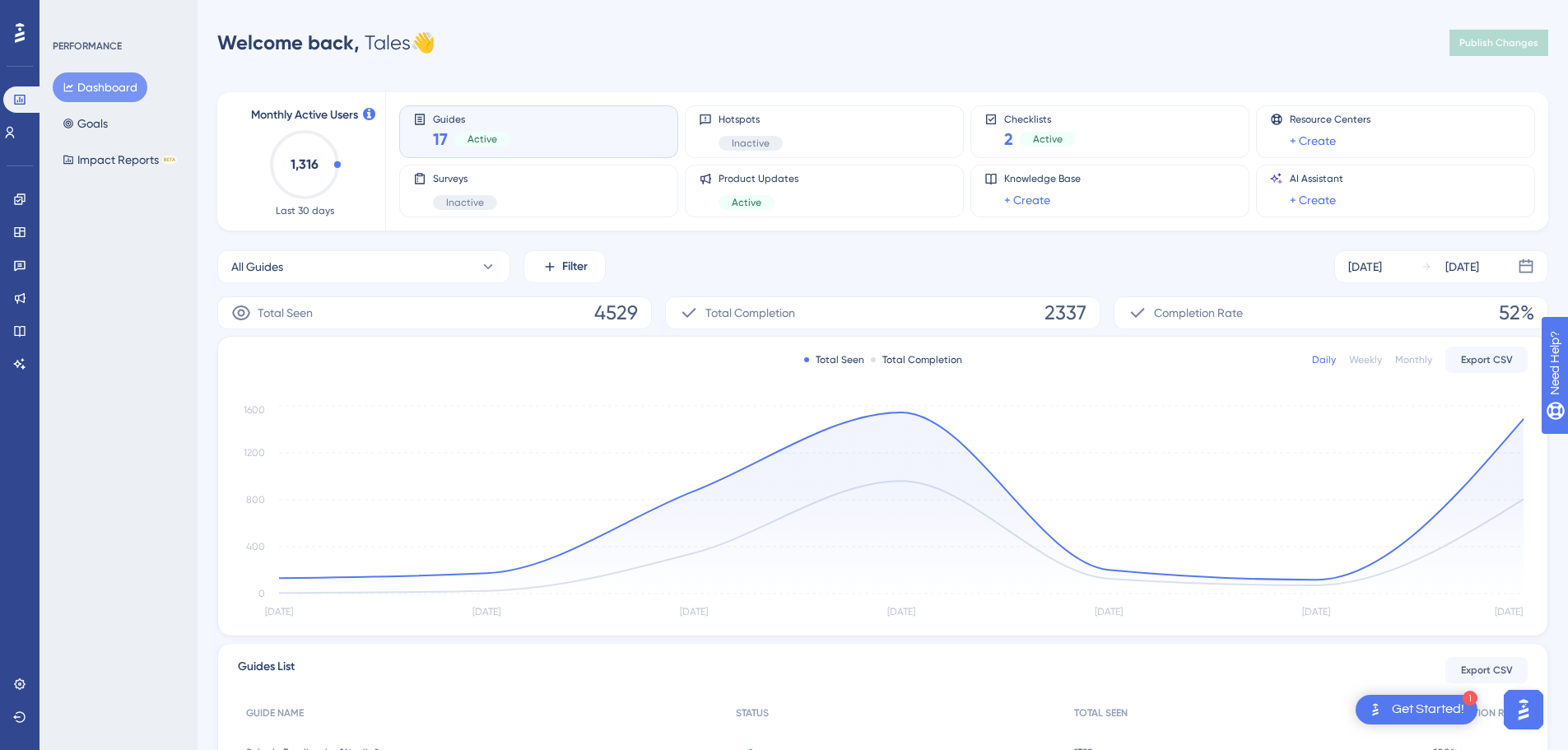
click at [1436, 234] on div "Performance Users Engagement Widgets Feedback Product Updates Knowledge Base AI…" at bounding box center [883, 533] width 1371 height 1014
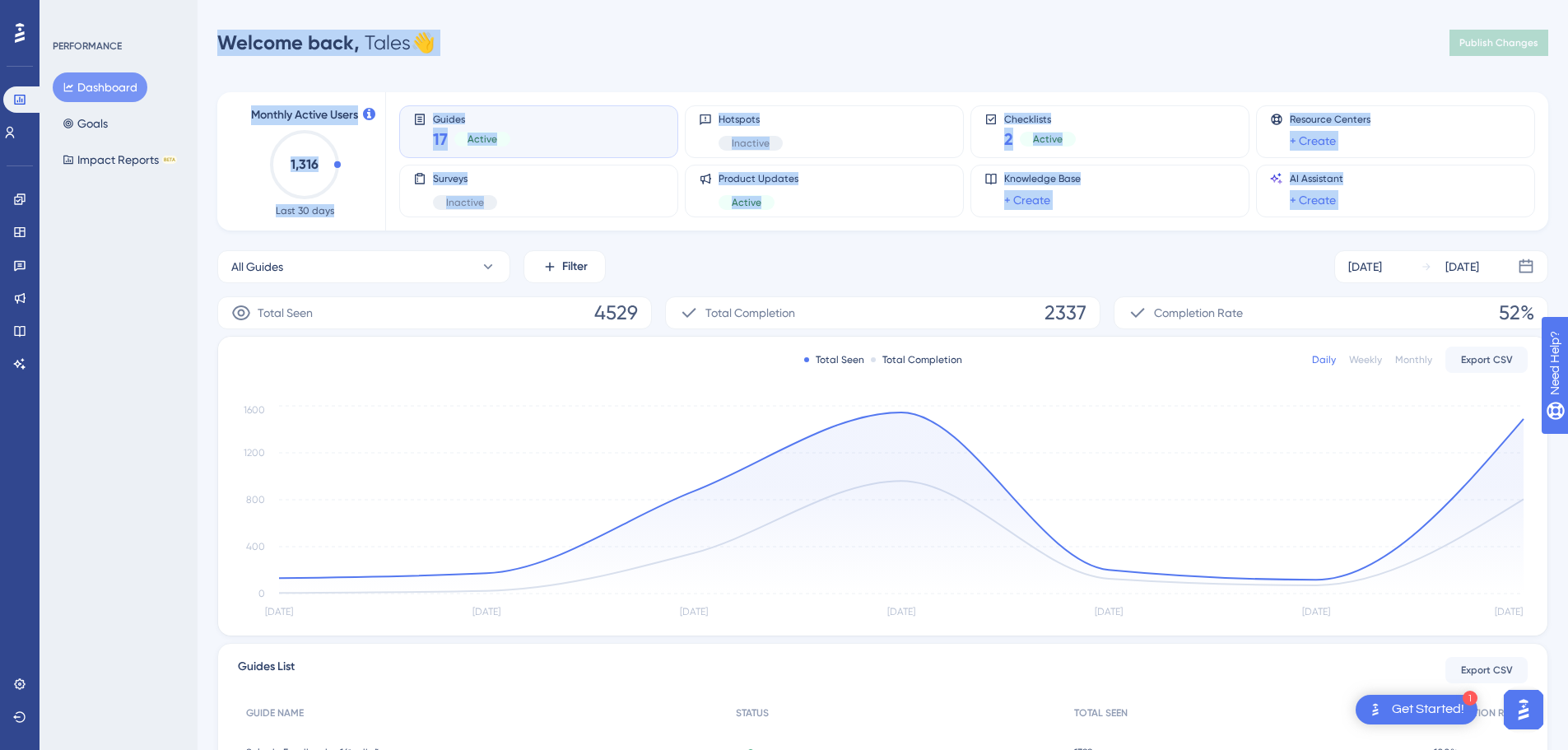
drag, startPoint x: 1555, startPoint y: 236, endPoint x: 211, endPoint y: 106, distance: 1350.3
click at [202, 124] on div "Performance Users Engagement Widgets Feedback Product Updates Knowledge Base AI…" at bounding box center [883, 533] width 1371 height 1014
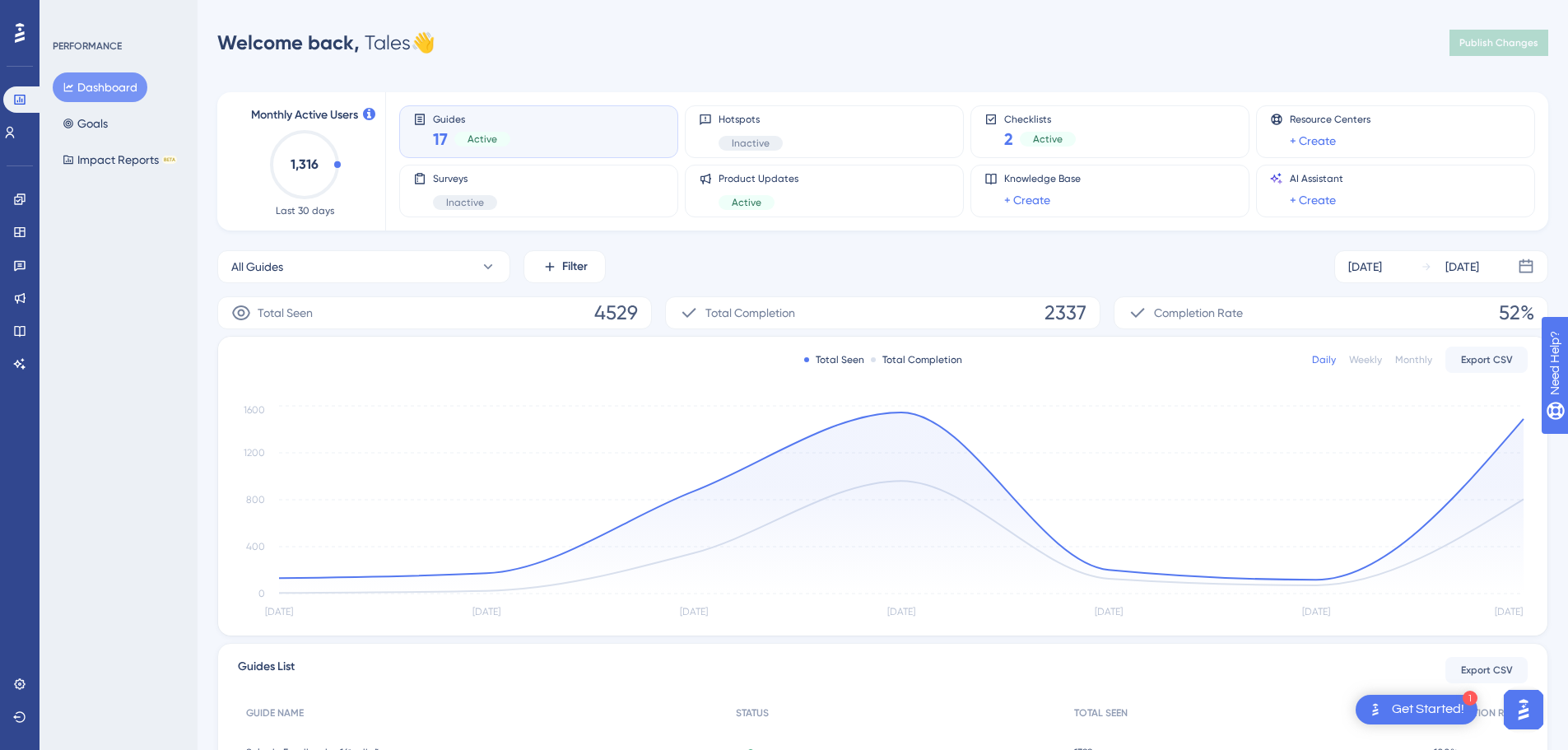
click at [23, 214] on div "Engagement Widgets Feedback Product Updates Knowledge Base AI Assistant" at bounding box center [19, 281] width 13 height 191
click at [22, 207] on link at bounding box center [19, 200] width 13 height 26
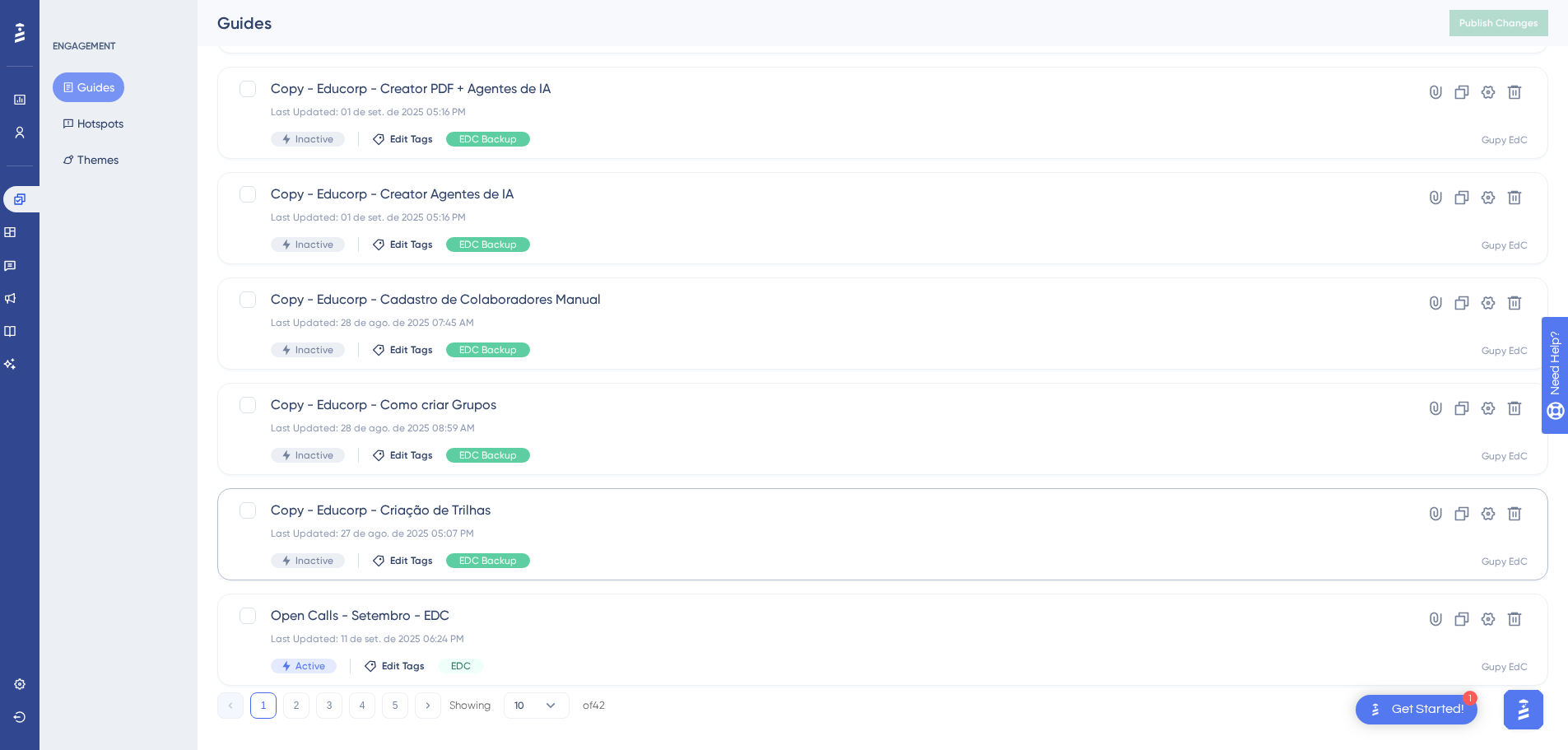
scroll to position [528, 0]
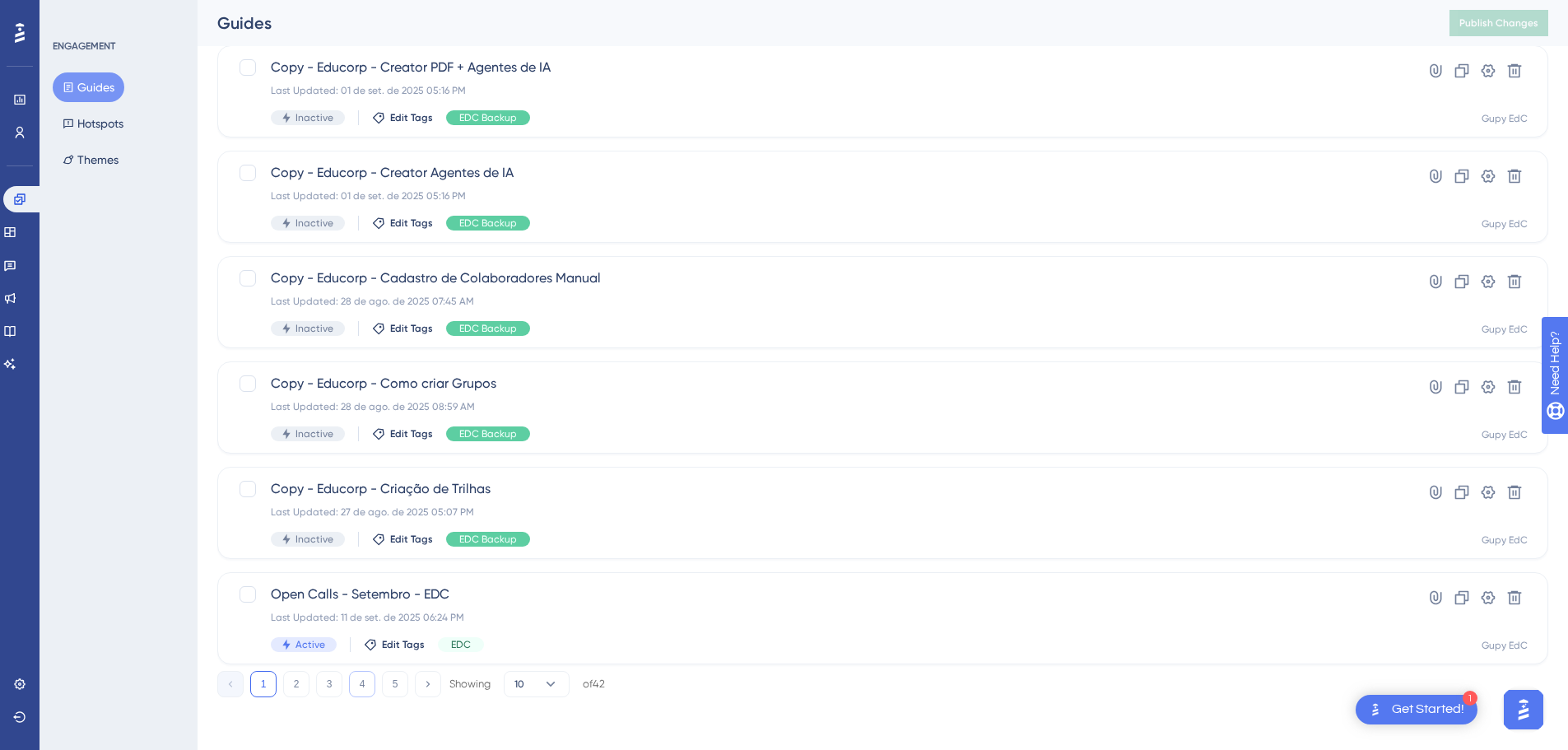
click at [364, 675] on button "4" at bounding box center [362, 684] width 26 height 26
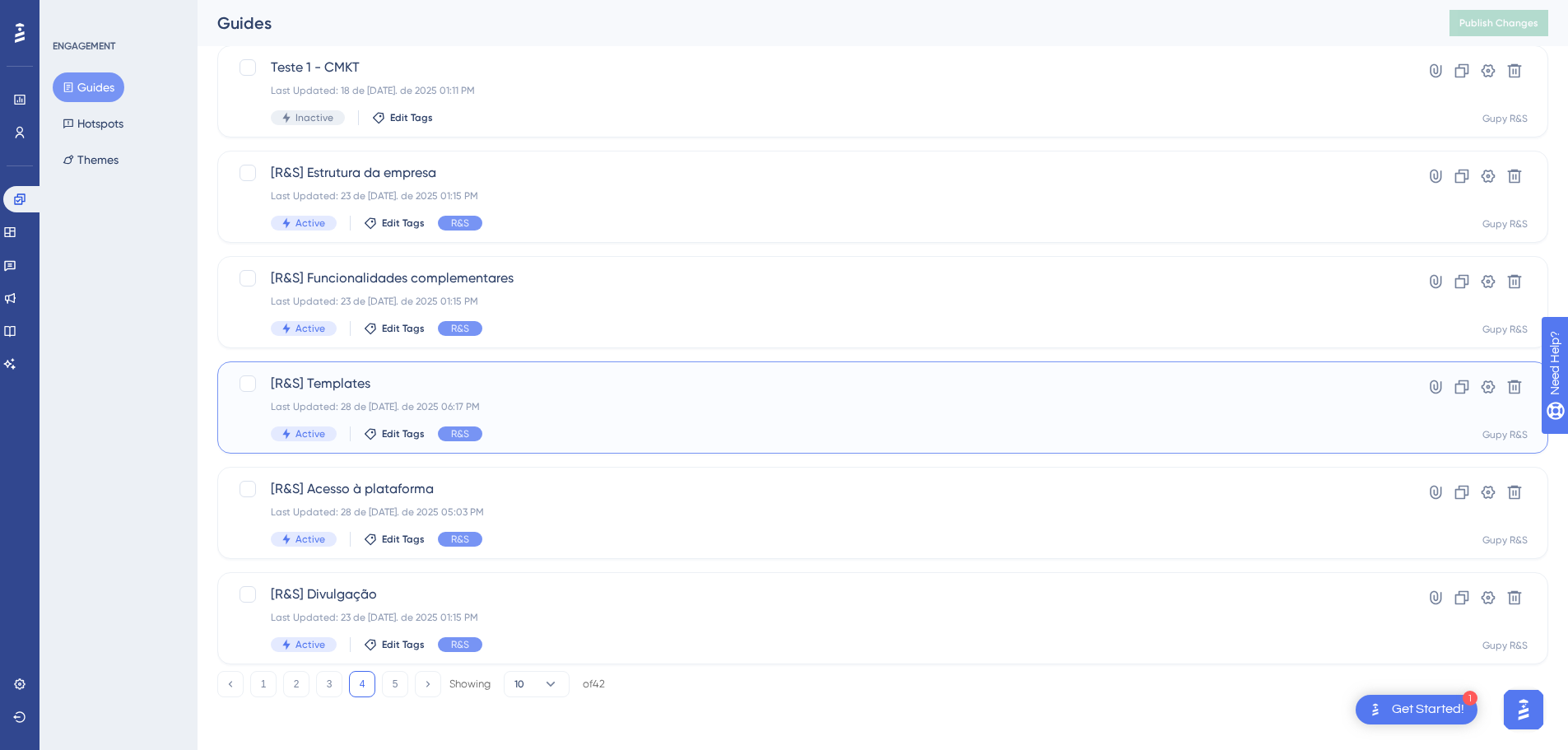
click at [367, 403] on div "Last Updated: 28 de [DATE]. de 2025 06:17 PM" at bounding box center [817, 406] width 1093 height 13
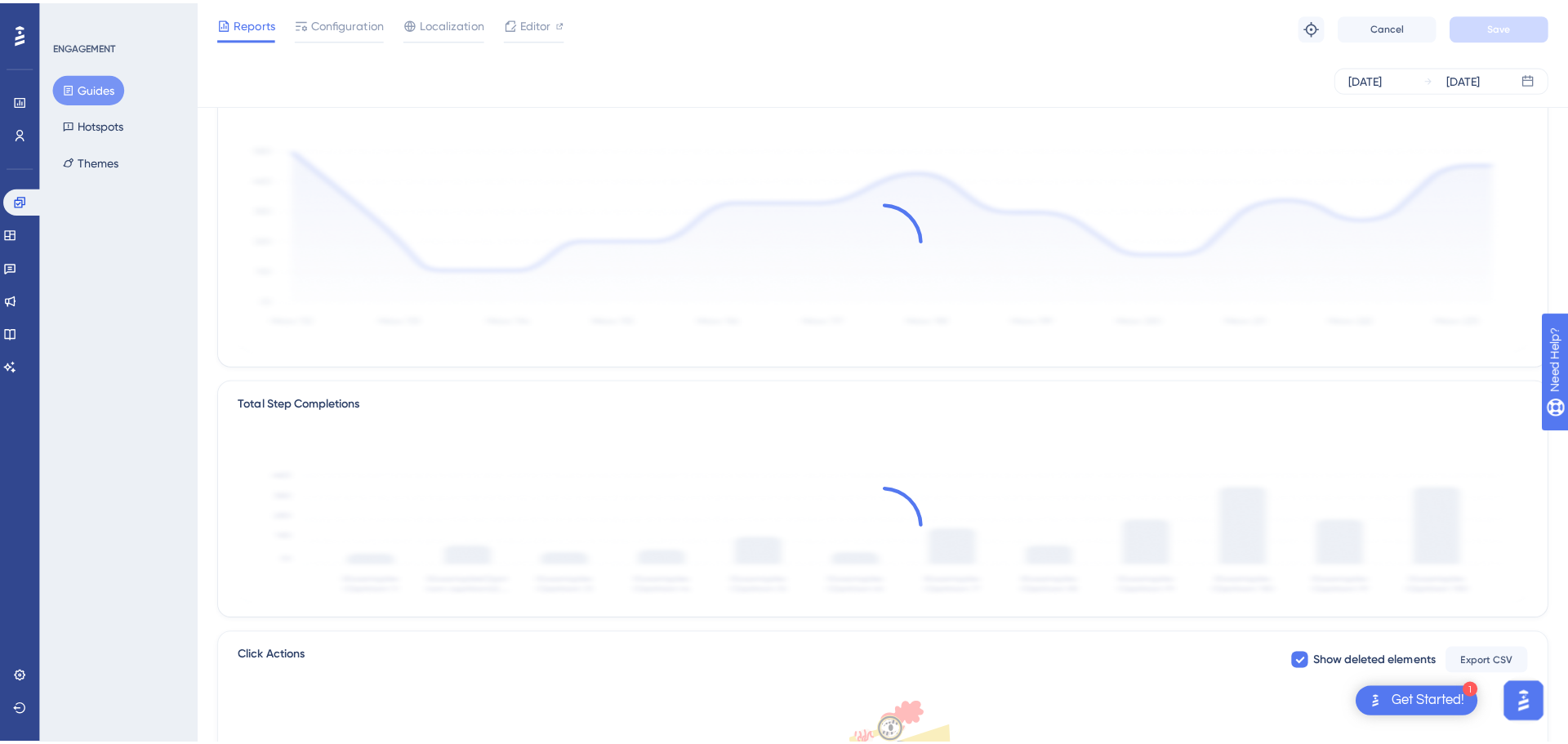
scroll to position [327, 0]
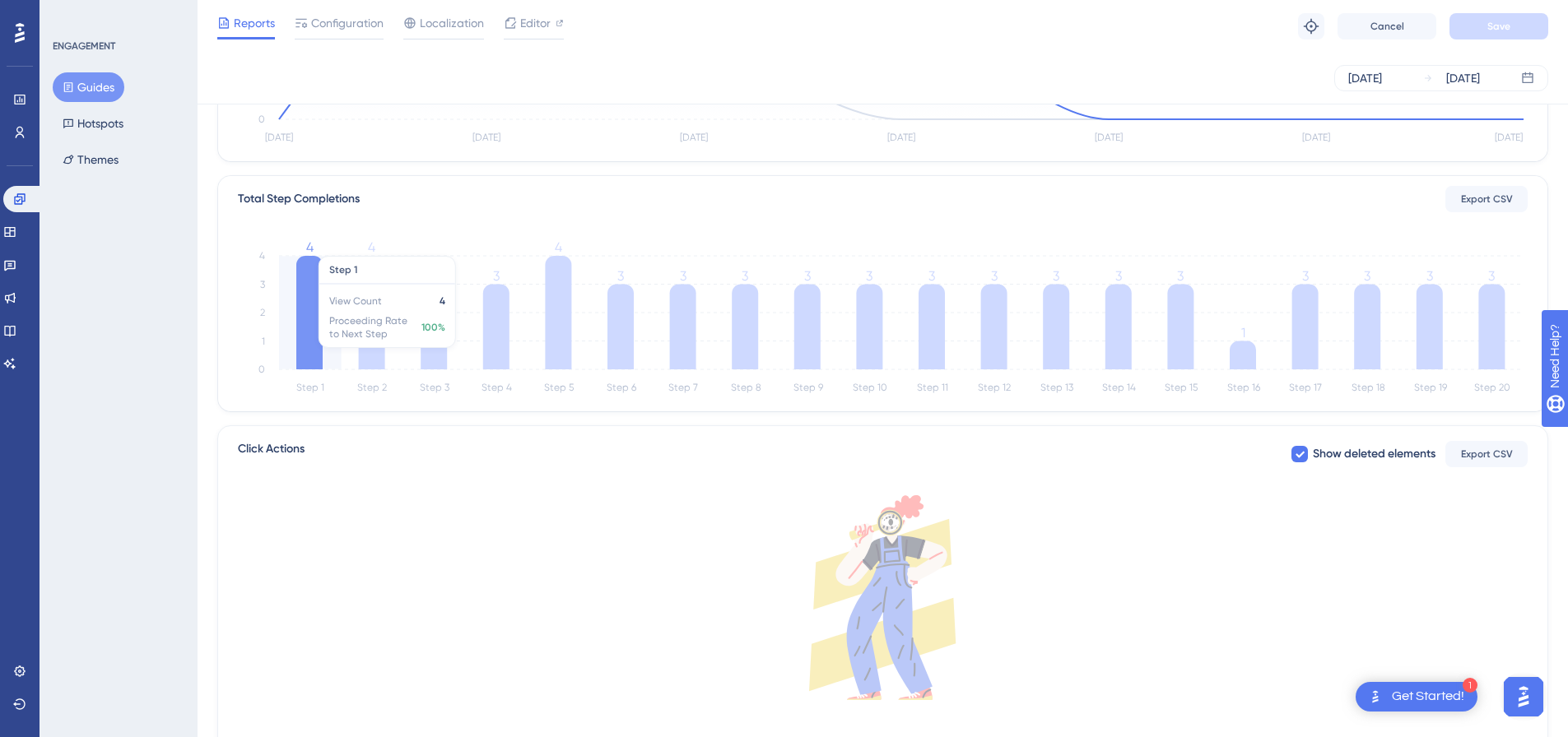
click at [309, 340] on icon at bounding box center [309, 312] width 26 height 113
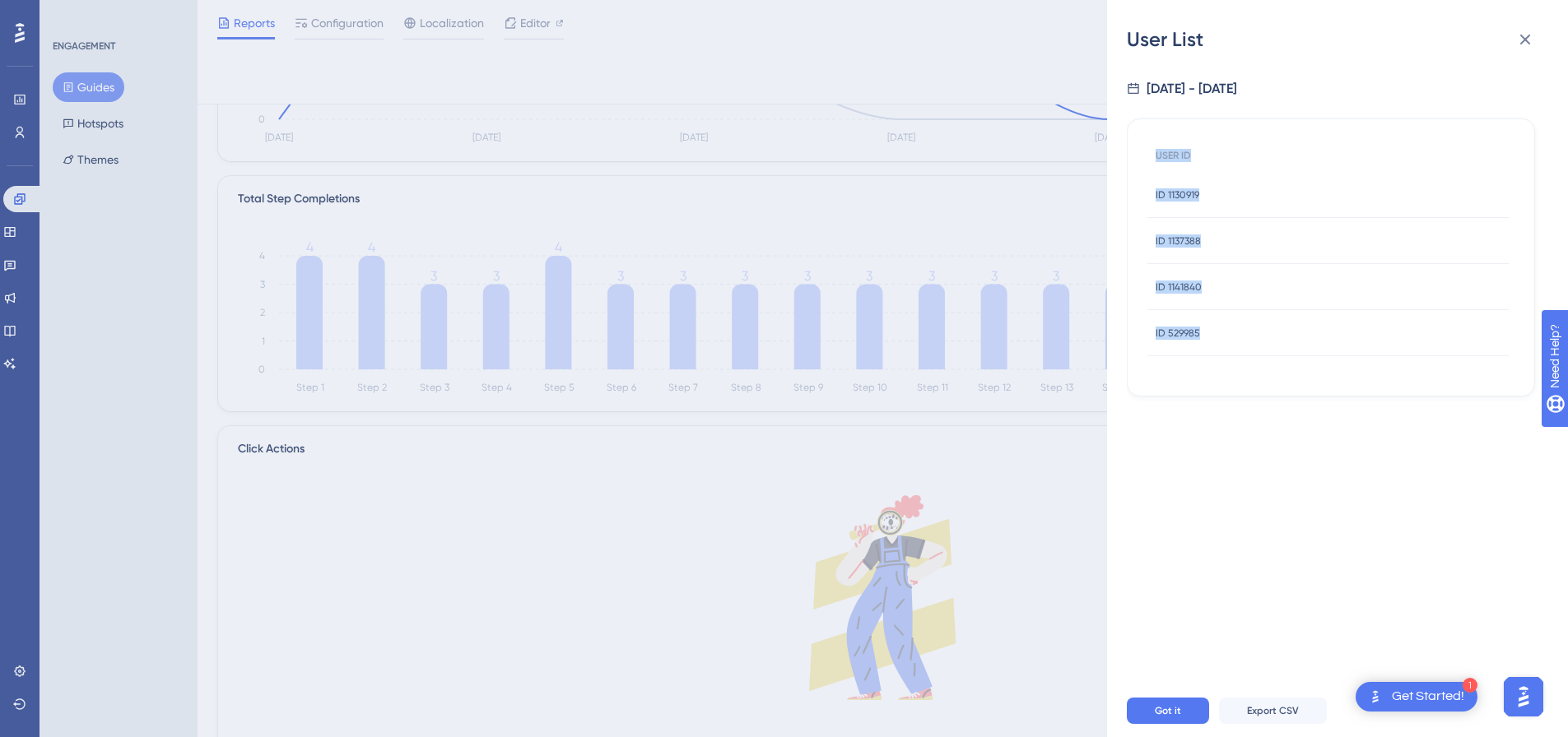
drag, startPoint x: 1155, startPoint y: 153, endPoint x: 1202, endPoint y: 414, distance: 265.2
click at [1202, 414] on div "[DATE] - [DATE] USER ID ID 1130919 ID 1130919 ID 1137388 ID 1137388 ID 1141840 …" at bounding box center [1344, 368] width 435 height 632
click at [1268, 681] on span "Export CSV" at bounding box center [1273, 711] width 52 height 13
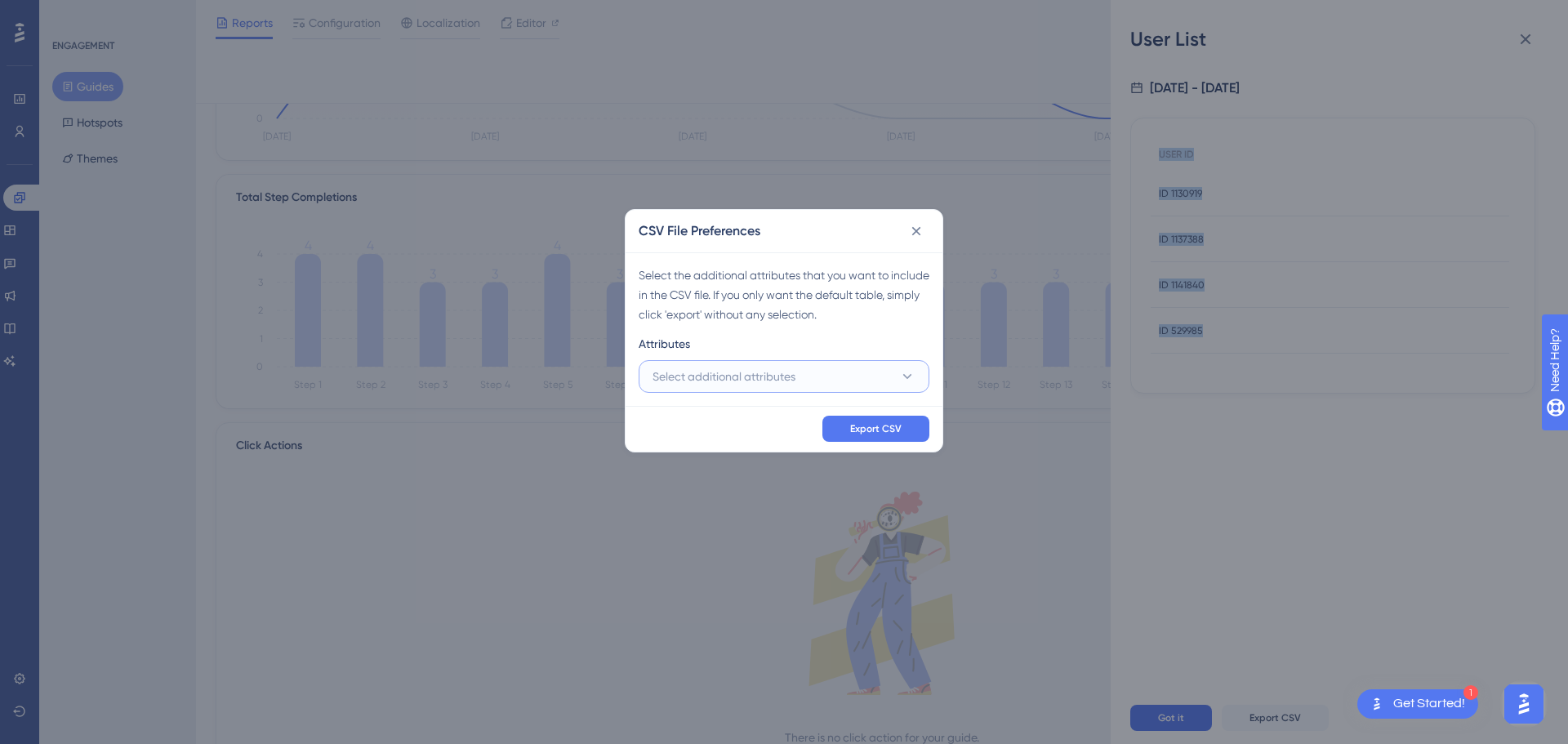
click at [781, 380] on span "Select additional attributes" at bounding box center [724, 377] width 143 height 19
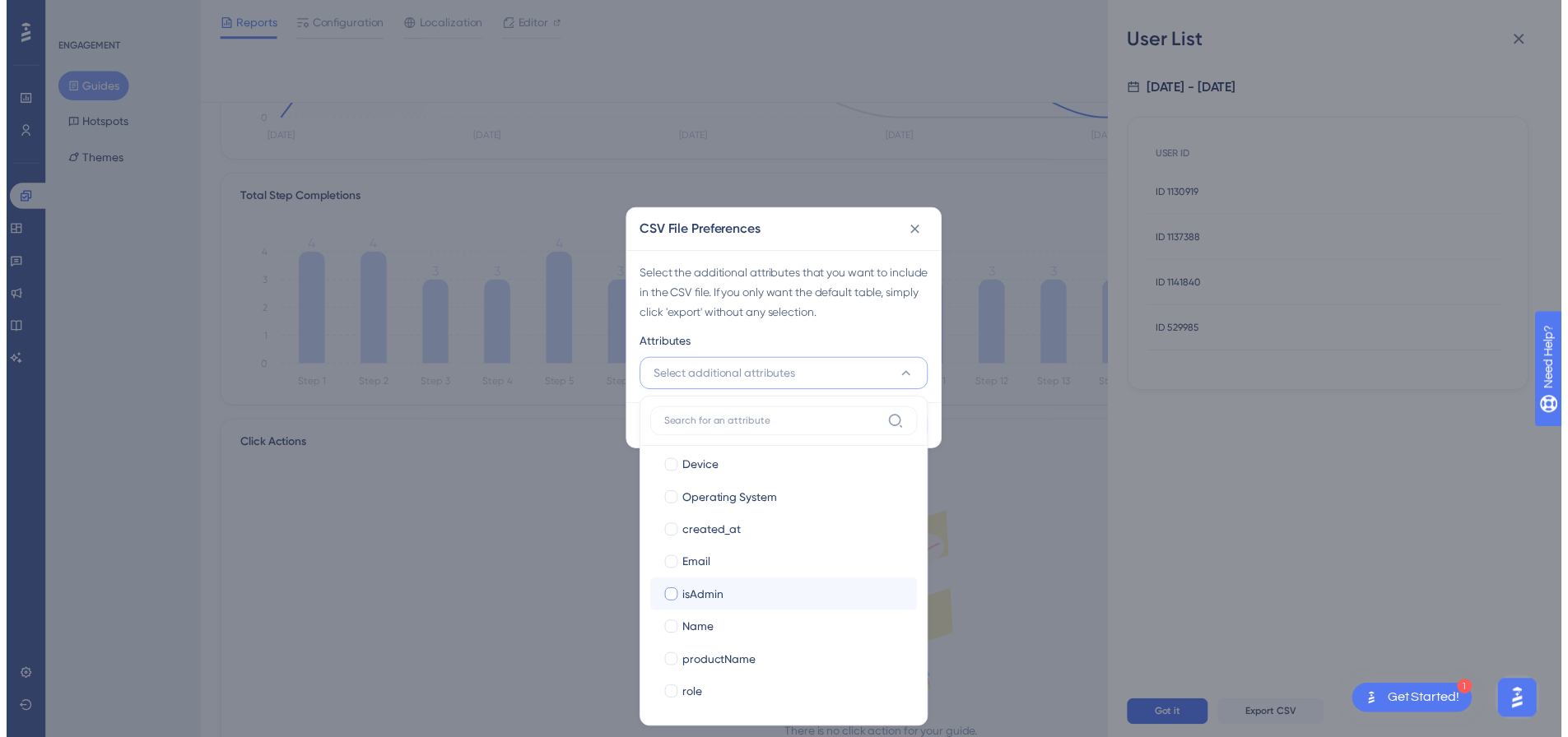
scroll to position [173, 0]
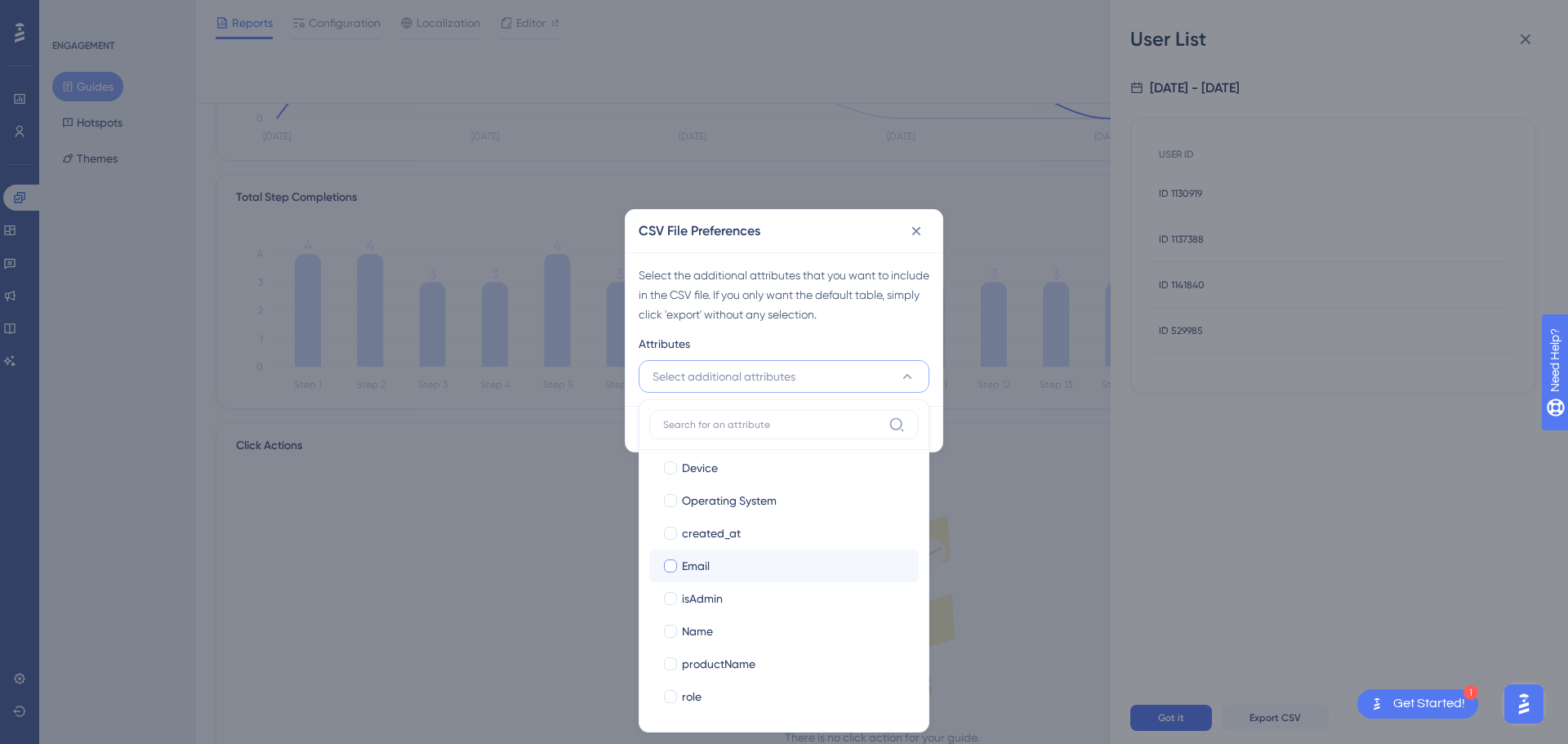
click at [716, 558] on div "Email" at bounding box center [794, 566] width 224 height 19
checkbox input "true"
click at [918, 84] on div "CSV File Preferences Select the additional attributes that you want to include …" at bounding box center [784, 372] width 1568 height 744
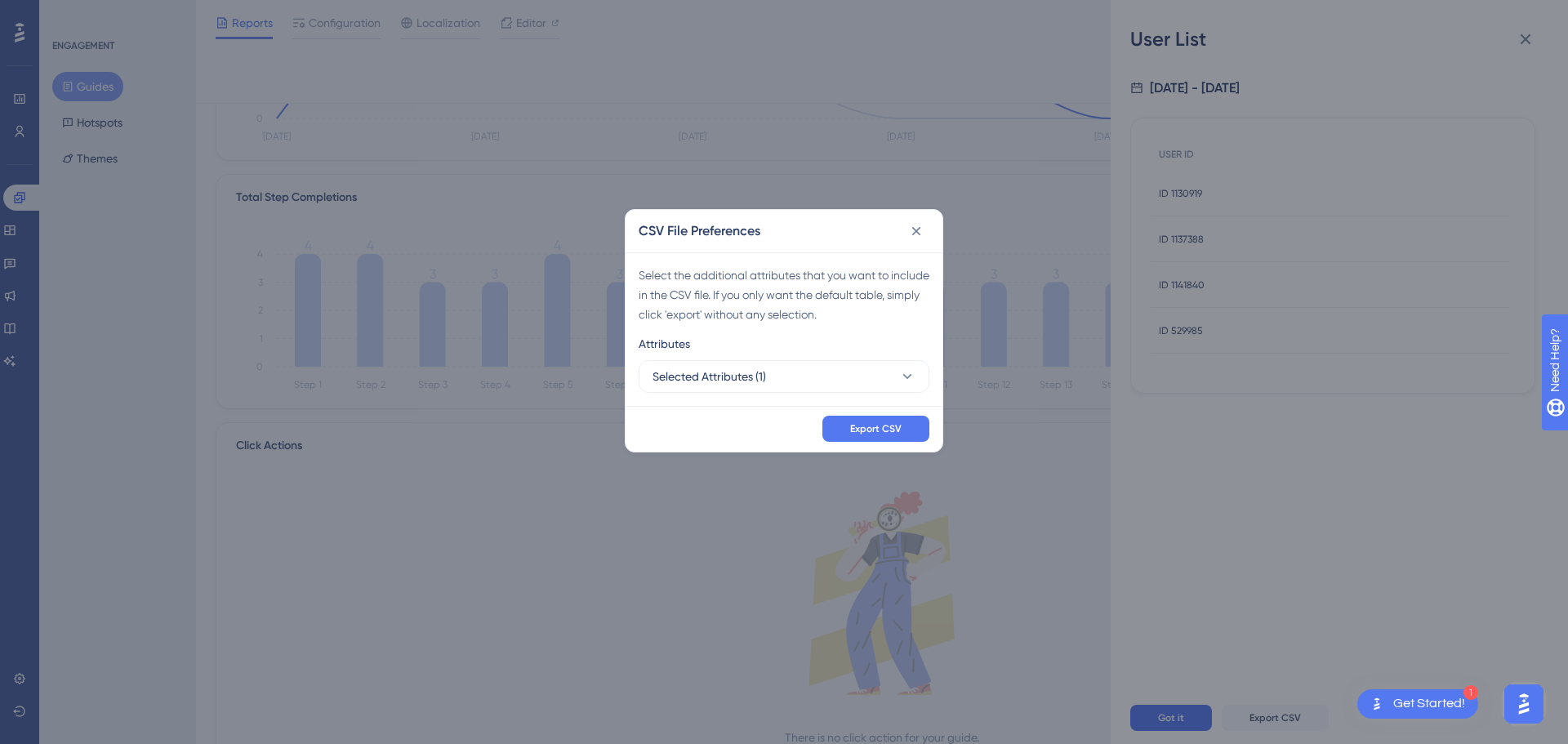
click at [856, 47] on div "CSV File Preferences Select the additional attributes that you want to include …" at bounding box center [784, 372] width 1568 height 744
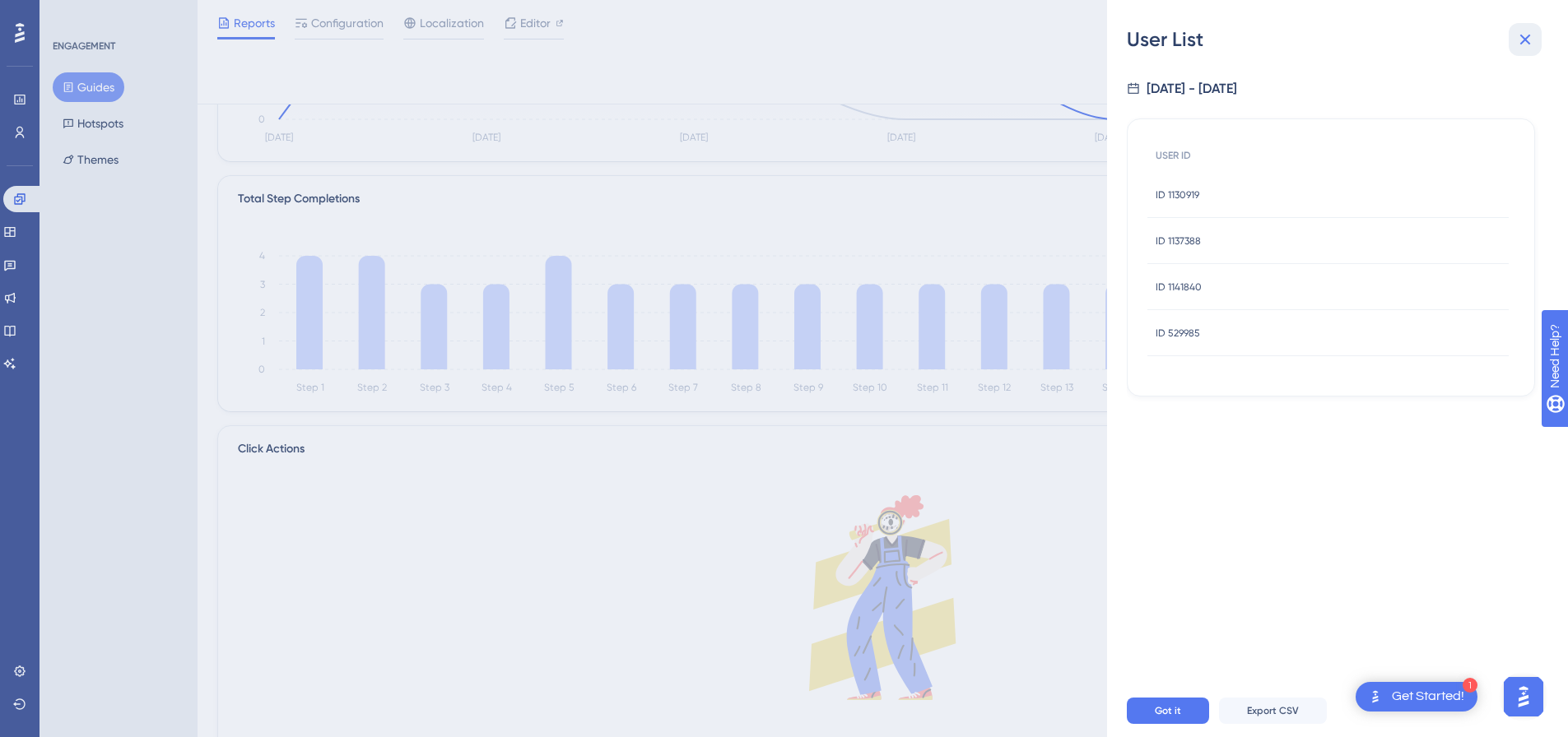
click at [1436, 45] on icon at bounding box center [1525, 40] width 19 height 19
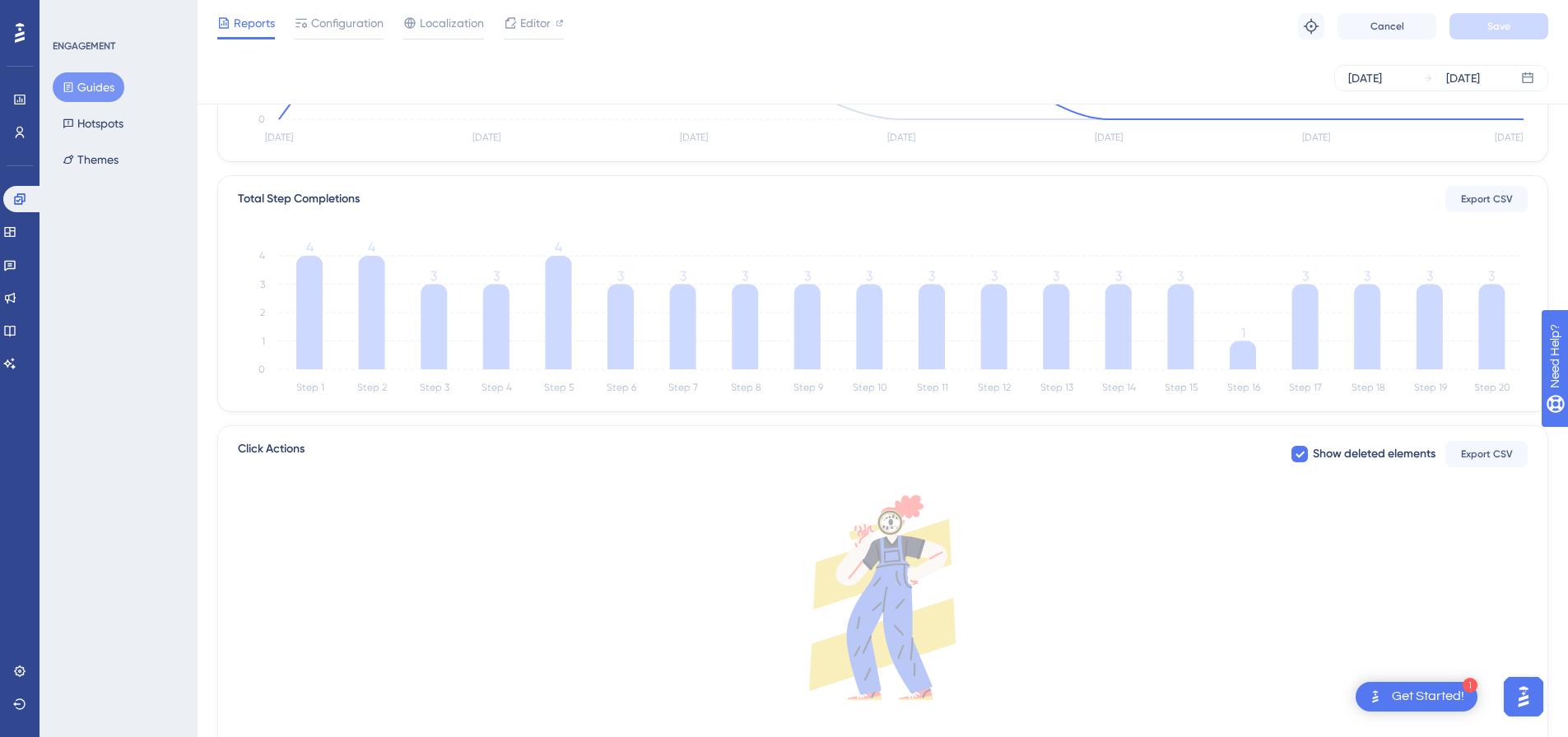
scroll to position [164, 0]
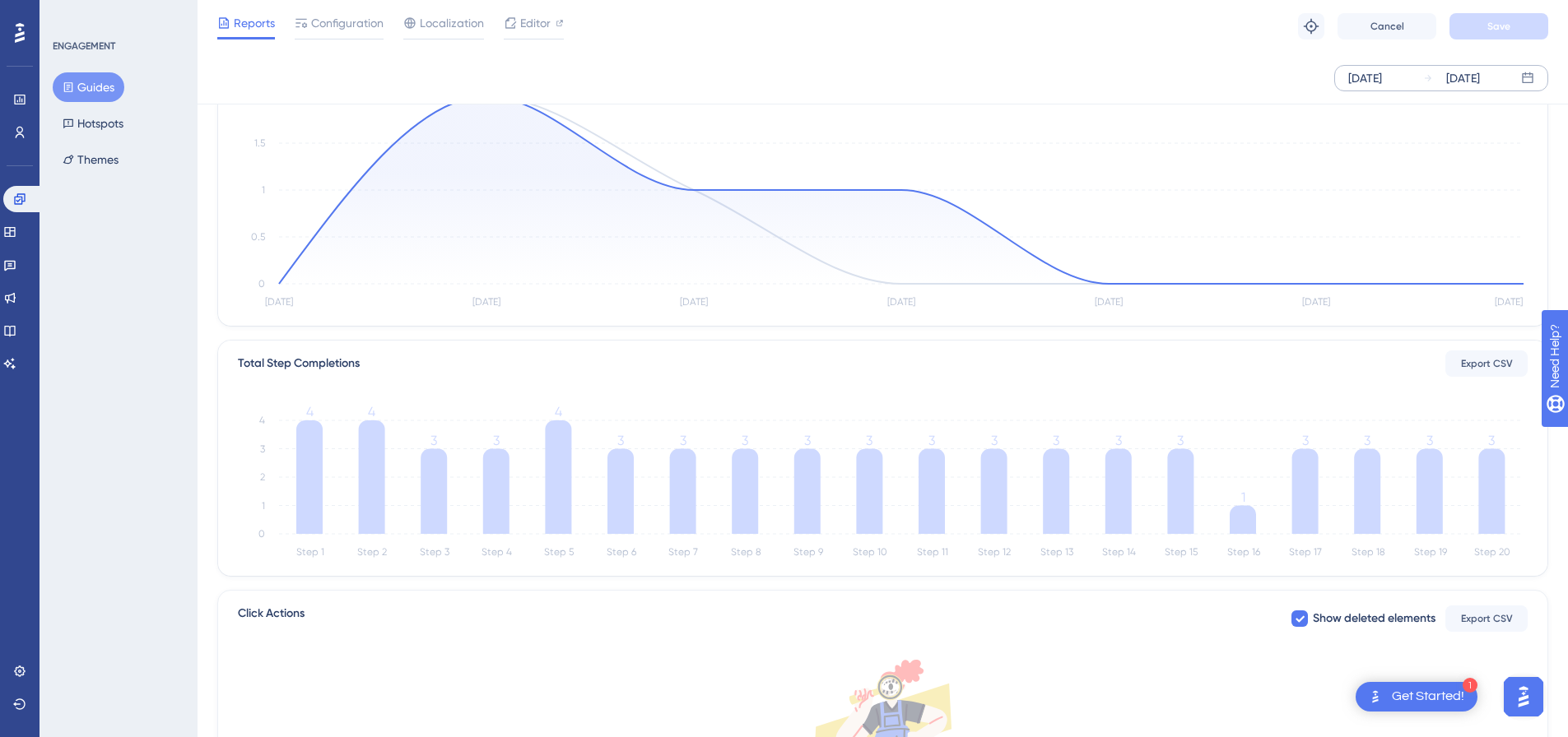
click at [1428, 85] on div "[DATE]" at bounding box center [1452, 78] width 57 height 19
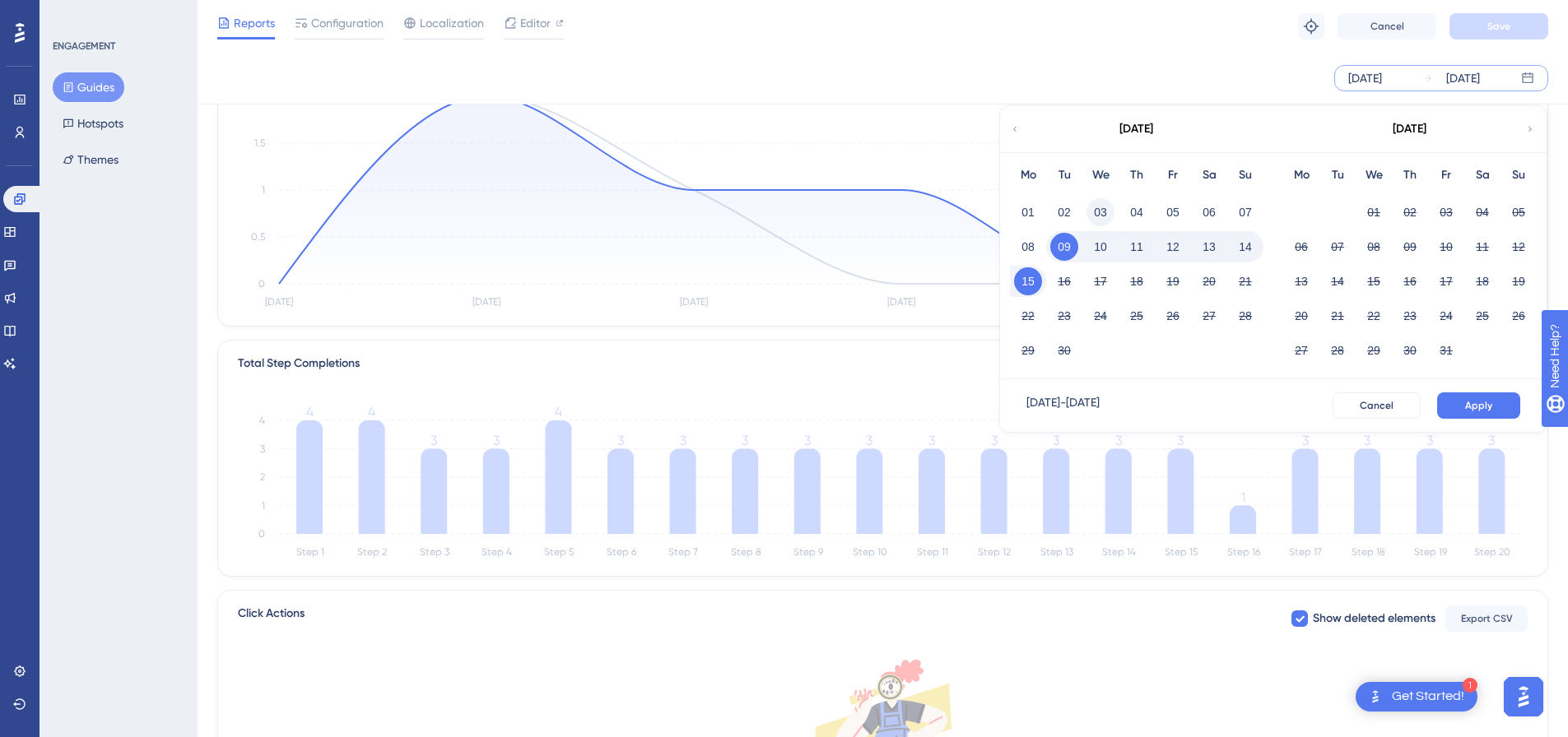
click at [1093, 220] on button "03" at bounding box center [1100, 213] width 28 height 28
click at [1138, 629] on div "Click Actions Show deleted elements Export CSV" at bounding box center [883, 619] width 1290 height 30
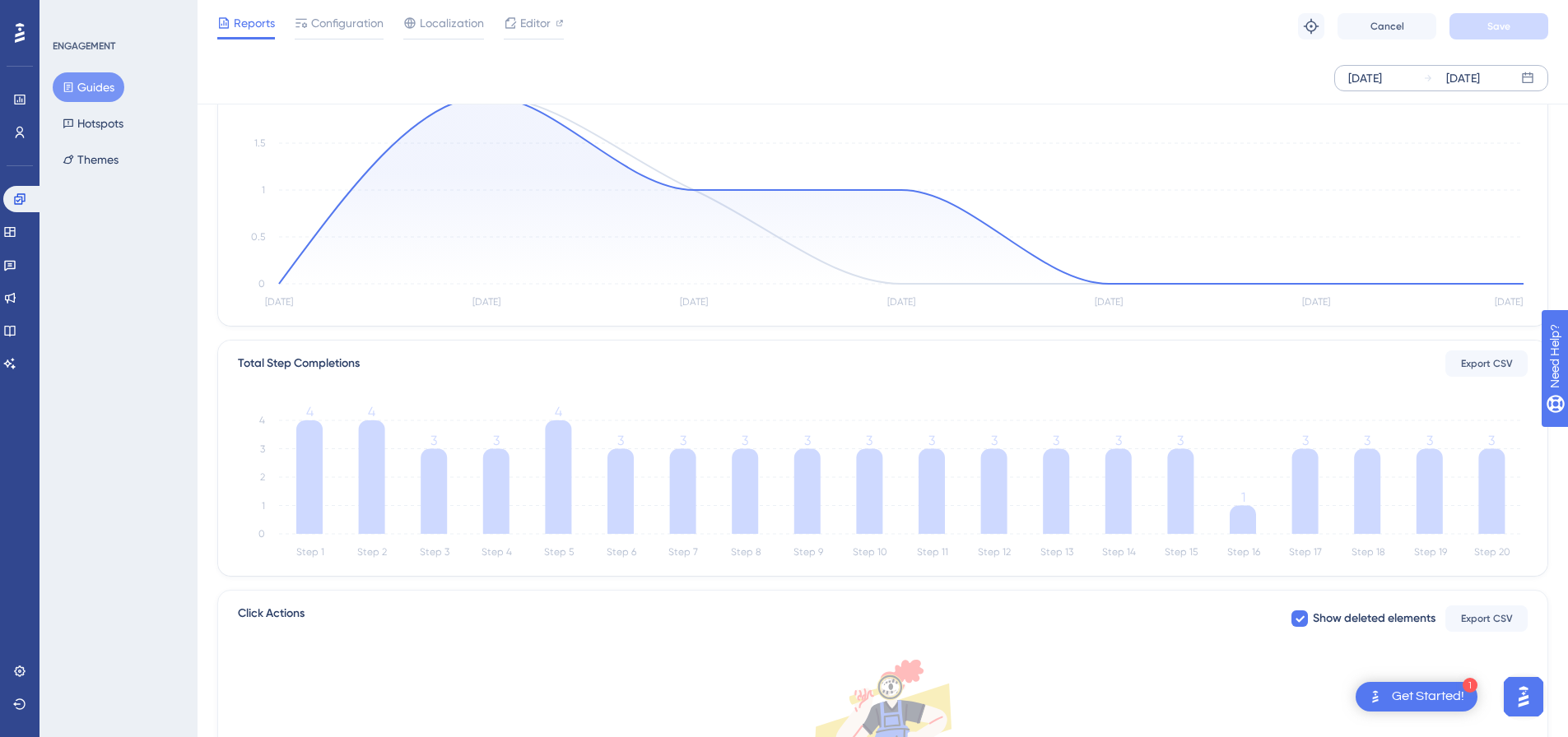
click at [1436, 80] on div "[DATE]" at bounding box center [1463, 78] width 33 height 19
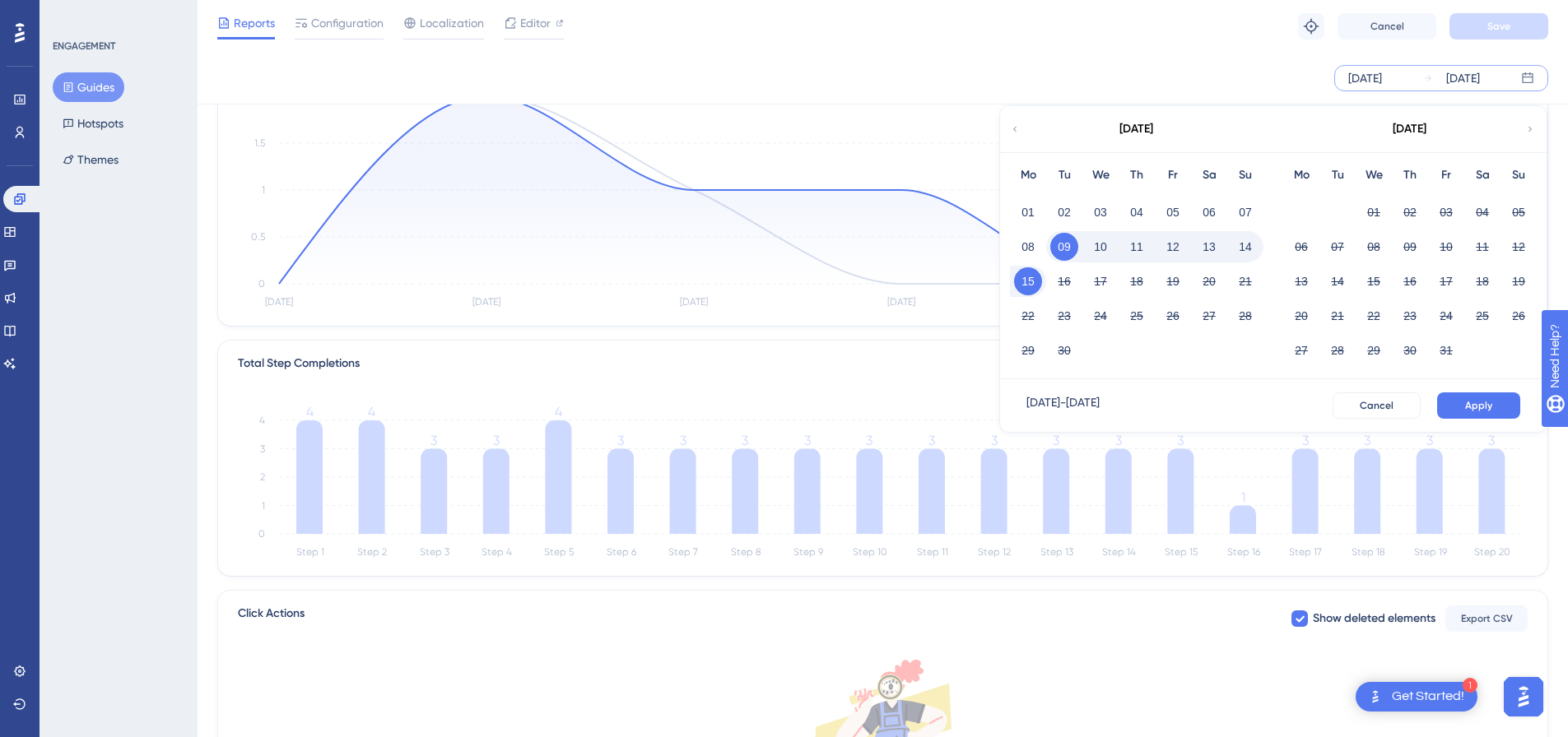
click at [1122, 279] on div "18" at bounding box center [1136, 282] width 36 height 32
drag, startPoint x: 1061, startPoint y: 248, endPoint x: 1066, endPoint y: 199, distance: 49.3
click at [1066, 199] on div "Mo Tu We Th Fr Sa Su 01 02 03 04 05 06 07 08 09 10 11 12 13 14 15 16 17 18 19 2…" at bounding box center [1136, 265] width 273 height 228
click at [1066, 212] on button "02" at bounding box center [1064, 213] width 28 height 28
click at [1436, 405] on span "Apply" at bounding box center [1478, 405] width 27 height 13
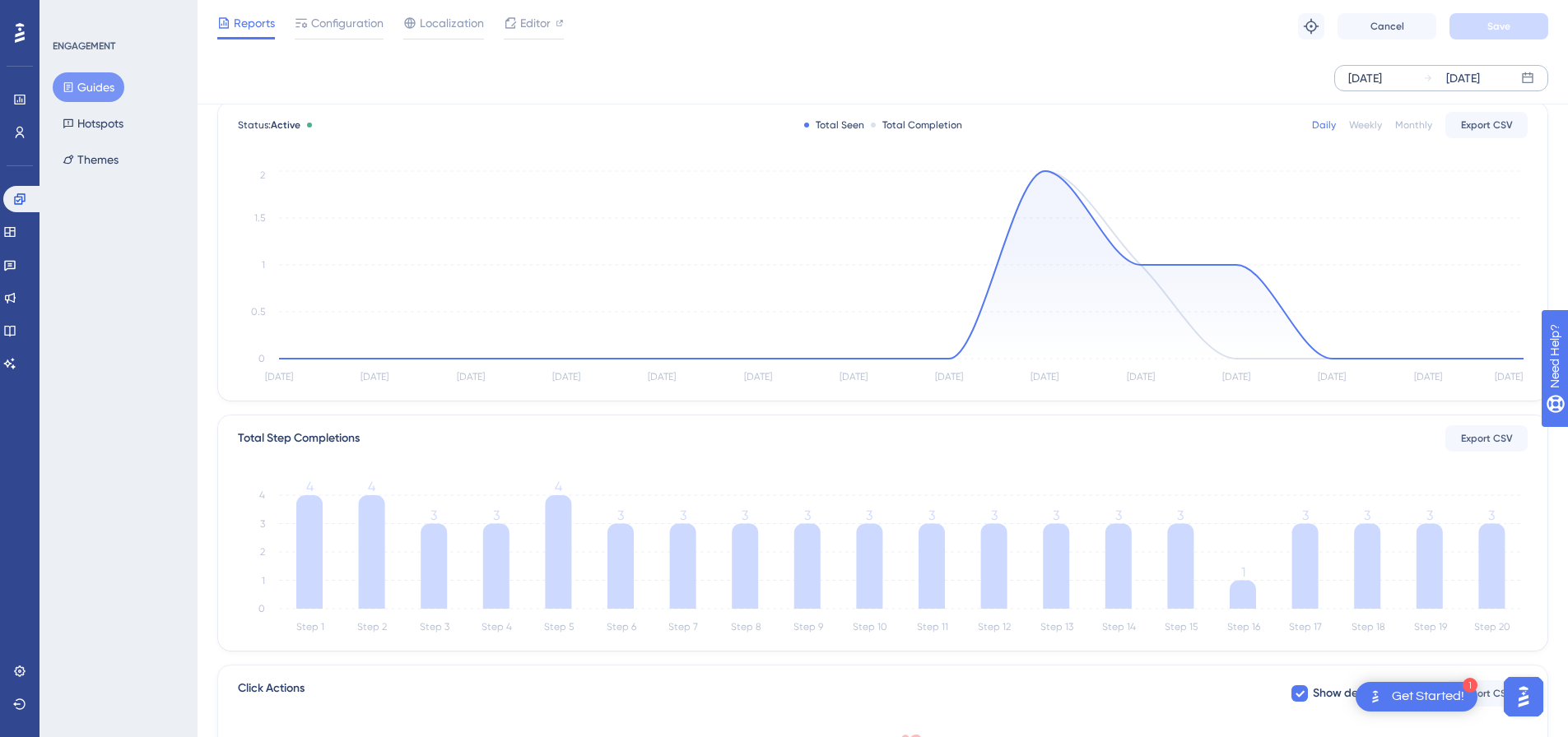
scroll to position [83, 0]
